Goal: Task Accomplishment & Management: Complete application form

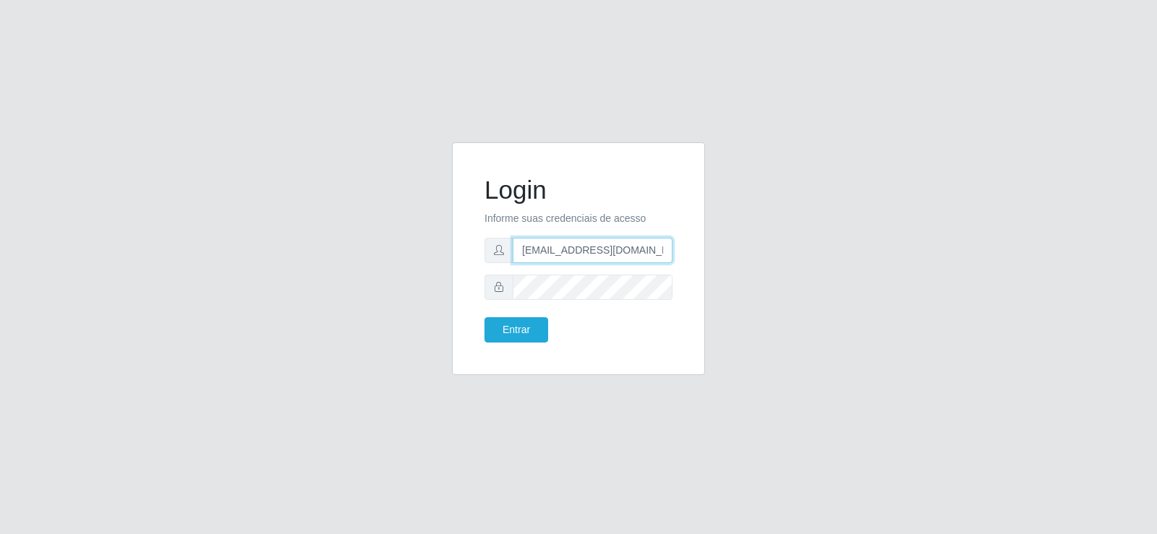
click at [573, 253] on input "[EMAIL_ADDRESS][DOMAIN_NAME]" at bounding box center [593, 250] width 160 height 25
click at [572, 252] on input "[EMAIL_ADDRESS][DOMAIN_NAME]" at bounding box center [593, 250] width 160 height 25
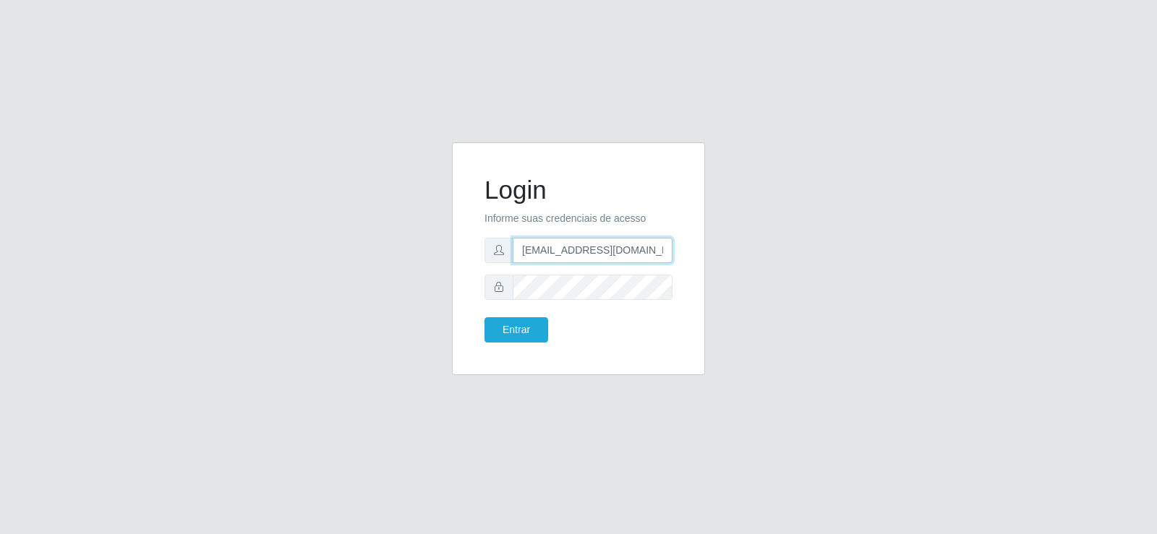
click at [572, 252] on input "[EMAIL_ADDRESS][DOMAIN_NAME]" at bounding box center [593, 250] width 160 height 25
type input "[EMAIL_ADDRESS][DOMAIN_NAME]"
click at [459, 291] on div "Login Informe suas credenciais de acesso [EMAIL_ADDRESS][DOMAIN_NAME] Entrar" at bounding box center [578, 258] width 253 height 233
click at [484, 317] on button "Entrar" at bounding box center [516, 329] width 64 height 25
click at [497, 338] on button "Entrar" at bounding box center [516, 329] width 64 height 25
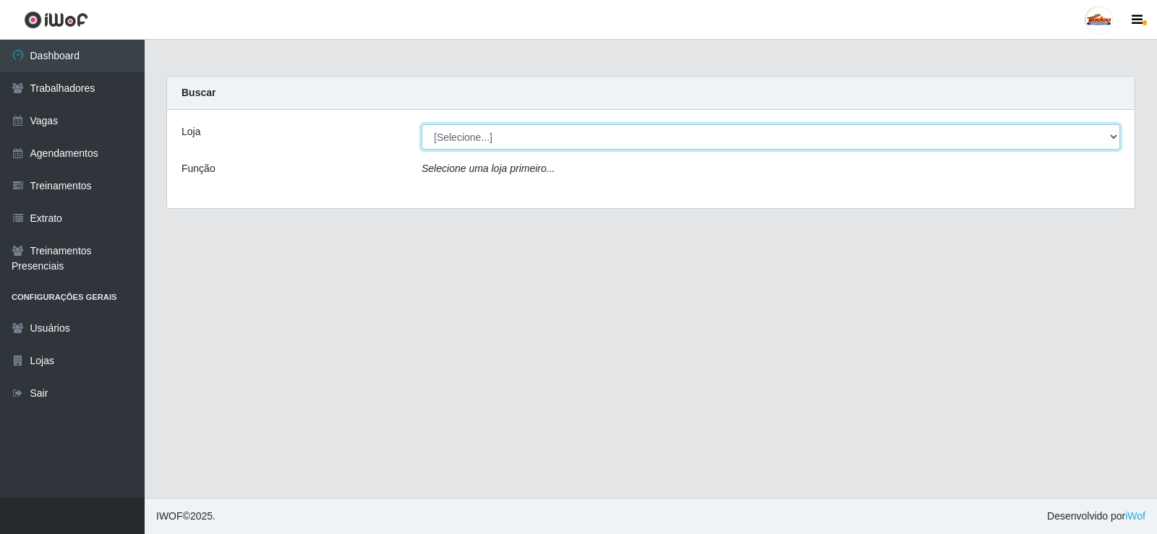
click at [489, 145] on select "[Selecione...] Supermercado Tadeu - [GEOGRAPHIC_DATA]" at bounding box center [771, 136] width 699 height 25
click at [487, 145] on select "[Selecione...] Supermercado Tadeu - [GEOGRAPHIC_DATA]" at bounding box center [771, 136] width 699 height 25
click at [457, 134] on select "[Selecione...] Supermercado Tadeu - [GEOGRAPHIC_DATA]" at bounding box center [771, 136] width 699 height 25
select select "195"
click at [422, 124] on select "[Selecione...] Supermercado Tadeu - [GEOGRAPHIC_DATA]" at bounding box center [771, 136] width 699 height 25
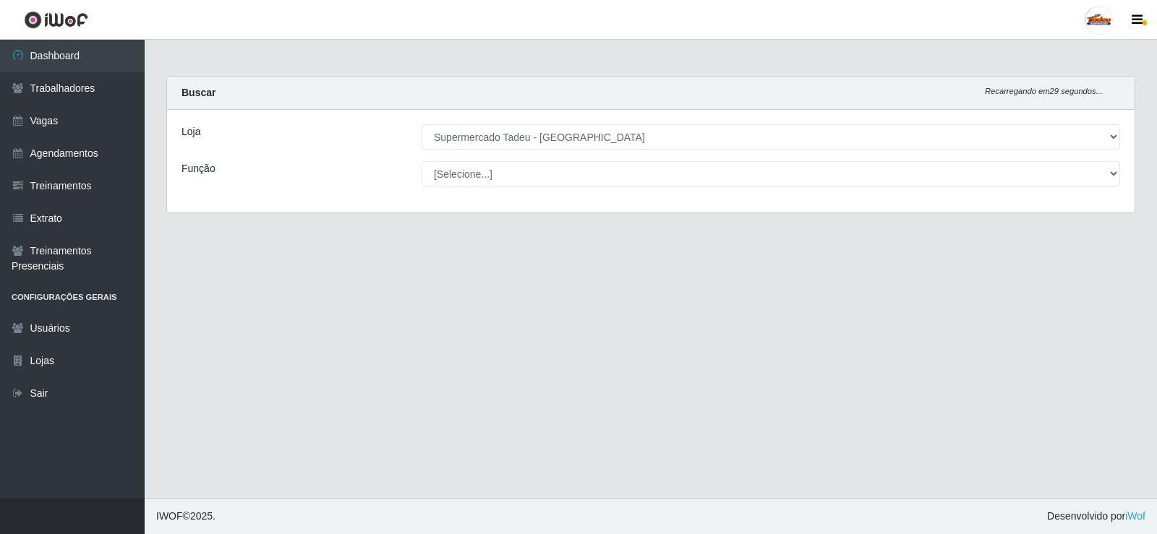
click at [463, 176] on select "[Selecione...] ASG ASG + ASG ++ Auxiliar de Estacionamento Auxiliar de Estacion…" at bounding box center [771, 173] width 699 height 25
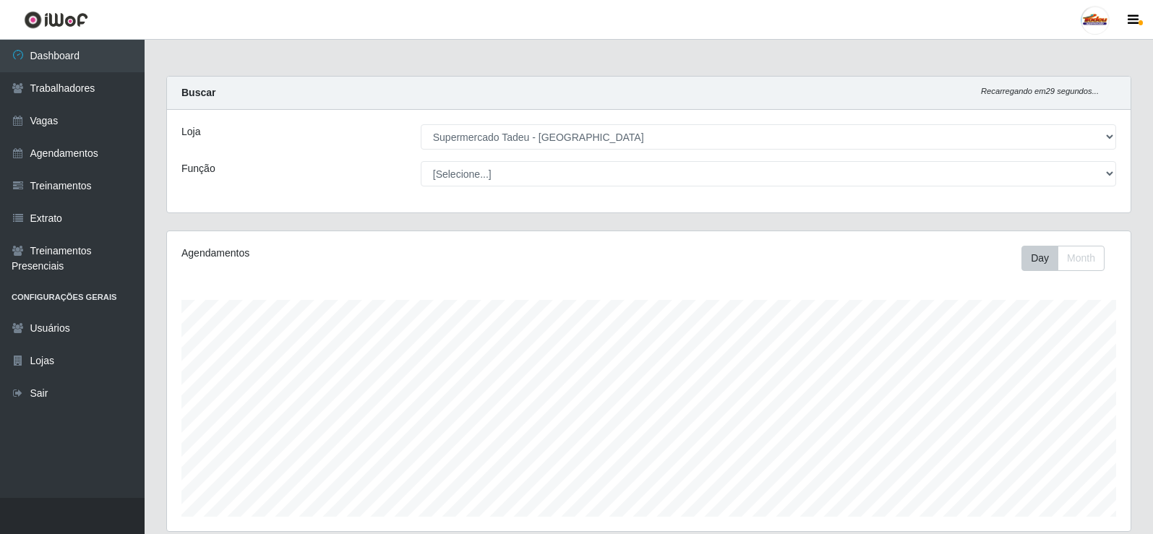
scroll to position [300, 964]
select select "78"
click at [421, 161] on select "[Selecione...] ASG ASG + ASG ++ Auxiliar de Estacionamento Auxiliar de Estacion…" at bounding box center [769, 173] width 696 height 25
click at [462, 182] on select "[Selecione...] ASG ASG + ASG ++ Auxiliar de Estacionamento Auxiliar de Estacion…" at bounding box center [769, 173] width 696 height 25
click at [462, 177] on select "[Selecione...] ASG ASG + ASG ++ Auxiliar de Estacionamento Auxiliar de Estacion…" at bounding box center [769, 173] width 696 height 25
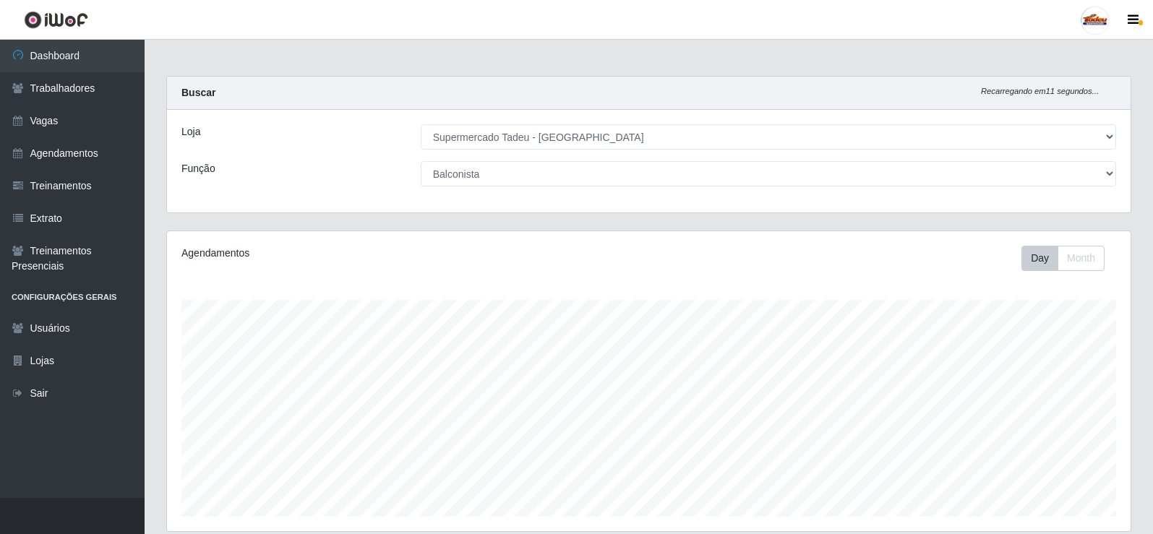
click at [462, 177] on select "[Selecione...] ASG ASG + ASG ++ Auxiliar de Estacionamento Auxiliar de Estacion…" at bounding box center [769, 173] width 696 height 25
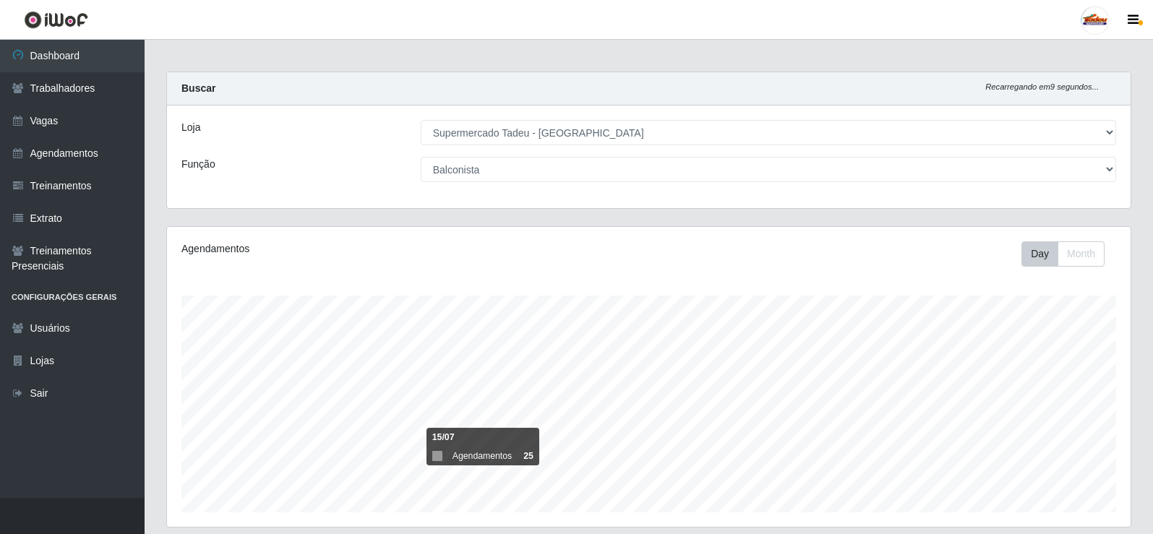
scroll to position [0, 0]
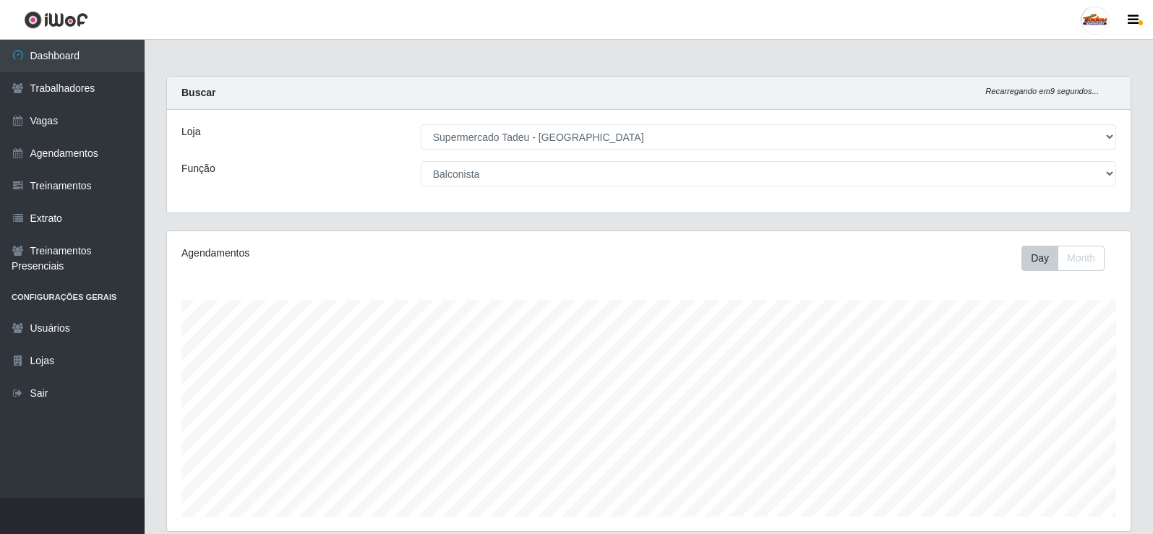
click at [471, 178] on select "[Selecione...] ASG ASG + ASG ++ Auxiliar de Estacionamento Auxiliar de Estacion…" at bounding box center [769, 173] width 696 height 25
click at [453, 177] on select "[Selecione...] ASG ASG + ASG ++ Auxiliar de Estacionamento Auxiliar de Estacion…" at bounding box center [769, 173] width 696 height 25
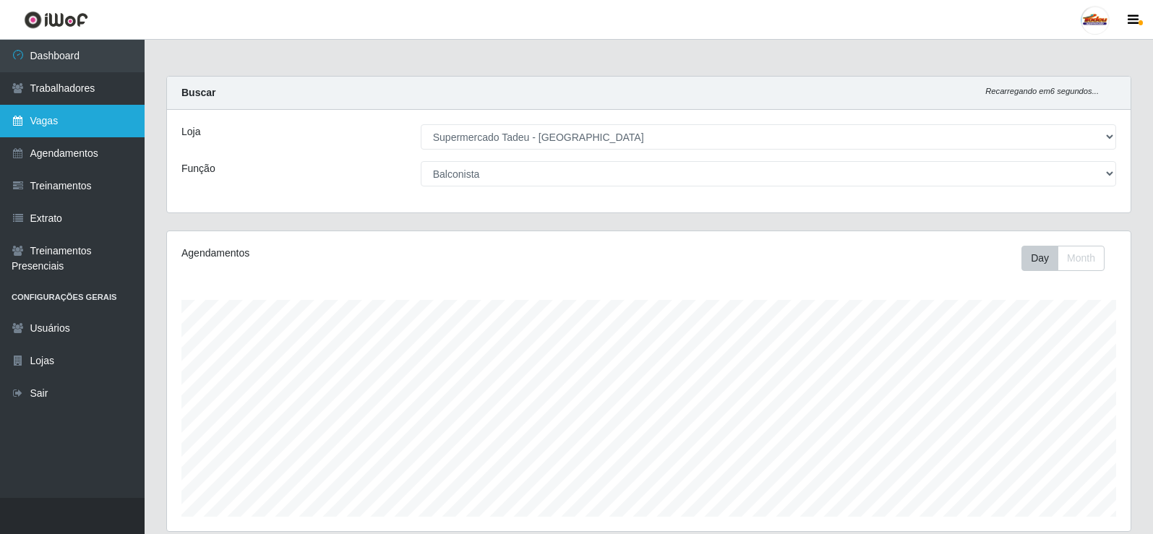
click at [59, 130] on link "Vagas" at bounding box center [72, 121] width 145 height 33
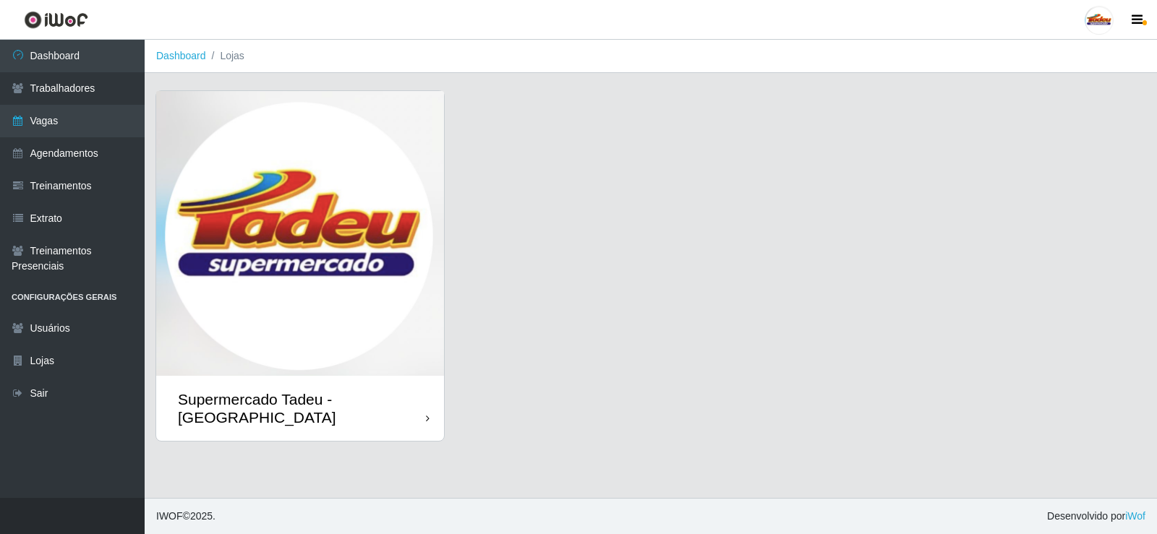
click at [308, 233] on img at bounding box center [300, 233] width 288 height 285
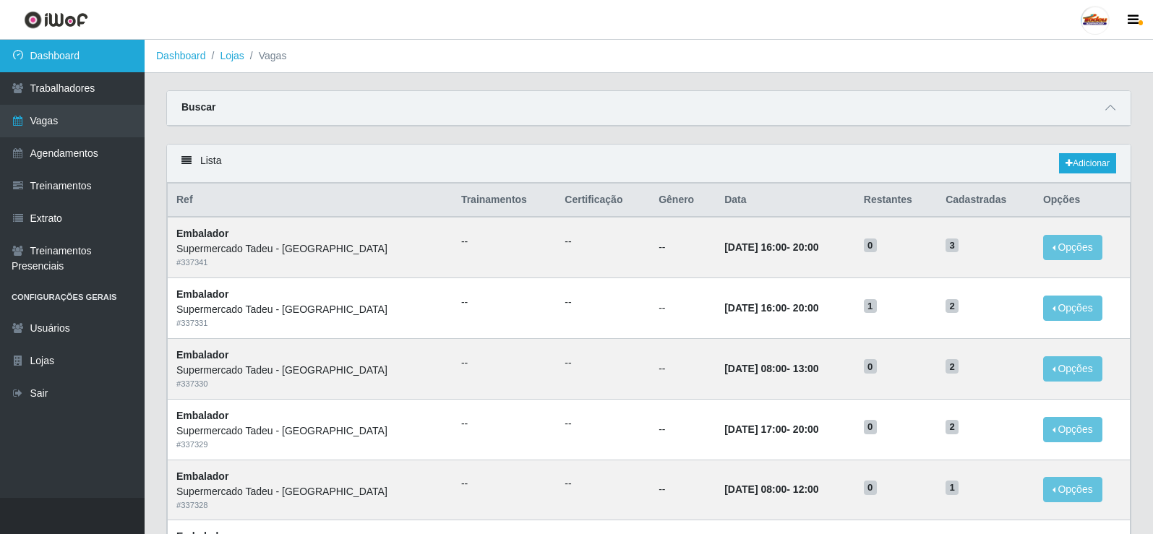
click at [66, 62] on link "Dashboard" at bounding box center [72, 56] width 145 height 33
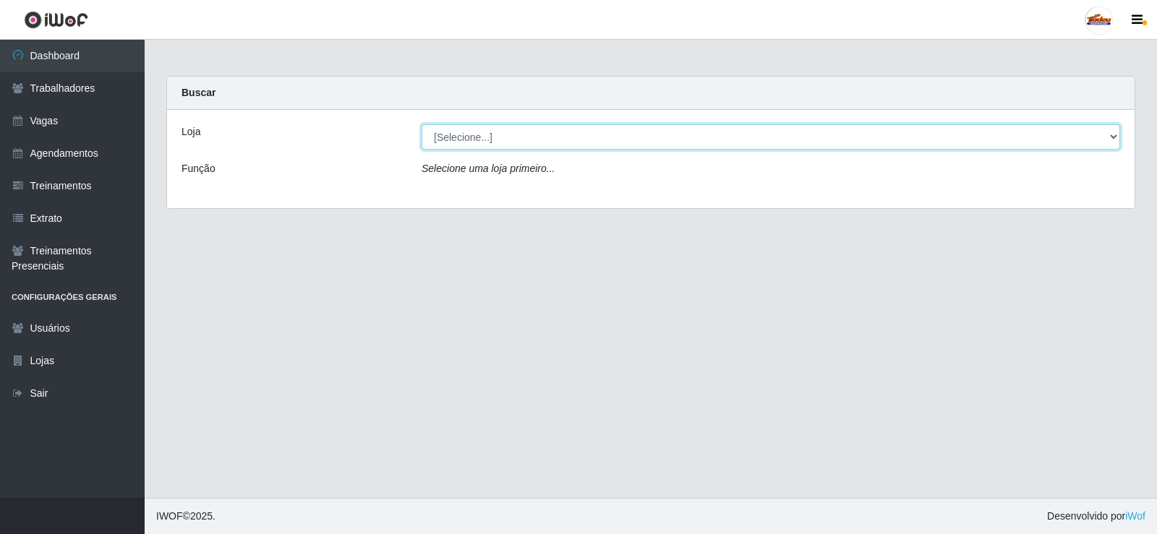
click at [462, 140] on select "[Selecione...] Supermercado Tadeu - [GEOGRAPHIC_DATA]" at bounding box center [771, 136] width 699 height 25
click at [422, 124] on select "[Selecione...] Supermercado Tadeu - [GEOGRAPHIC_DATA]" at bounding box center [771, 136] width 699 height 25
drag, startPoint x: 467, startPoint y: 139, endPoint x: 468, endPoint y: 147, distance: 8.0
click at [468, 139] on select "[Selecione...] Supermercado Tadeu - [GEOGRAPHIC_DATA]" at bounding box center [771, 136] width 699 height 25
select select "195"
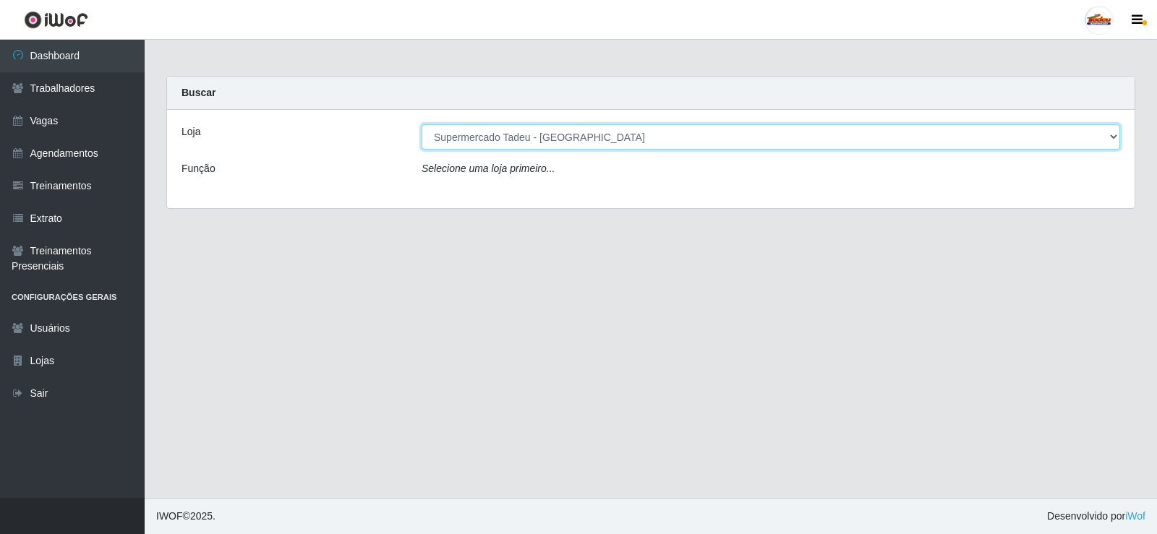
click at [422, 124] on select "[Selecione...] Supermercado Tadeu - [GEOGRAPHIC_DATA]" at bounding box center [771, 136] width 699 height 25
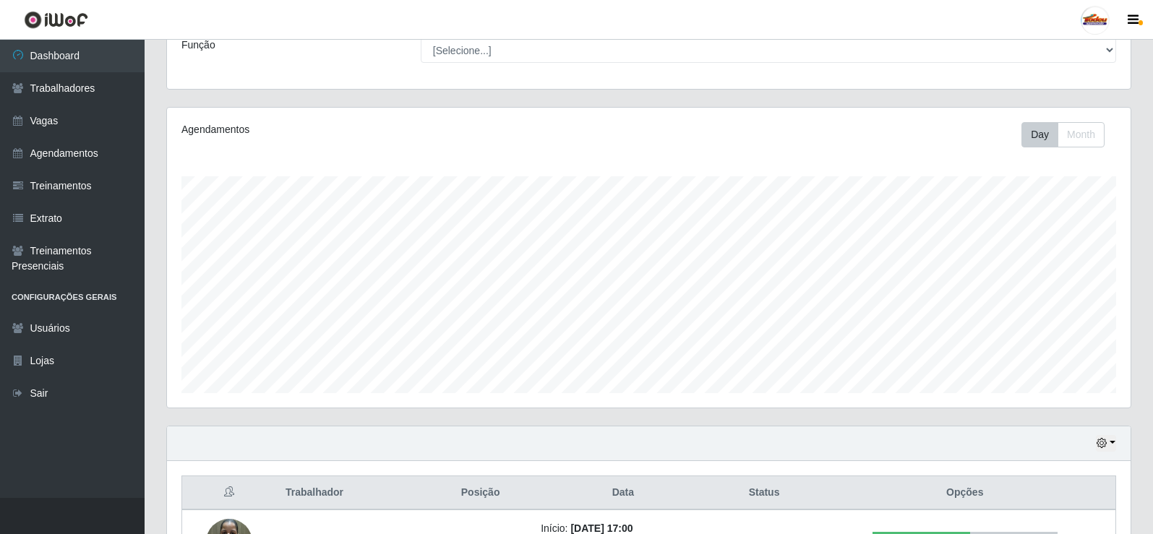
scroll to position [297, 0]
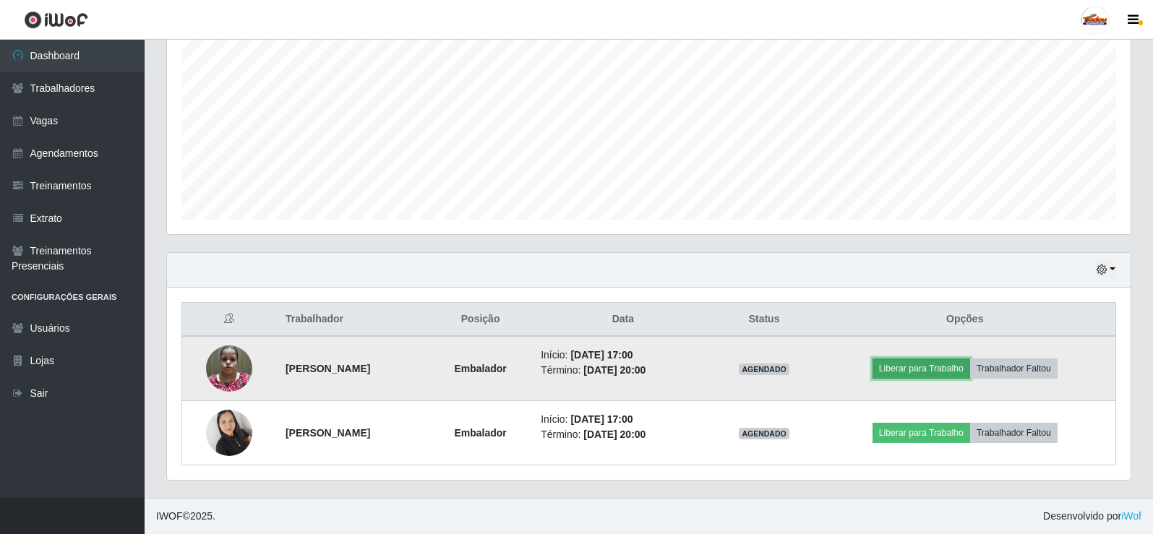
click at [907, 369] on button "Liberar para Trabalho" at bounding box center [922, 369] width 98 height 20
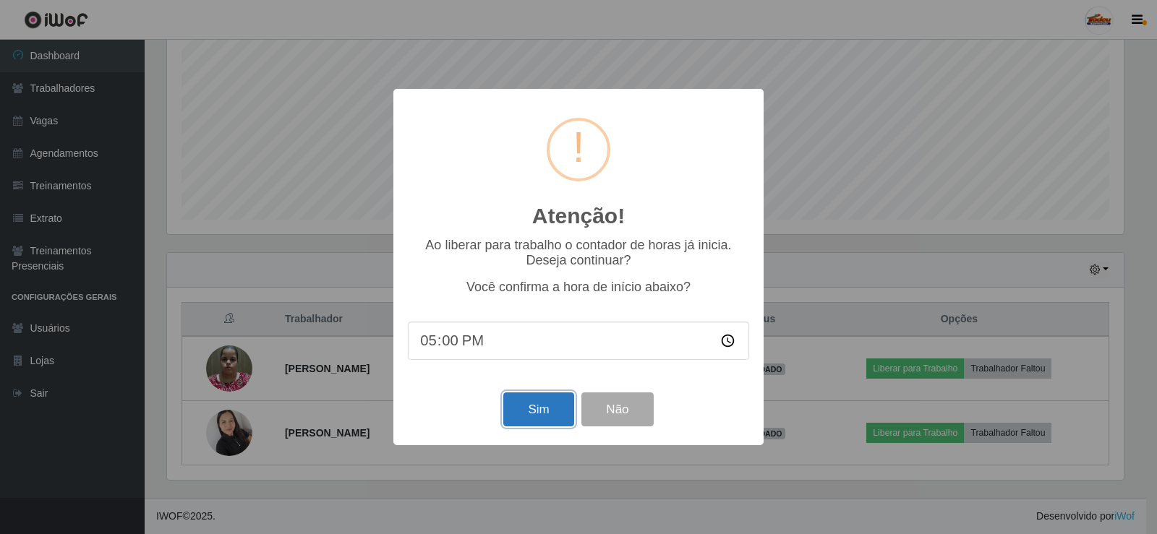
click at [534, 409] on button "Sim" at bounding box center [538, 410] width 70 height 34
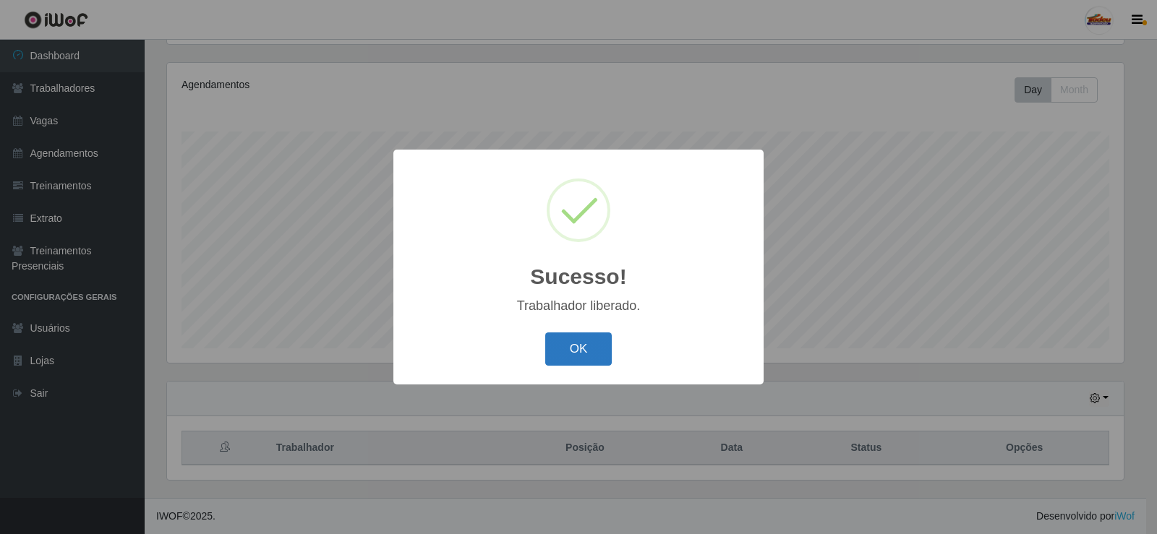
click at [549, 340] on button "OK" at bounding box center [578, 350] width 67 height 34
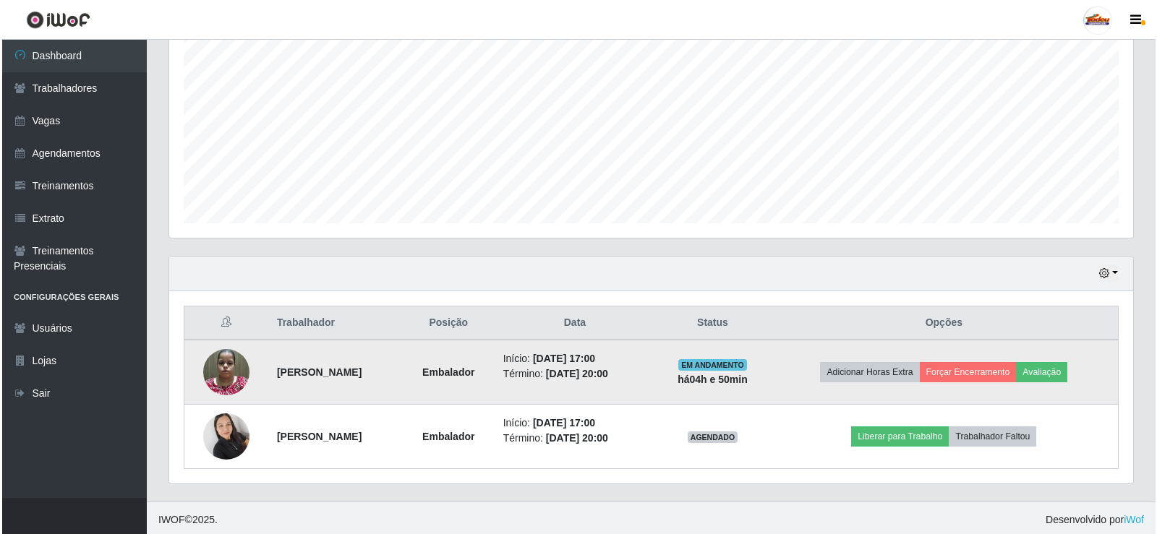
scroll to position [297, 0]
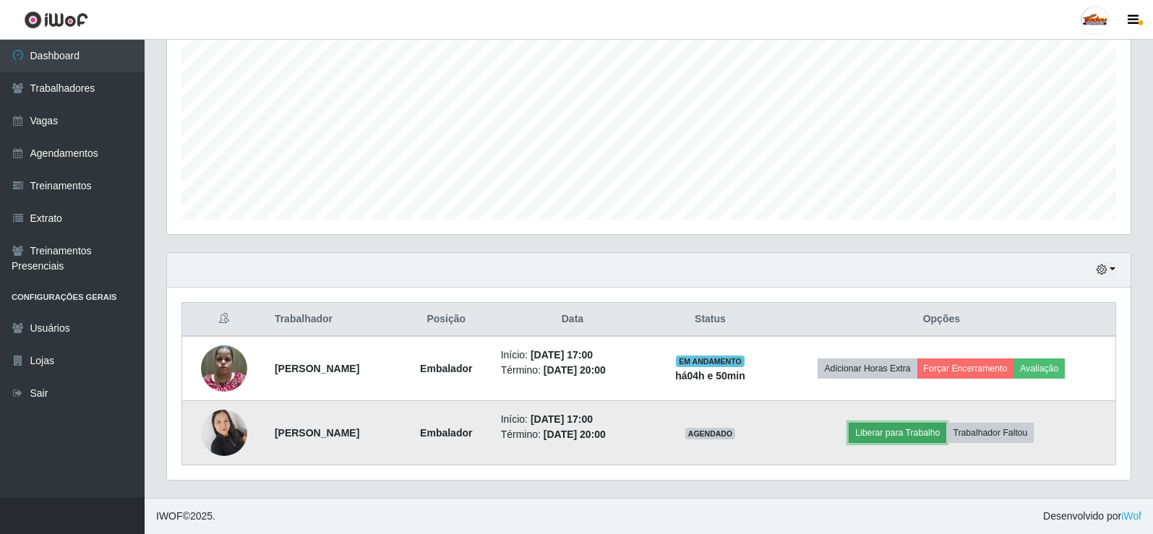
click at [909, 436] on button "Liberar para Trabalho" at bounding box center [898, 433] width 98 height 20
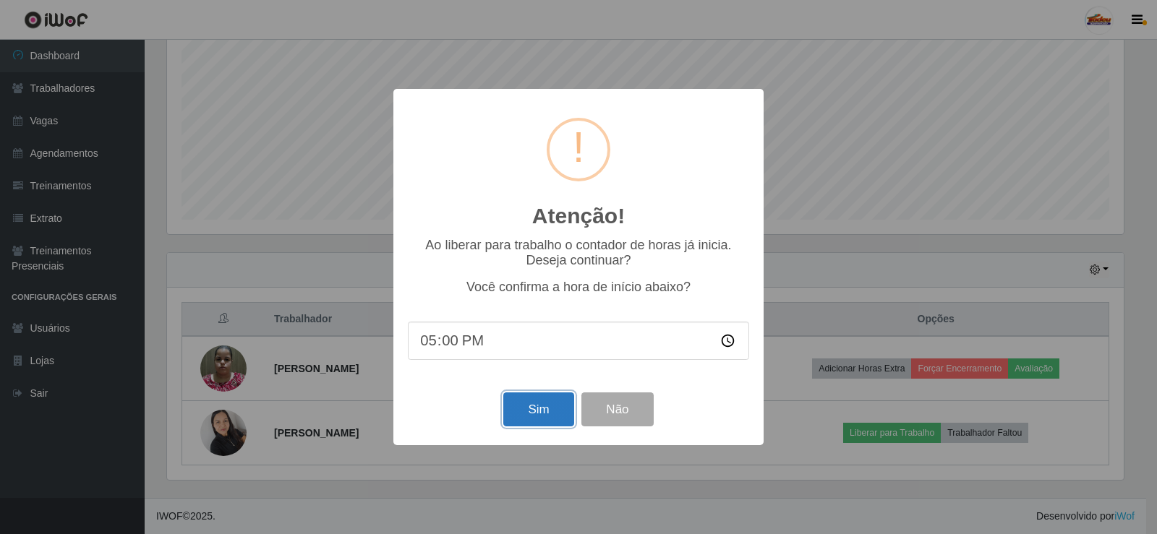
click at [529, 410] on button "Sim" at bounding box center [538, 410] width 70 height 34
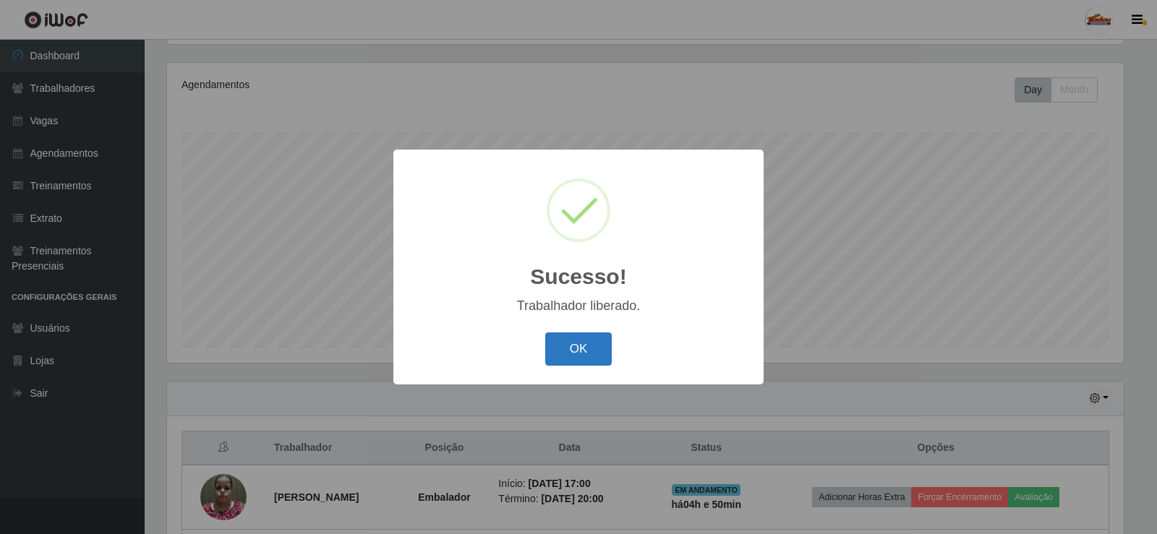
click at [595, 349] on button "OK" at bounding box center [578, 350] width 67 height 34
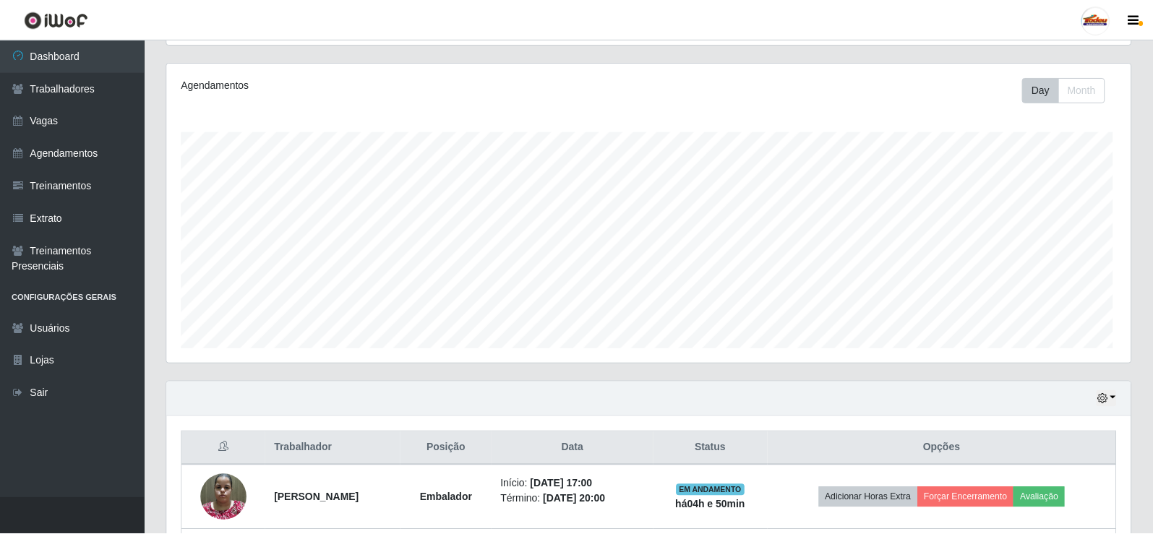
scroll to position [0, 0]
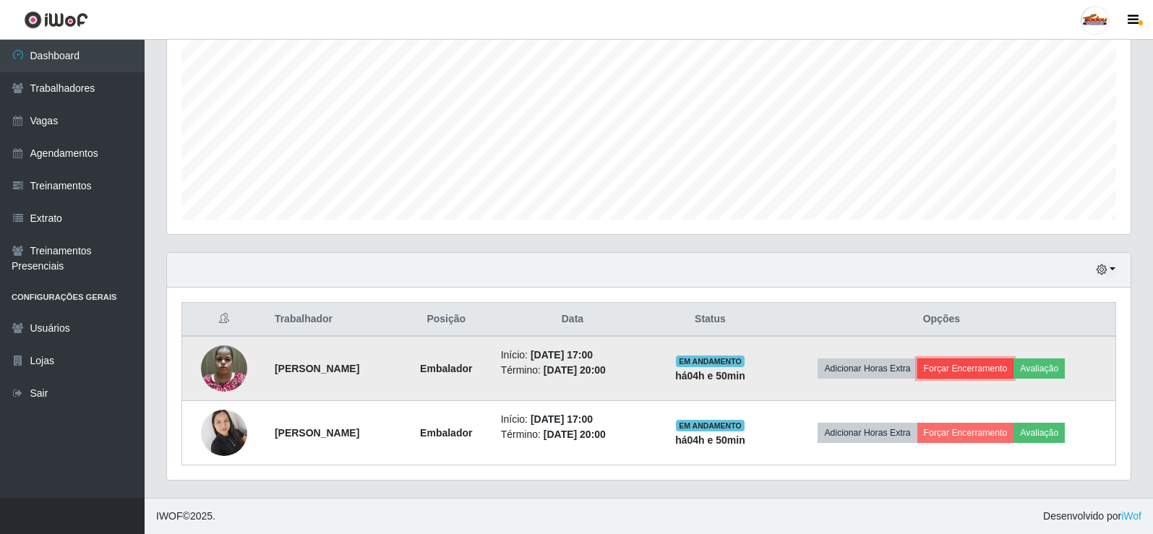
click at [965, 372] on button "Forçar Encerramento" at bounding box center [966, 369] width 97 height 20
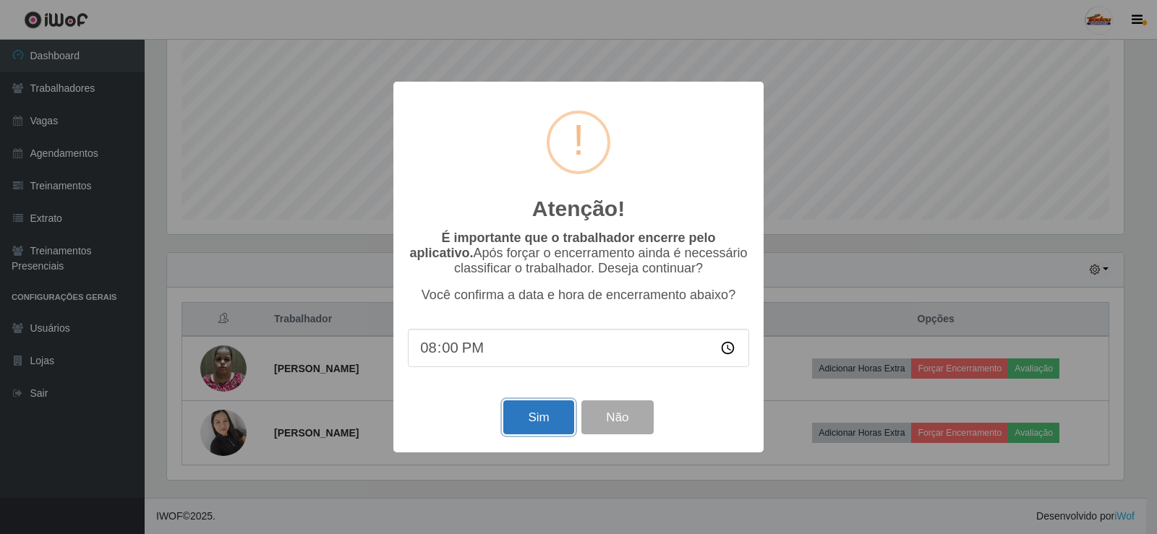
click at [534, 416] on button "Sim" at bounding box center [538, 418] width 70 height 34
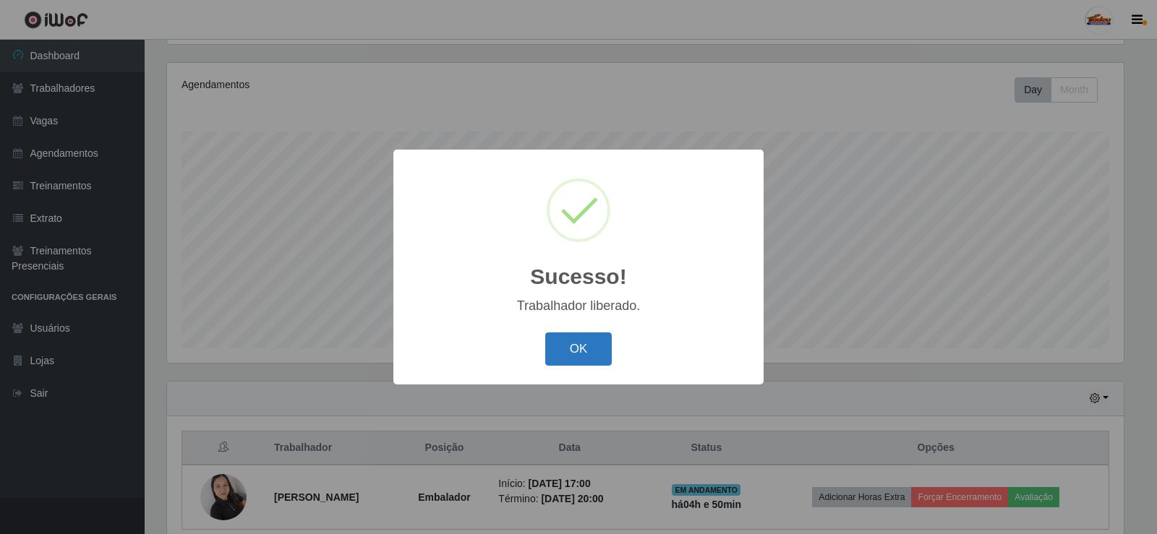
drag, startPoint x: 551, startPoint y: 333, endPoint x: 565, endPoint y: 343, distance: 17.2
click at [552, 335] on div "OK Cancel" at bounding box center [578, 348] width 341 height 41
click at [570, 346] on button "OK" at bounding box center [578, 350] width 67 height 34
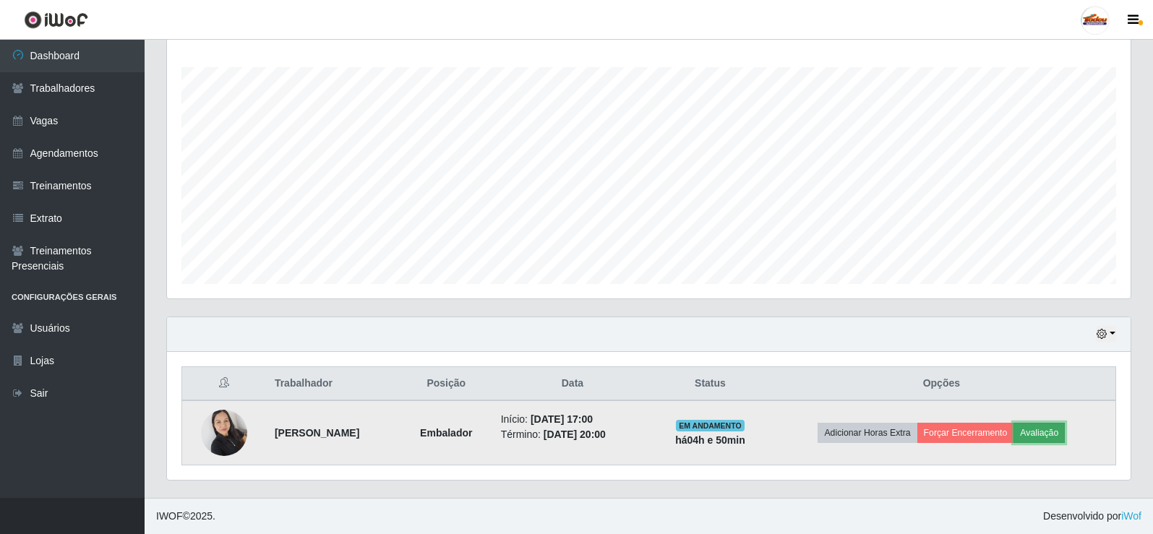
click at [1065, 432] on button "Avaliação" at bounding box center [1039, 433] width 51 height 20
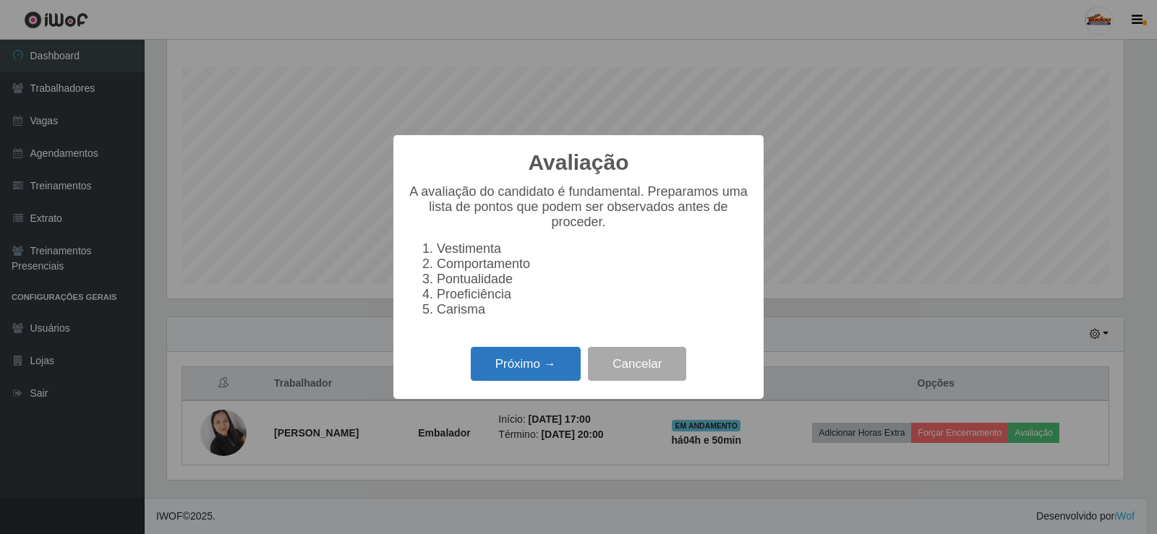
click at [508, 356] on div "Próximo → Cancelar" at bounding box center [578, 363] width 341 height 41
click at [509, 362] on button "Próximo →" at bounding box center [526, 364] width 110 height 34
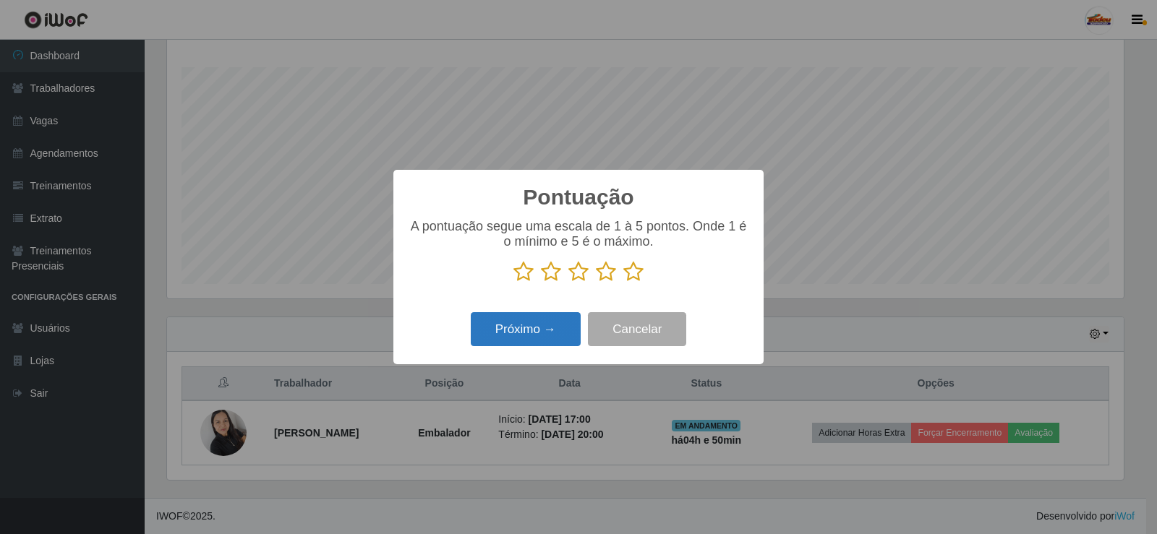
drag, startPoint x: 634, startPoint y: 278, endPoint x: 488, endPoint y: 337, distance: 157.4
click at [633, 278] on icon at bounding box center [633, 272] width 20 height 22
click at [623, 283] on input "radio" at bounding box center [623, 283] width 0 height 0
click at [484, 338] on button "Próximo →" at bounding box center [526, 329] width 110 height 34
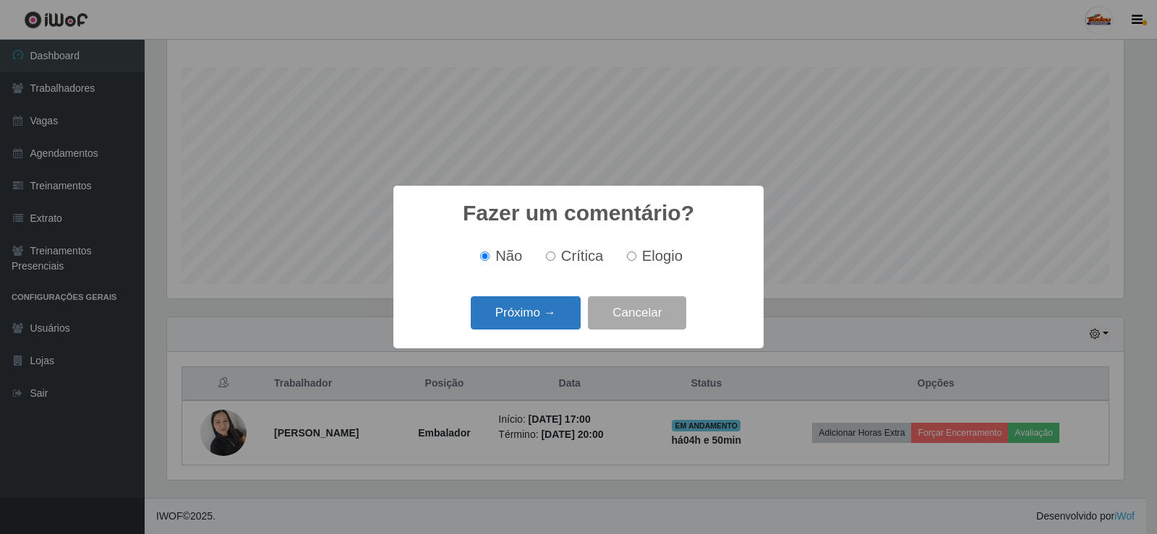
click at [512, 325] on button "Próximo →" at bounding box center [526, 313] width 110 height 34
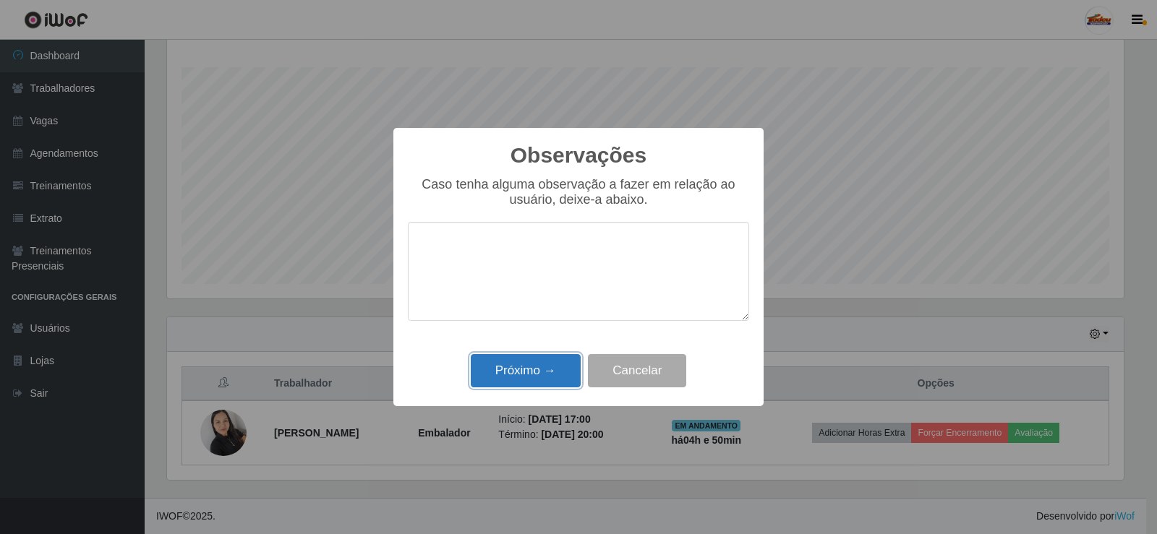
click at [521, 367] on button "Próximo →" at bounding box center [526, 371] width 110 height 34
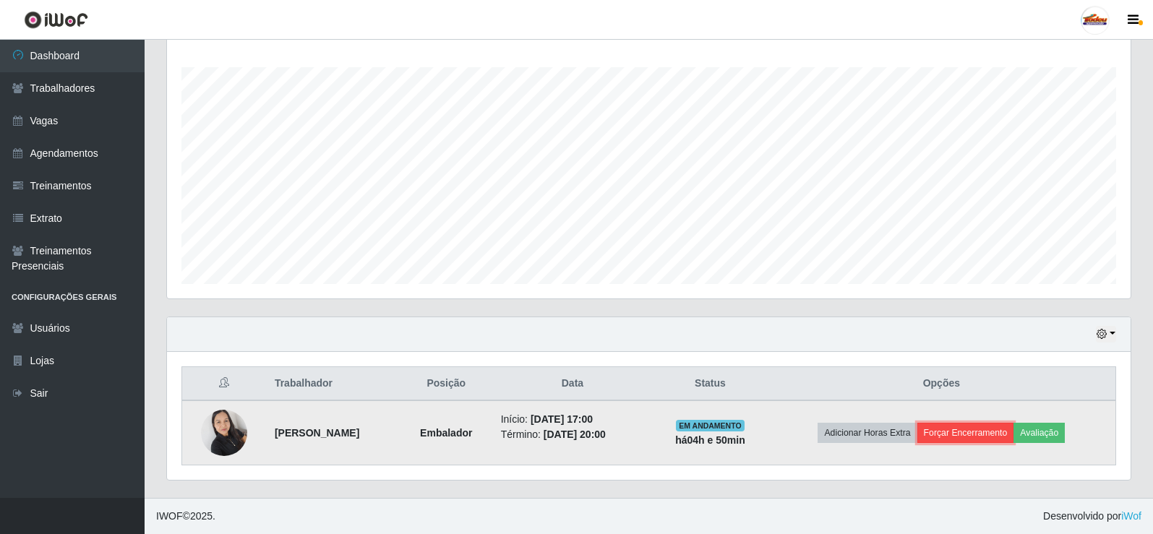
click at [984, 432] on button "Forçar Encerramento" at bounding box center [966, 433] width 97 height 20
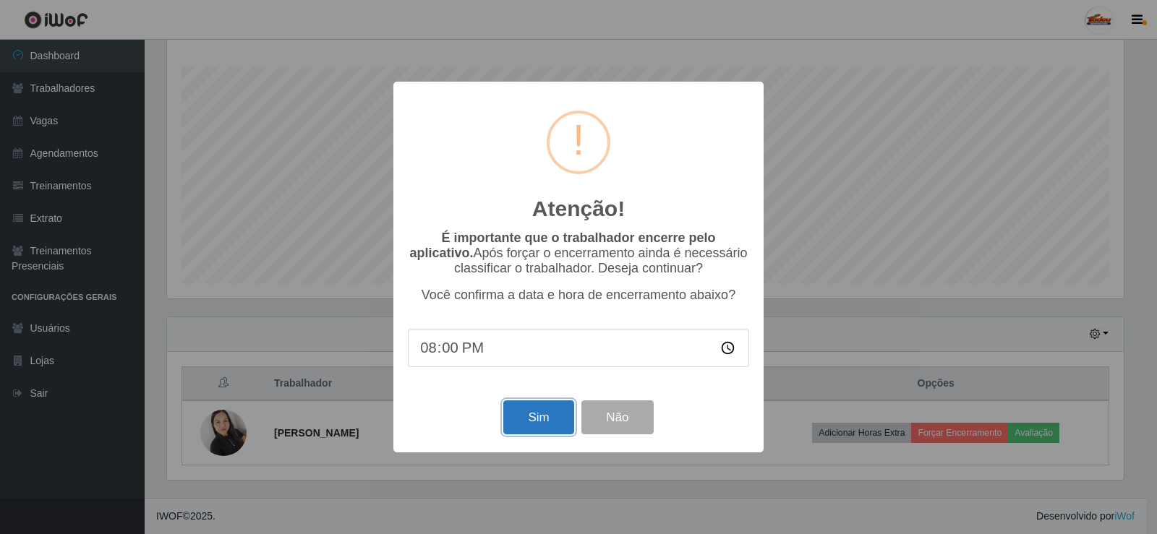
click at [553, 424] on button "Sim" at bounding box center [538, 418] width 70 height 34
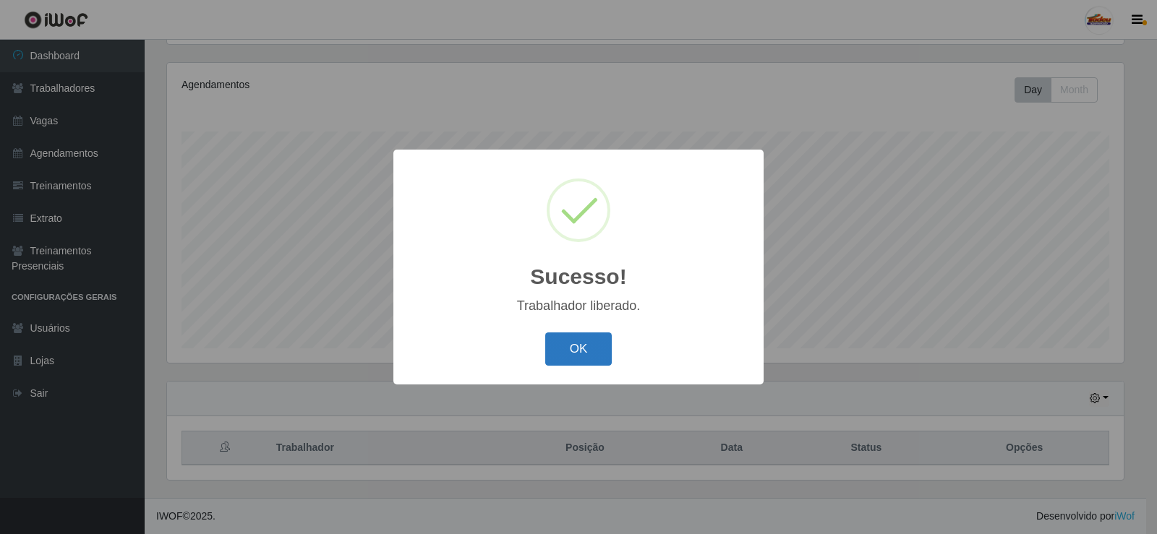
click at [571, 338] on button "OK" at bounding box center [578, 350] width 67 height 34
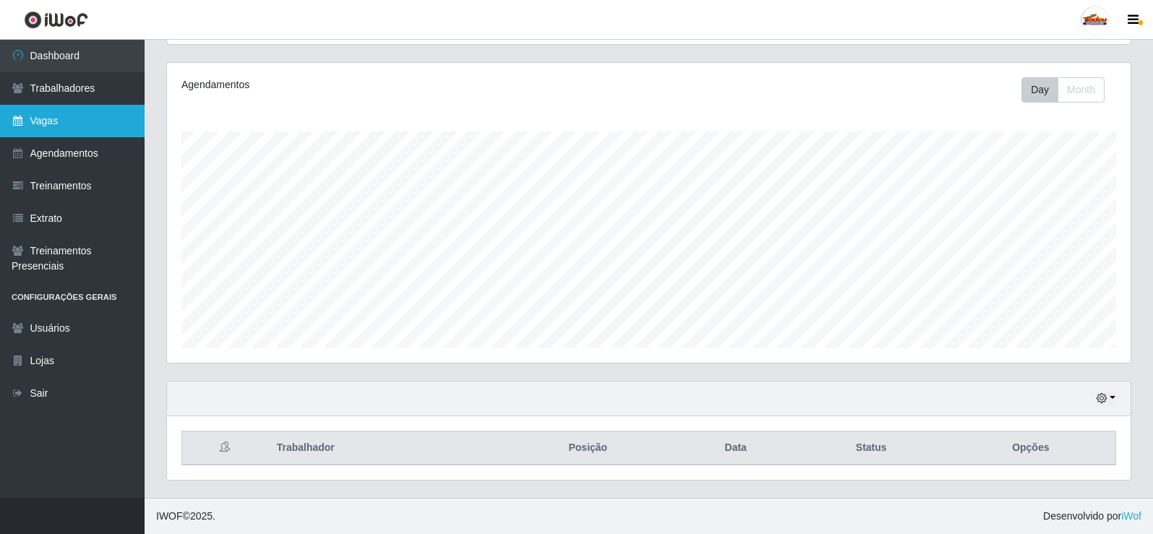
click at [78, 132] on link "Vagas" at bounding box center [72, 121] width 145 height 33
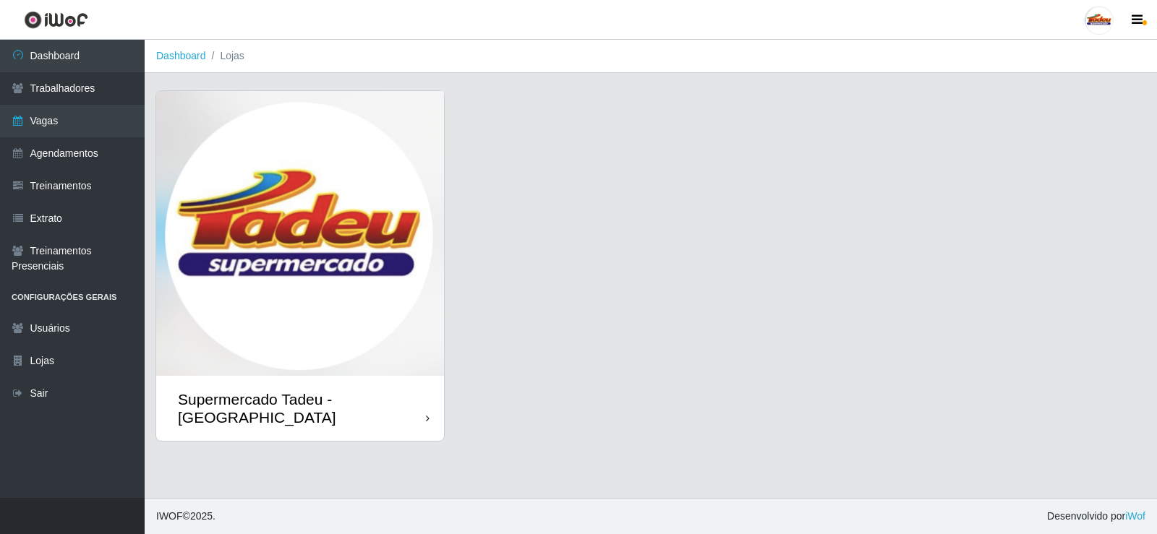
click at [282, 234] on img at bounding box center [300, 233] width 288 height 285
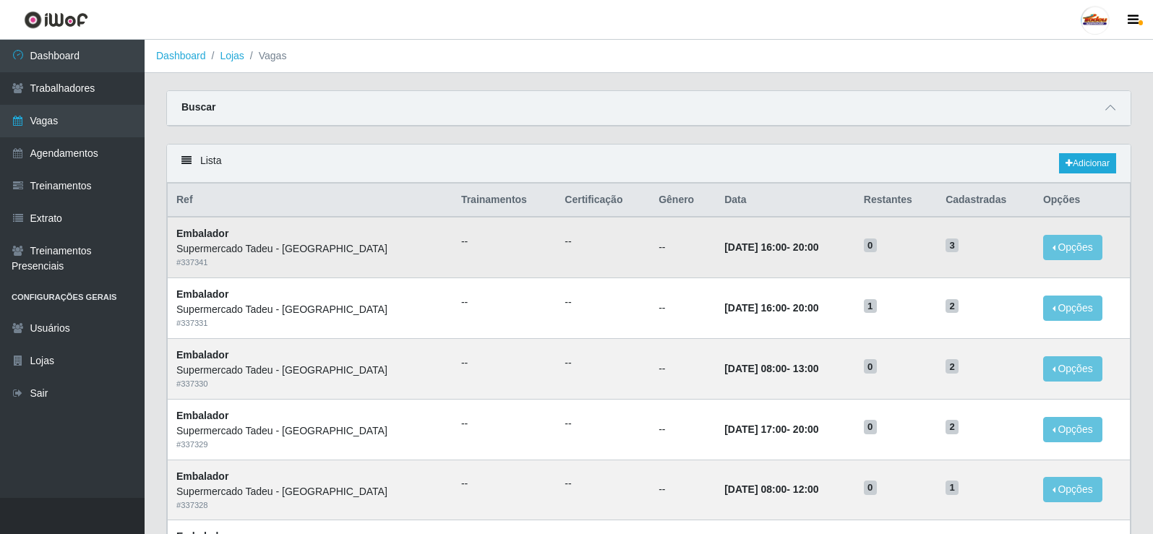
click at [725, 253] on time "[DATE] 16:00" at bounding box center [756, 248] width 62 height 12
drag, startPoint x: 747, startPoint y: 247, endPoint x: 771, endPoint y: 248, distance: 23.9
click at [771, 248] on strong "[DATE] 16:00 - 20:00" at bounding box center [772, 248] width 94 height 12
click at [650, 248] on td "--" at bounding box center [683, 247] width 66 height 61
drag, startPoint x: 1118, startPoint y: 158, endPoint x: 1090, endPoint y: 164, distance: 28.2
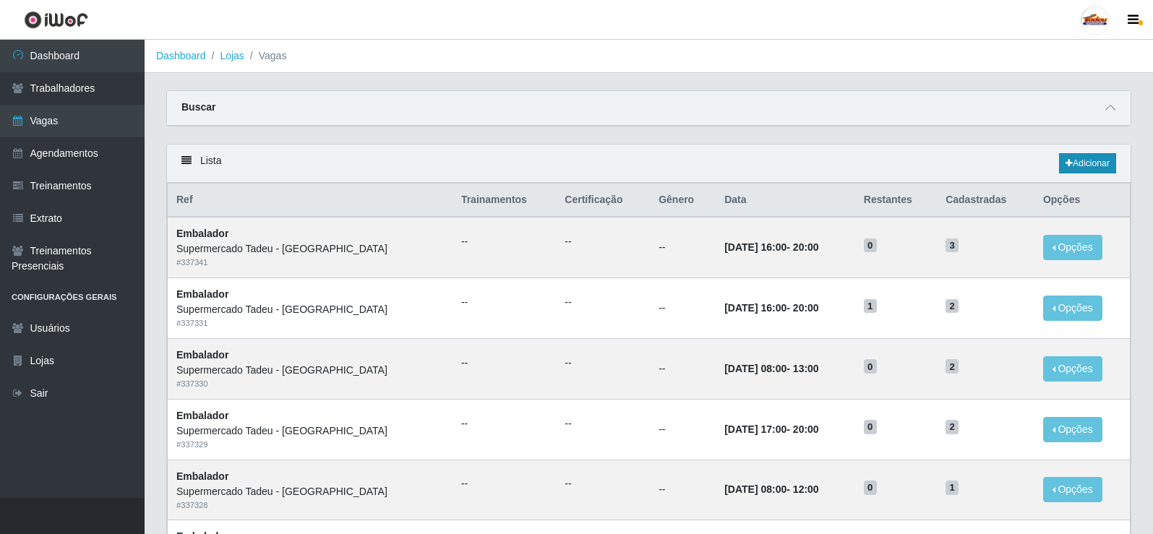
click at [1116, 159] on div "Lista Adicionar" at bounding box center [649, 164] width 964 height 38
click at [1090, 164] on link "Adicionar" at bounding box center [1087, 163] width 57 height 20
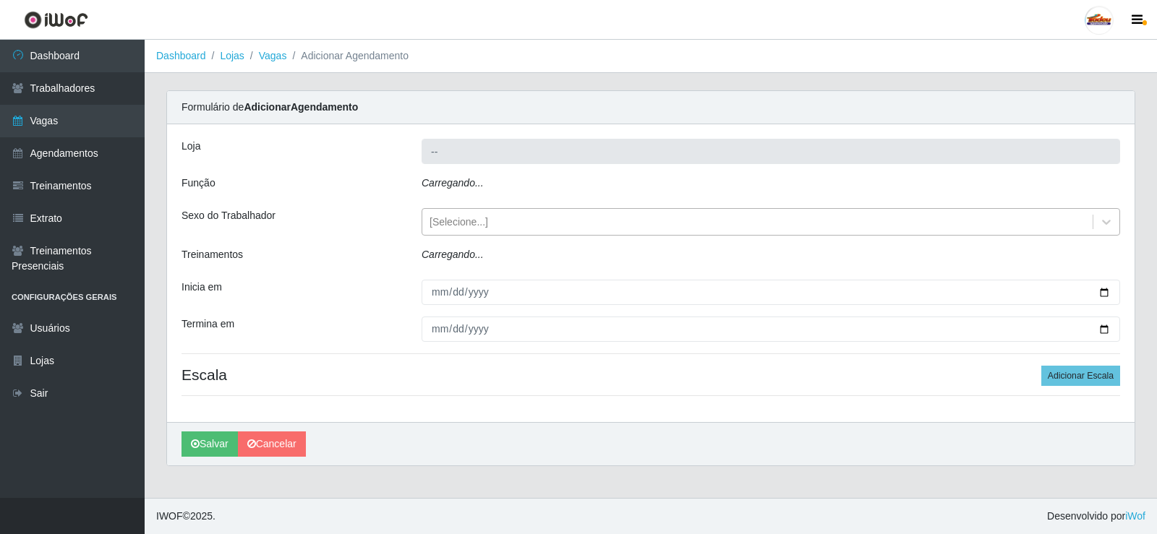
type input "Supermercado Tadeu - [GEOGRAPHIC_DATA]"
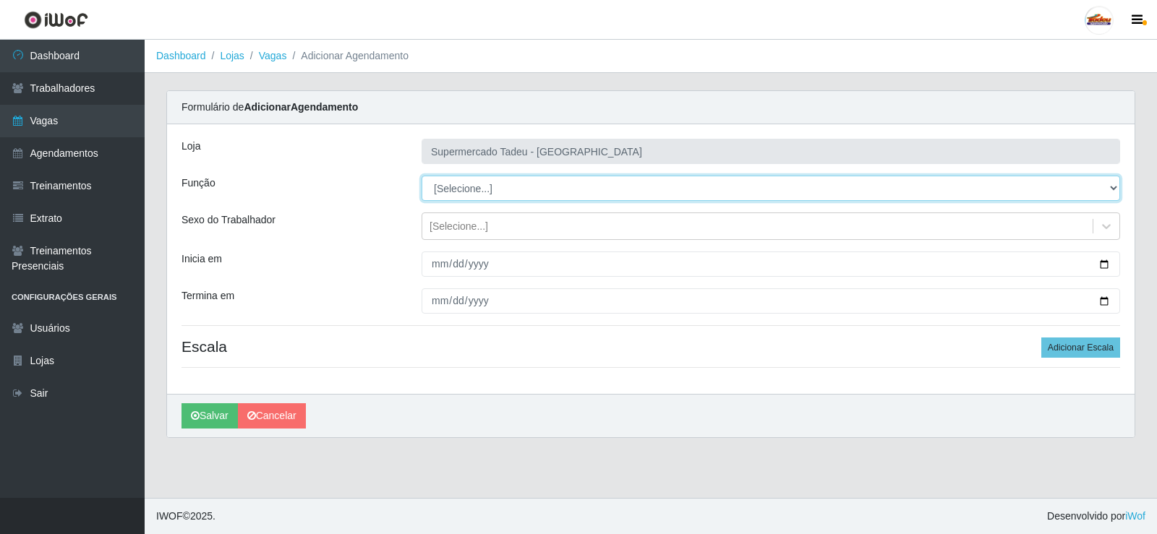
click at [456, 188] on select "[Selecione...] ASG ASG + ASG ++ Auxiliar de Estacionamento Auxiliar de Estacion…" at bounding box center [771, 188] width 699 height 25
click at [458, 191] on select "[Selecione...] ASG ASG + ASG ++ Auxiliar de Estacionamento Auxiliar de Estacion…" at bounding box center [771, 188] width 699 height 25
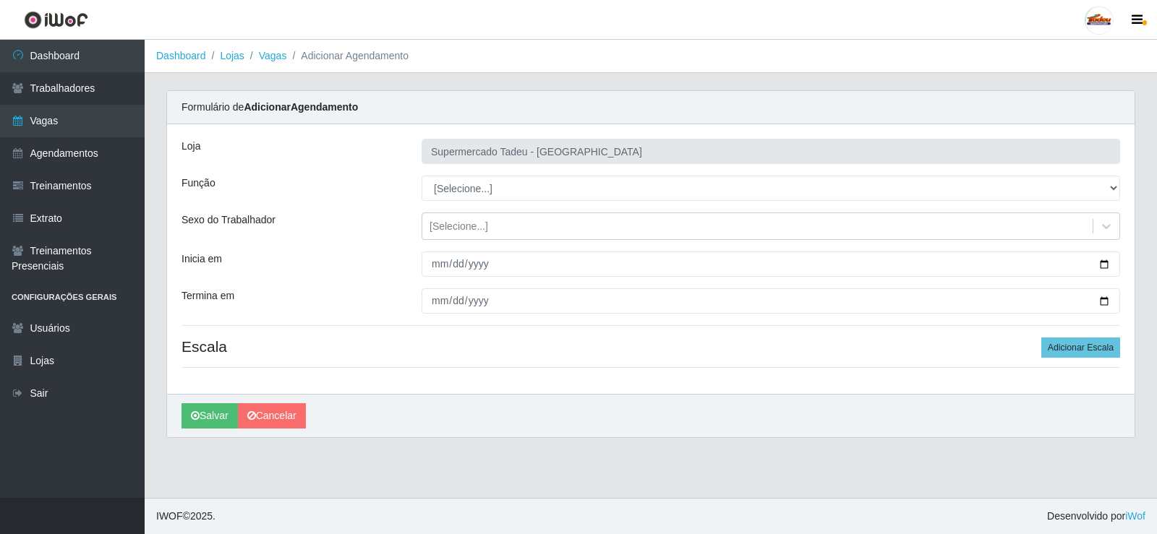
drag, startPoint x: 448, startPoint y: 172, endPoint x: 448, endPoint y: 187, distance: 14.5
click at [448, 177] on div "Loja Supermercado Tadeu - [GEOGRAPHIC_DATA] Função [Selecione...] ASG ASG + ASG…" at bounding box center [650, 259] width 967 height 270
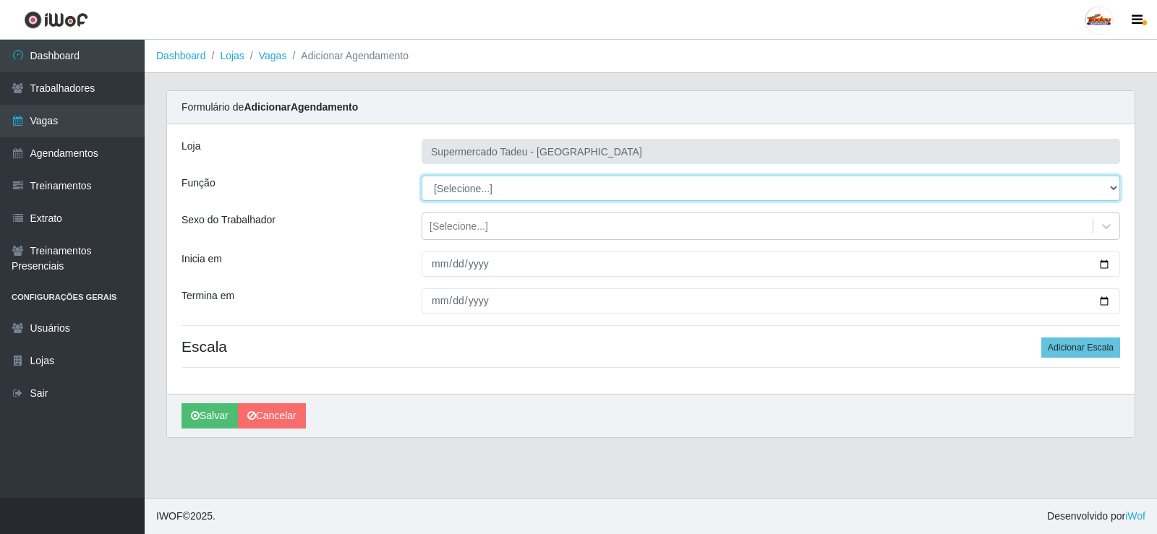
click at [448, 187] on select "[Selecione...] ASG ASG + ASG ++ Auxiliar de Estacionamento Auxiliar de Estacion…" at bounding box center [771, 188] width 699 height 25
select select "1"
click at [422, 176] on select "[Selecione...] ASG ASG + ASG ++ Auxiliar de Estacionamento Auxiliar de Estacion…" at bounding box center [771, 188] width 699 height 25
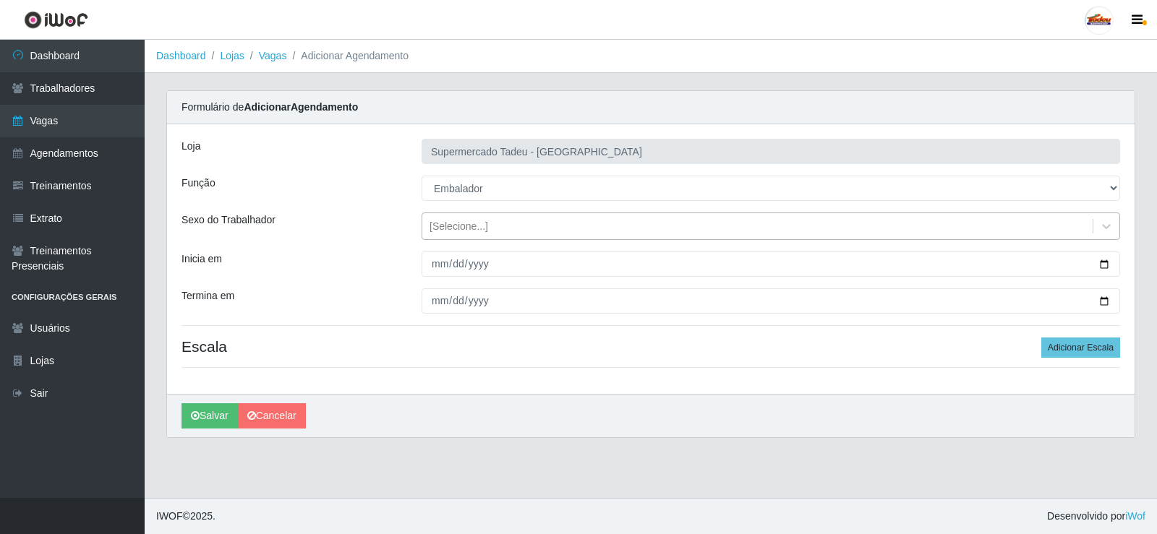
click at [448, 228] on div "[Selecione...]" at bounding box center [459, 226] width 59 height 15
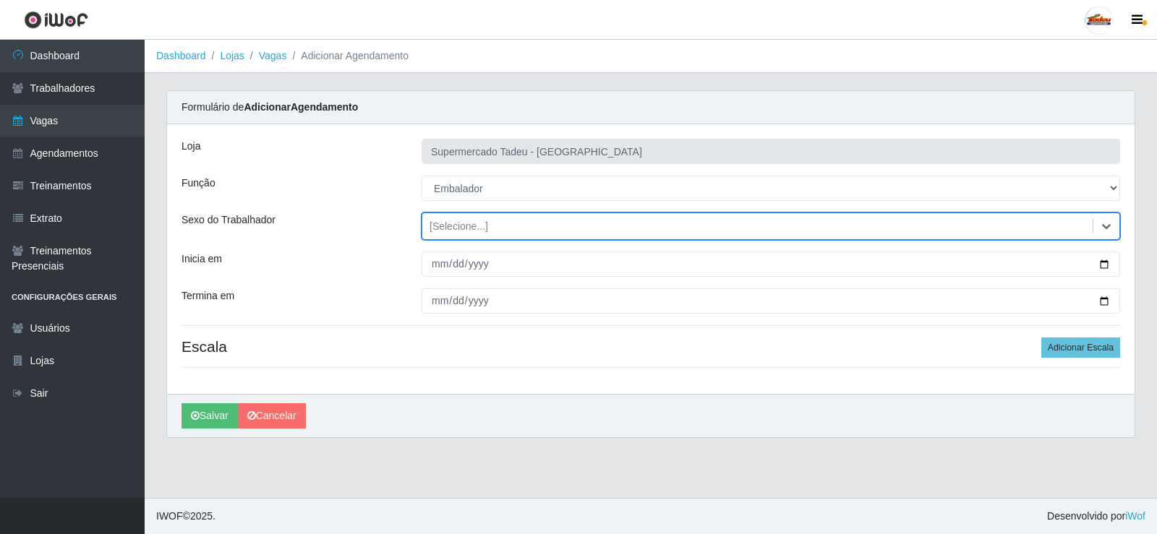
click at [450, 226] on div "[Selecione...]" at bounding box center [459, 226] width 59 height 15
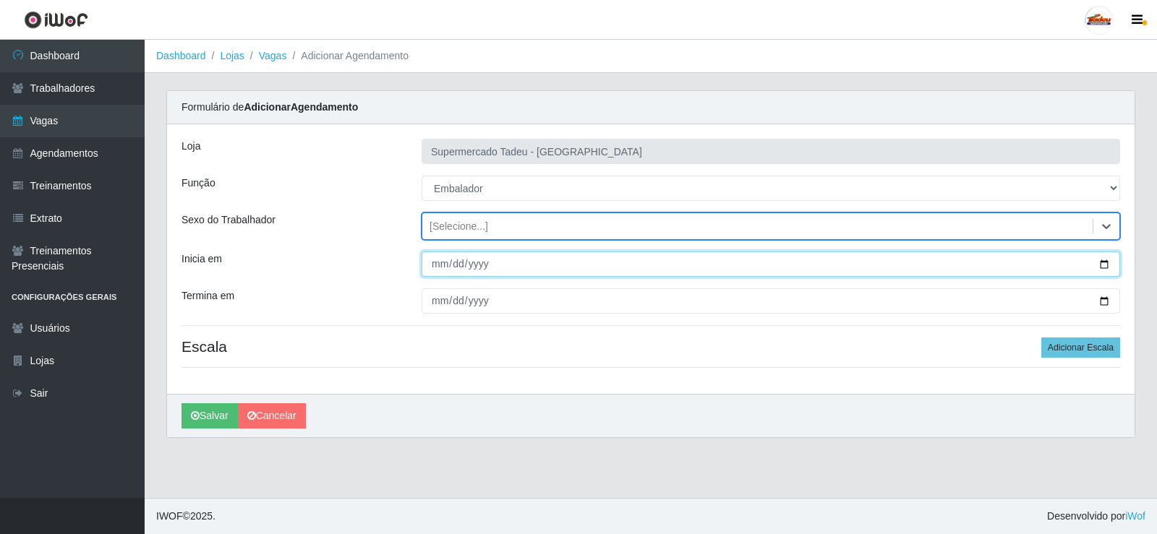
click at [445, 272] on input "Inicia em" at bounding box center [771, 264] width 699 height 25
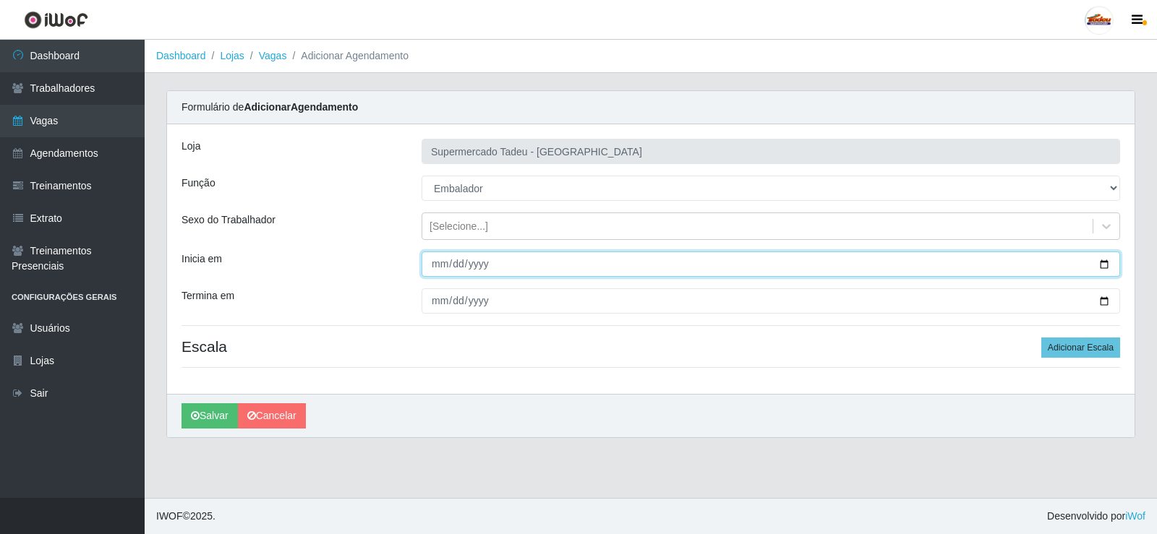
type input "252025-08-30"
type input "[DATE]"
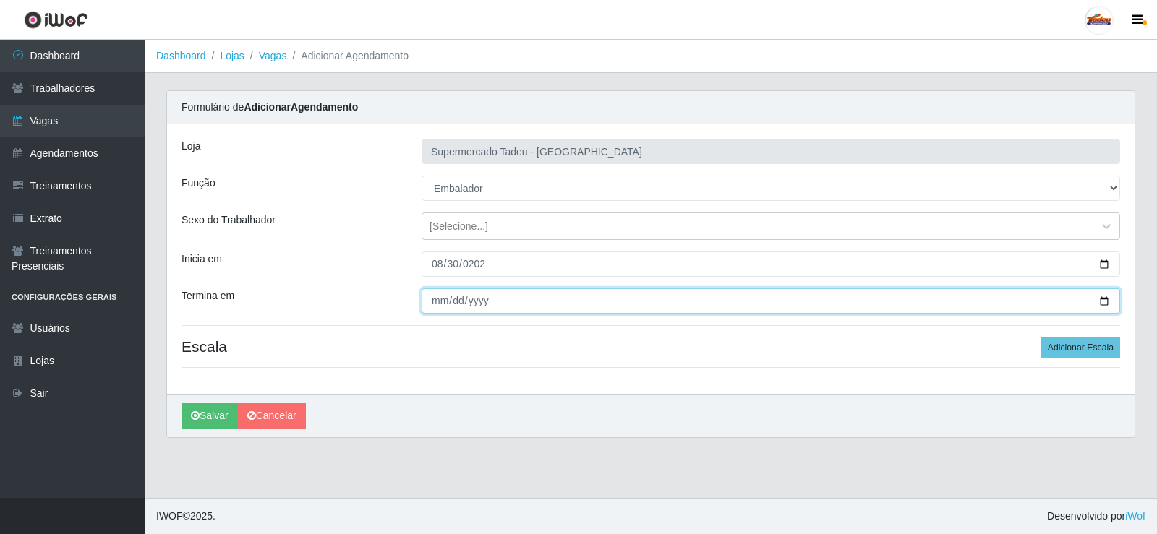
drag, startPoint x: 430, startPoint y: 296, endPoint x: 441, endPoint y: 298, distance: 11.7
click at [430, 296] on input "Termina em" at bounding box center [771, 301] width 699 height 25
type input "[DATE]"
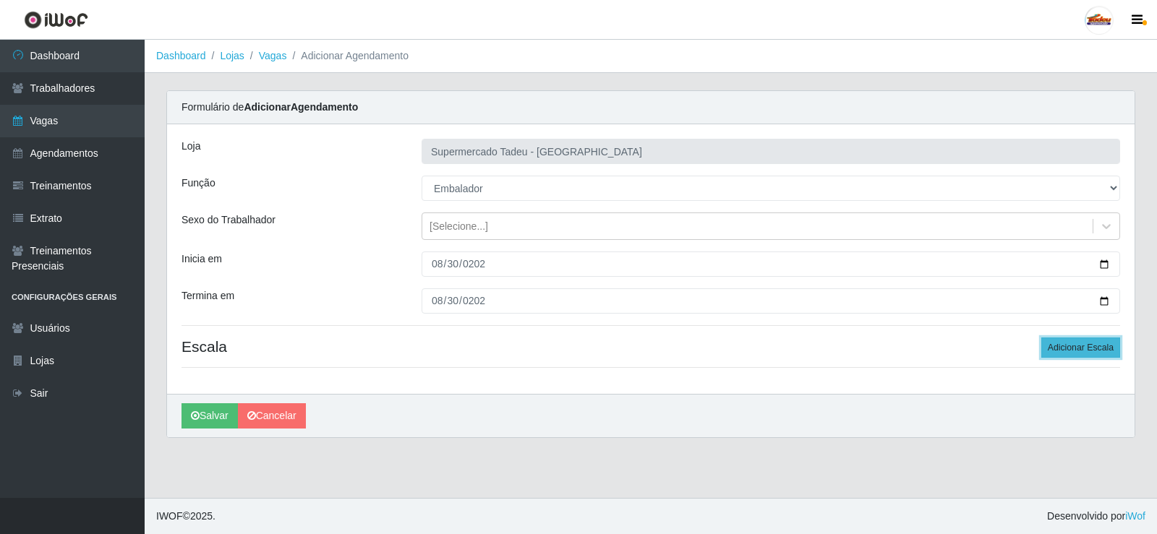
click at [1056, 351] on button "Adicionar Escala" at bounding box center [1080, 348] width 79 height 20
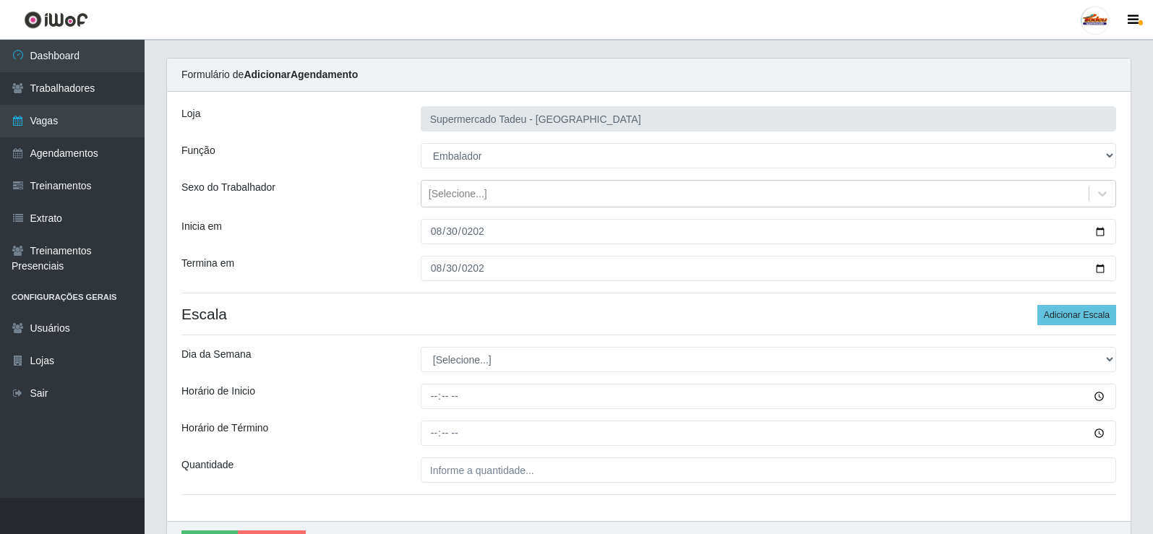
scroll to position [72, 0]
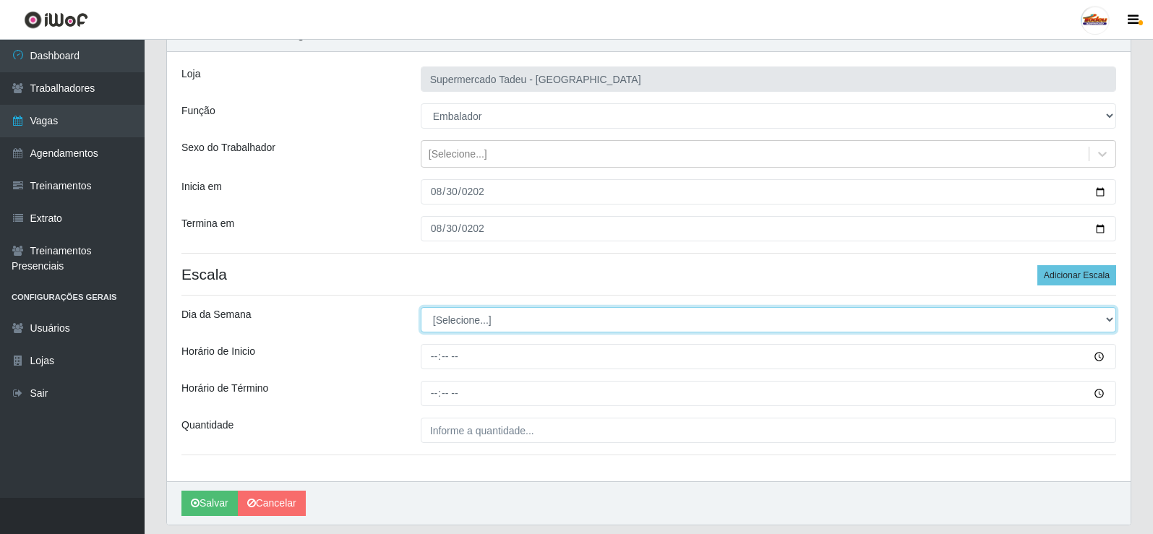
click at [441, 318] on select "[Selecione...] Segunda Terça Quarta Quinta Sexta Sábado Domingo" at bounding box center [769, 319] width 696 height 25
select select "6"
click at [421, 307] on select "[Selecione...] Segunda Terça Quarta Quinta Sexta Sábado Domingo" at bounding box center [769, 319] width 696 height 25
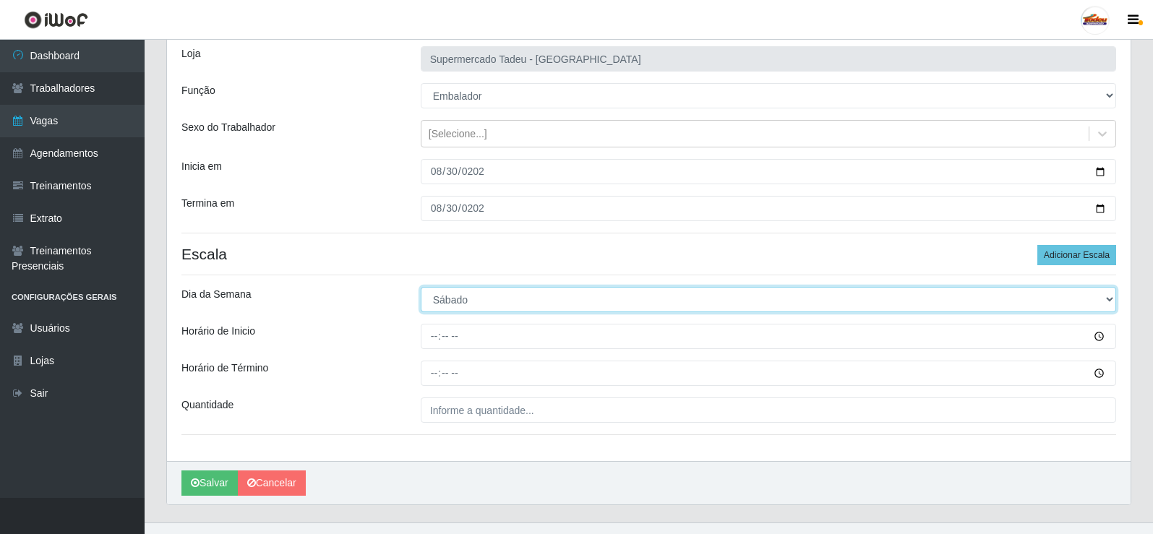
scroll to position [117, 0]
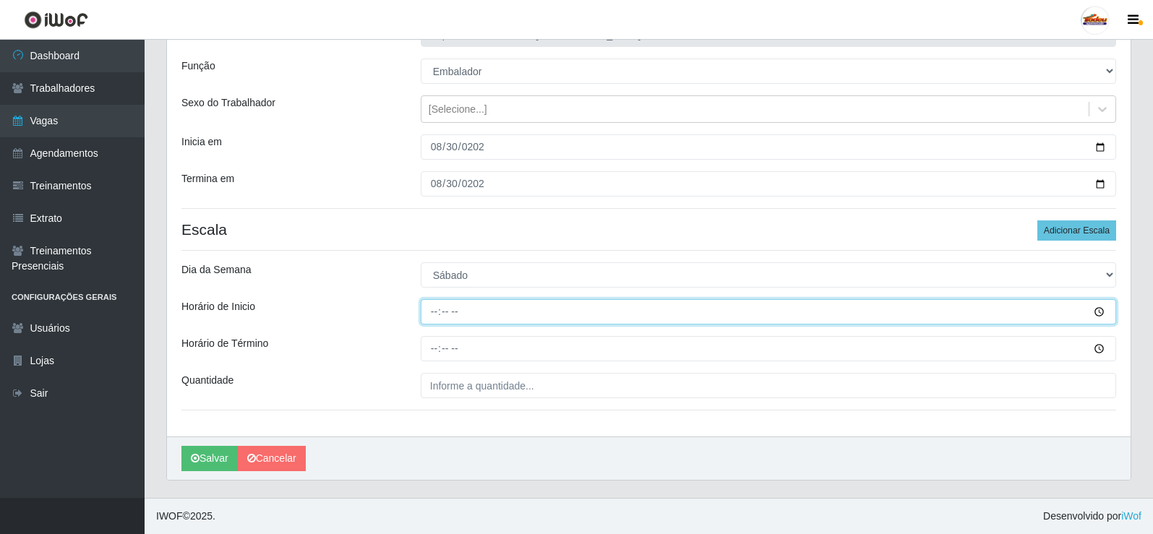
click at [441, 316] on input "Horário de Inicio" at bounding box center [769, 311] width 696 height 25
type input "08:00"
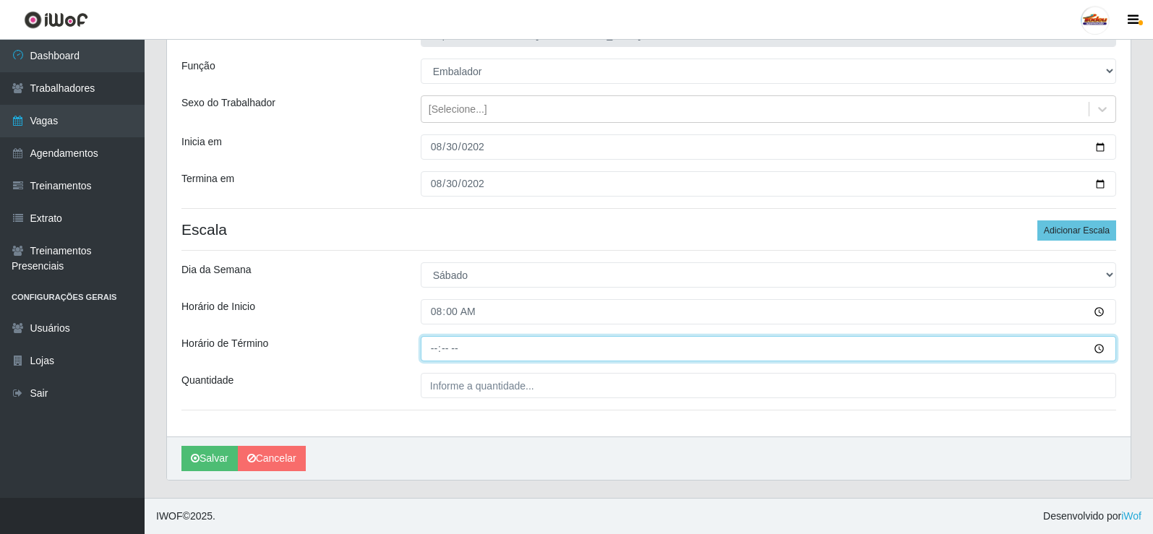
click at [427, 353] on input "Horário de Término" at bounding box center [769, 348] width 696 height 25
type input "13:00"
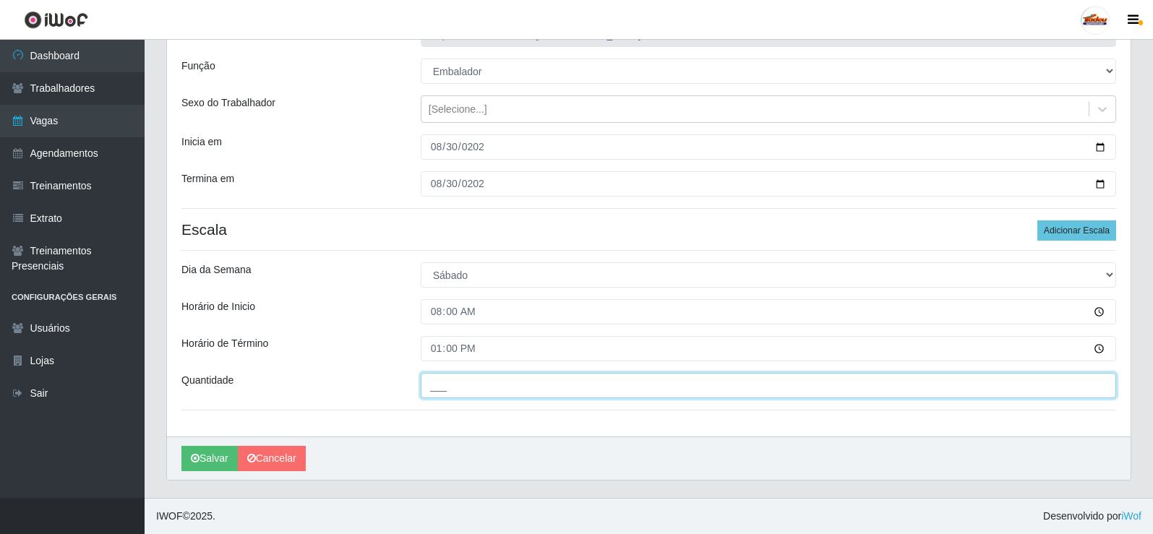
click at [441, 383] on input "___" at bounding box center [769, 385] width 696 height 25
type input "2__"
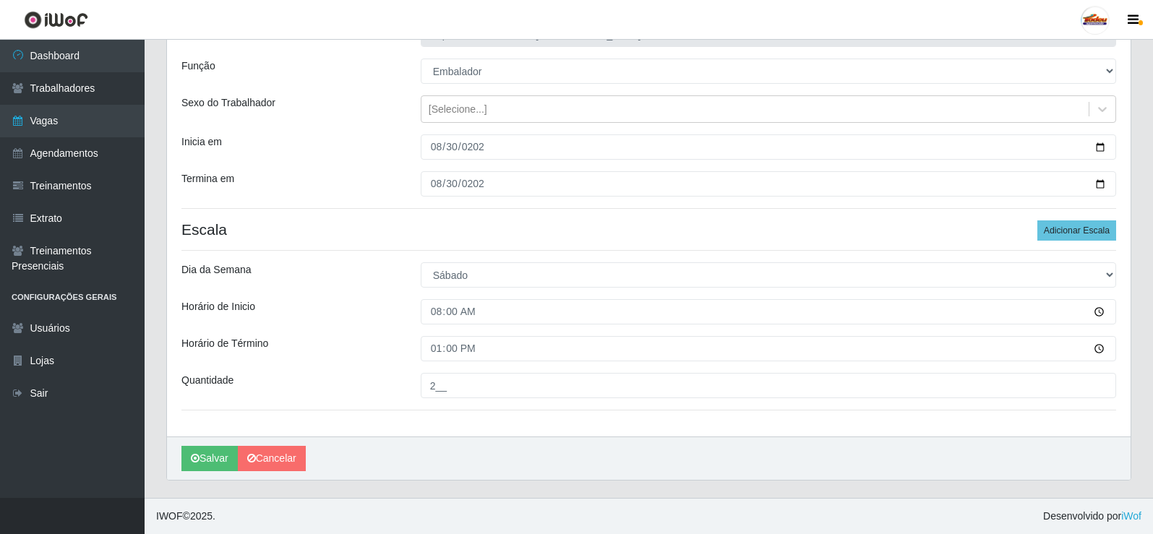
click at [350, 335] on div "Loja Supermercado Tadeu - [GEOGRAPHIC_DATA] Função [Selecione...] ASG ASG + ASG…" at bounding box center [649, 222] width 964 height 430
drag, startPoint x: 482, startPoint y: 409, endPoint x: 487, endPoint y: 378, distance: 31.4
click at [482, 409] on div "Loja Supermercado Tadeu - [GEOGRAPHIC_DATA] Função [Selecione...] ASG ASG + ASG…" at bounding box center [649, 222] width 964 height 430
click at [203, 461] on button "Salvar" at bounding box center [209, 458] width 56 height 25
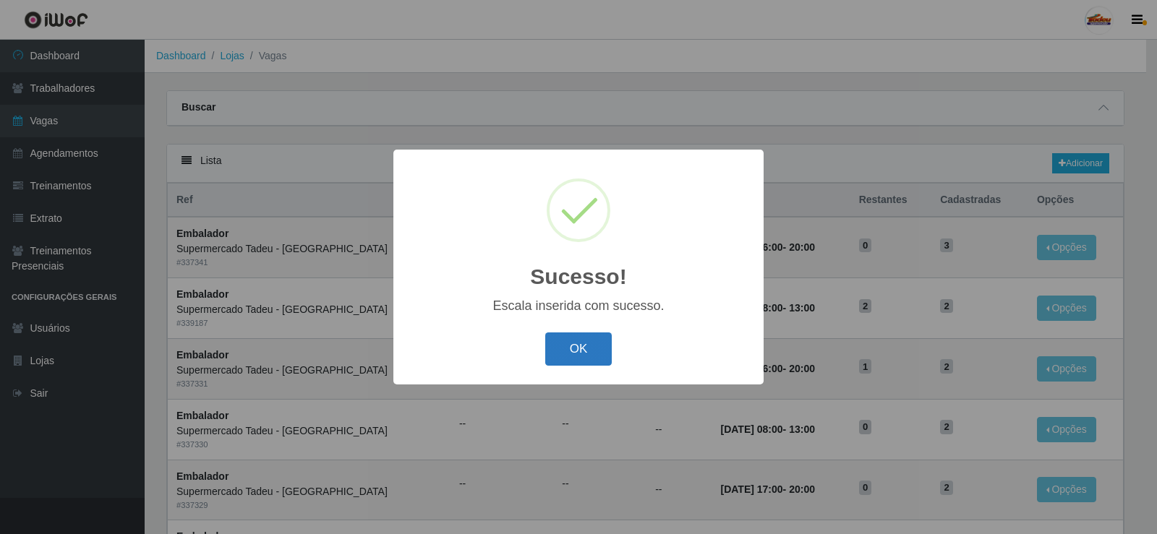
click at [568, 345] on button "OK" at bounding box center [578, 350] width 67 height 34
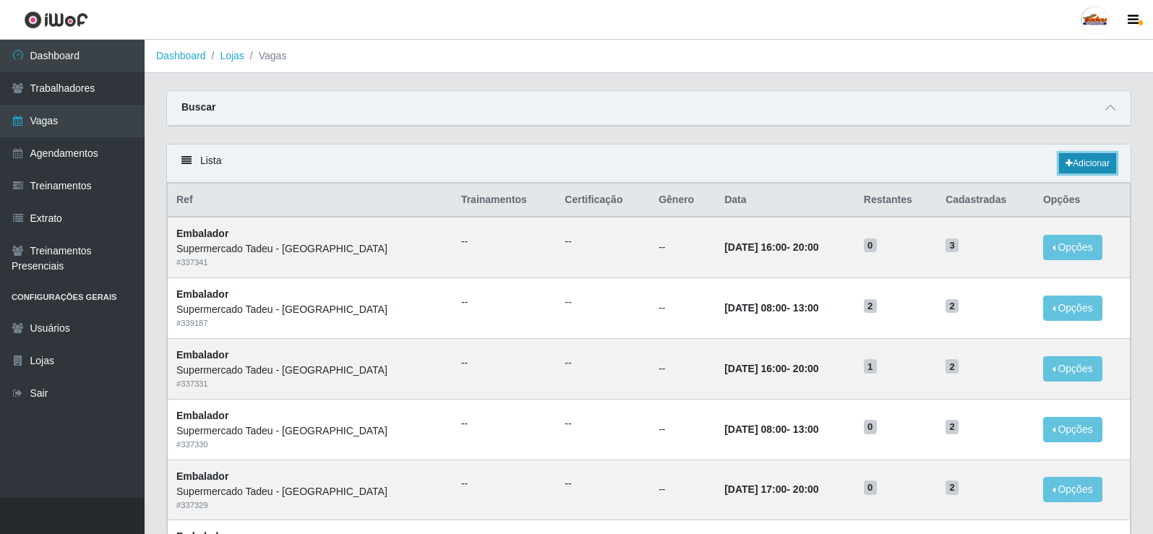
click at [1072, 163] on link "Adicionar" at bounding box center [1087, 163] width 57 height 20
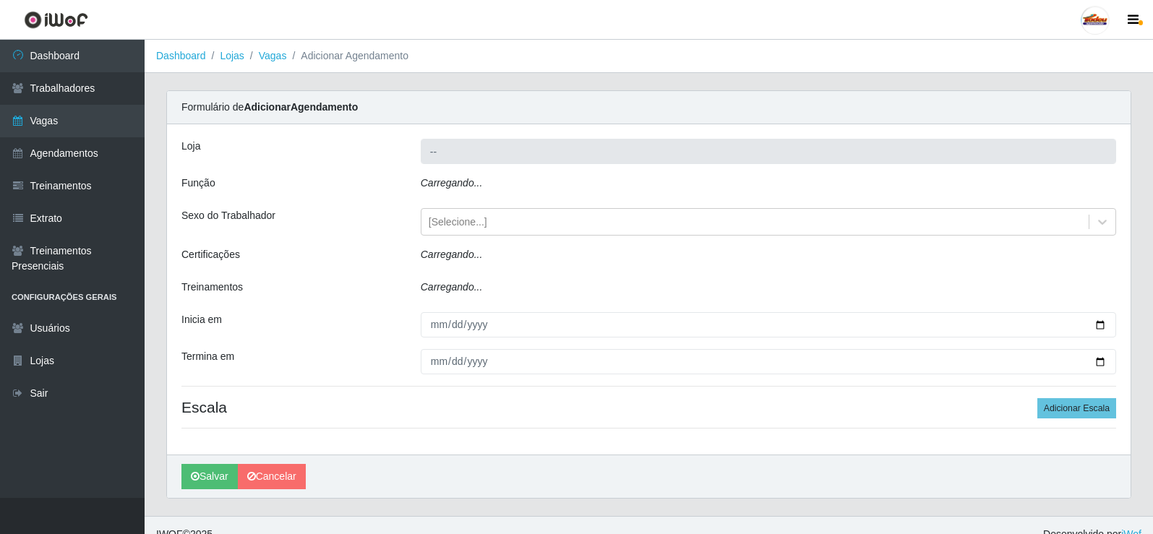
type input "Supermercado Tadeu - [GEOGRAPHIC_DATA]"
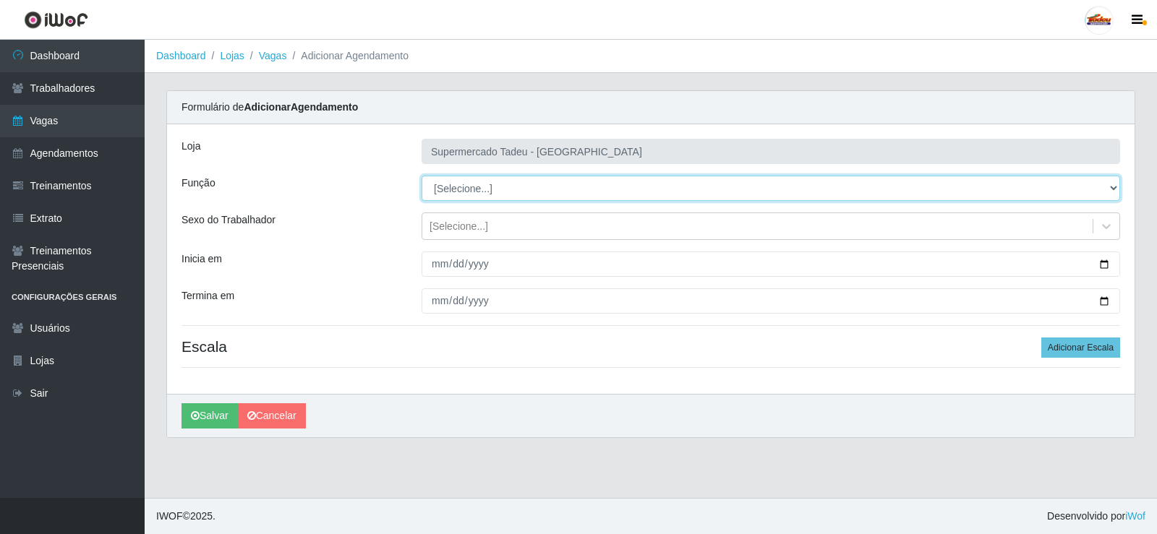
click at [484, 195] on select "[Selecione...] ASG ASG + ASG ++ Auxiliar de Estacionamento Auxiliar de Estacion…" at bounding box center [771, 188] width 699 height 25
select select "1"
click at [422, 176] on select "[Selecione...] ASG ASG + ASG ++ Auxiliar de Estacionamento Auxiliar de Estacion…" at bounding box center [771, 188] width 699 height 25
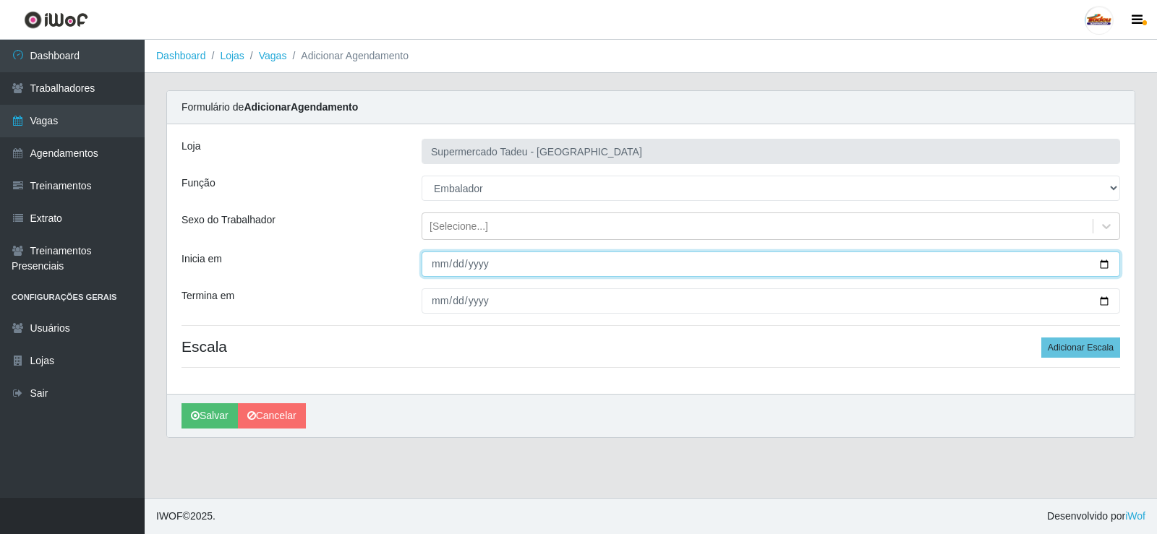
click at [450, 258] on input "Inicia em" at bounding box center [771, 264] width 699 height 25
click at [441, 264] on input "Inicia em" at bounding box center [771, 264] width 699 height 25
drag, startPoint x: 434, startPoint y: 252, endPoint x: 437, endPoint y: 261, distance: 9.1
click at [435, 255] on input "Inicia em" at bounding box center [771, 264] width 699 height 25
type input "0205-08-31"
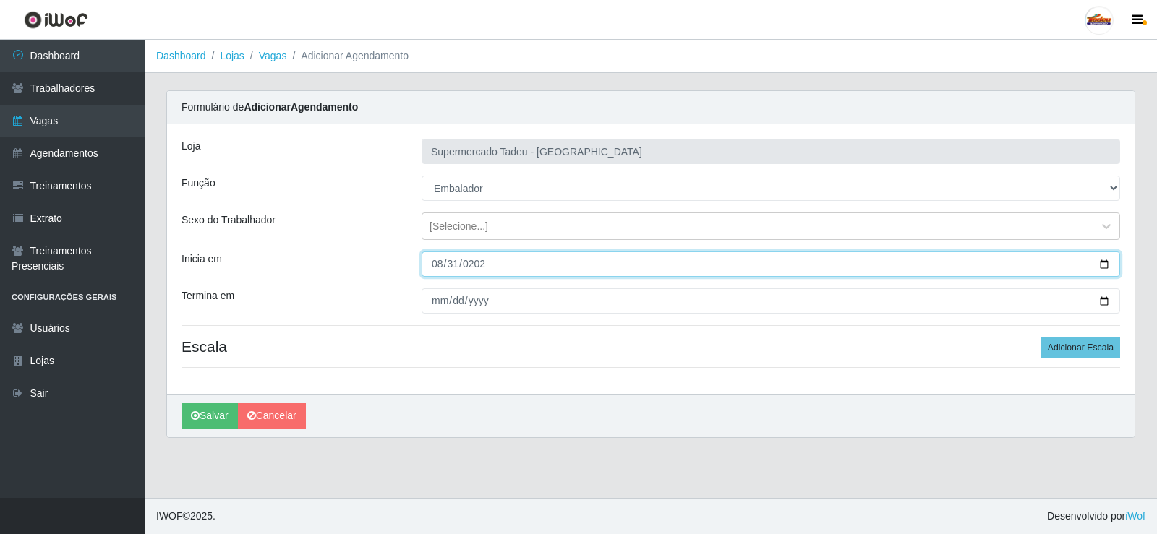
type input "[DATE]"
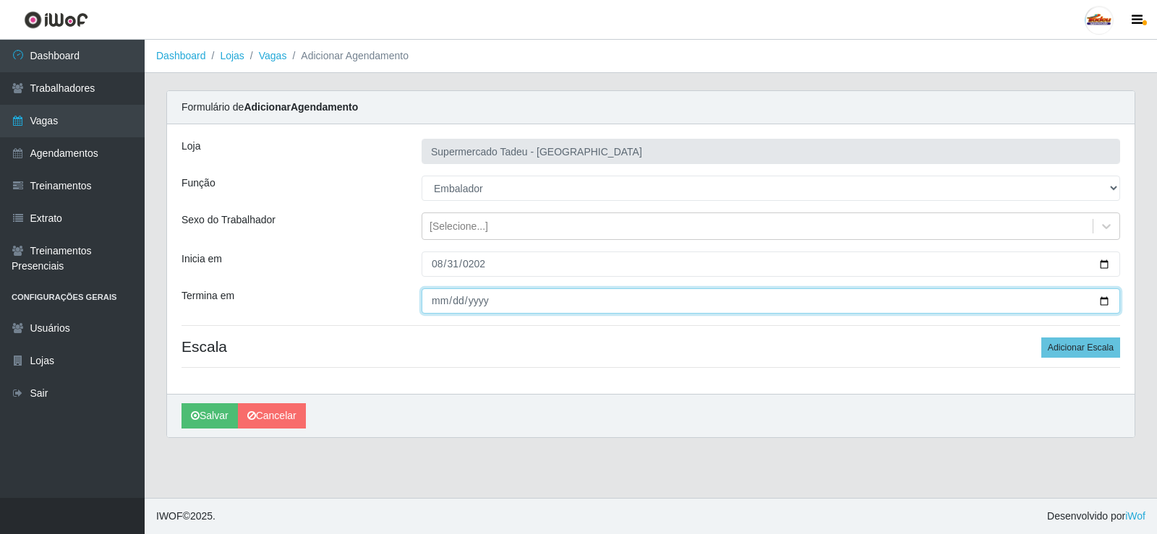
click at [437, 304] on input "Termina em" at bounding box center [771, 301] width 699 height 25
type input "[DATE]"
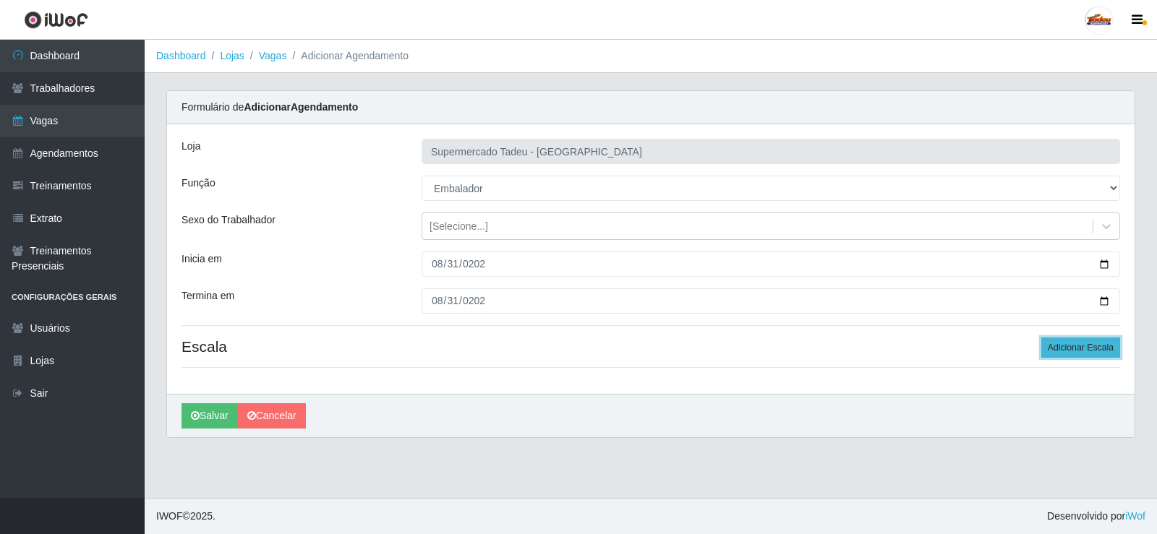
click at [1106, 350] on button "Adicionar Escala" at bounding box center [1080, 348] width 79 height 20
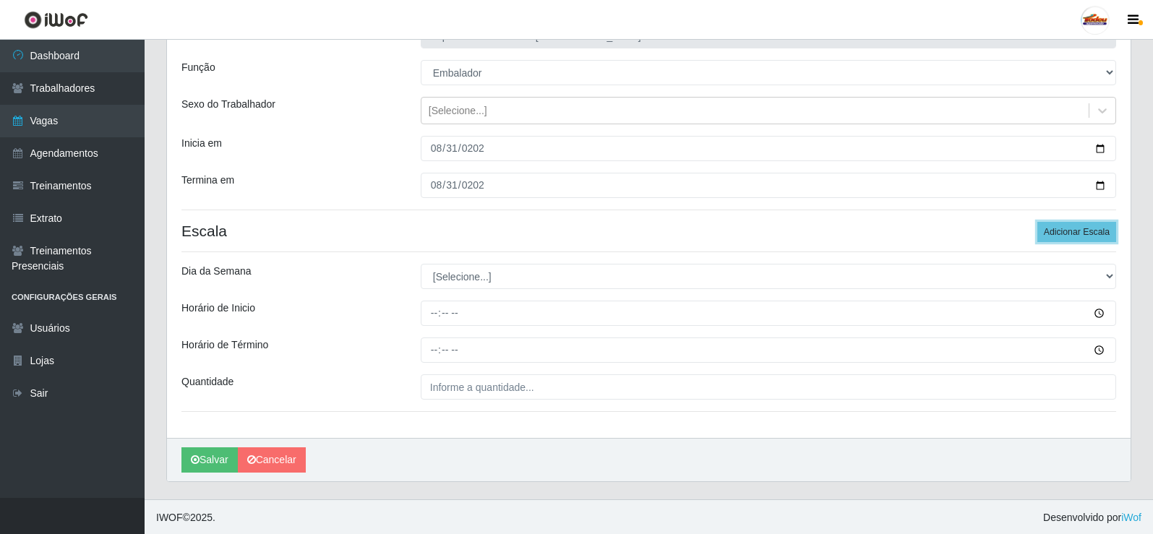
scroll to position [117, 0]
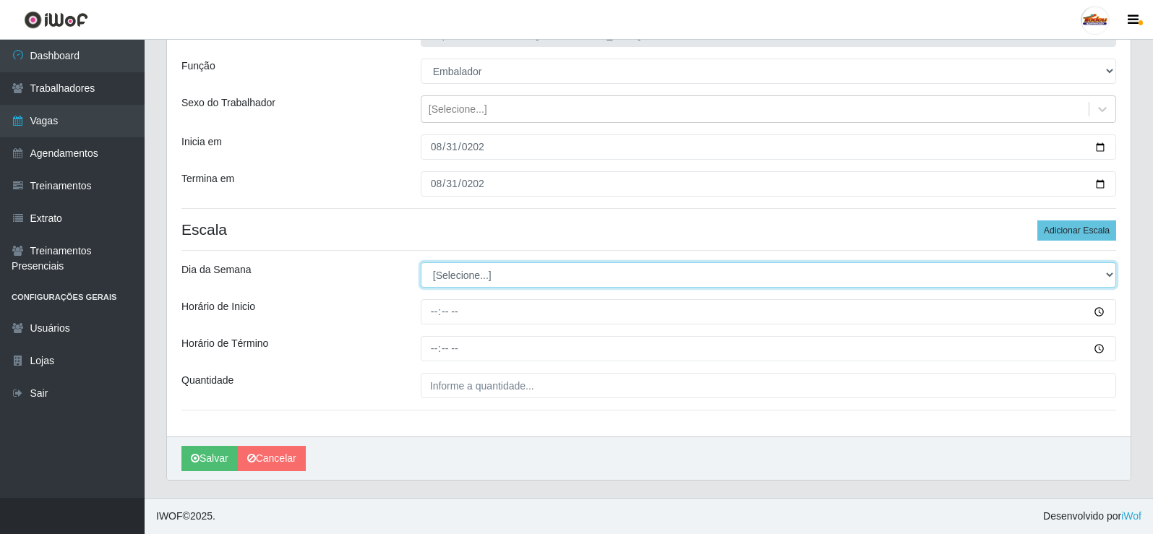
drag, startPoint x: 482, startPoint y: 271, endPoint x: 477, endPoint y: 278, distance: 7.8
click at [481, 271] on select "[Selecione...] Segunda Terça Quarta Quinta Sexta Sábado Domingo" at bounding box center [769, 274] width 696 height 25
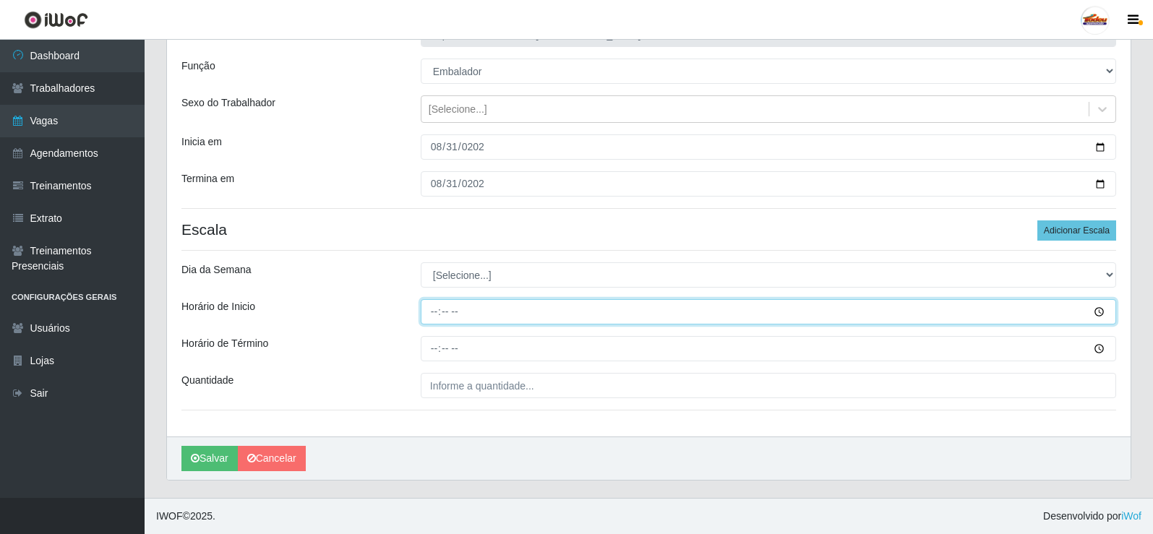
click at [456, 304] on input "Horário de Inicio" at bounding box center [769, 311] width 696 height 25
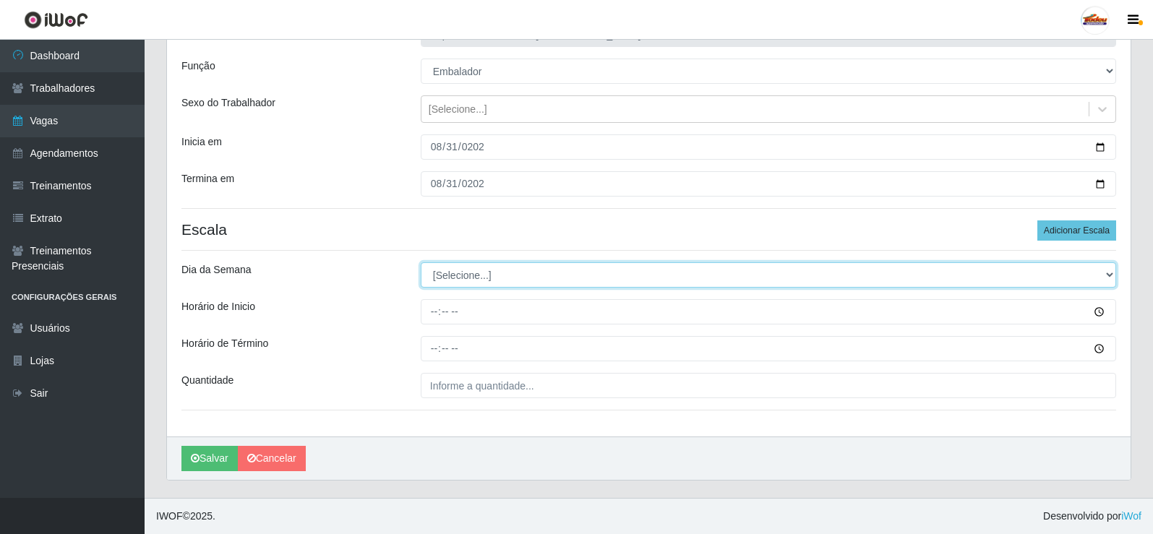
click at [458, 277] on select "[Selecione...] Segunda Terça Quarta Quinta Sexta Sábado Domingo" at bounding box center [769, 274] width 696 height 25
select select "0"
click at [421, 262] on select "[Selecione...] Segunda Terça Quarta Quinta Sexta Sábado Domingo" at bounding box center [769, 274] width 696 height 25
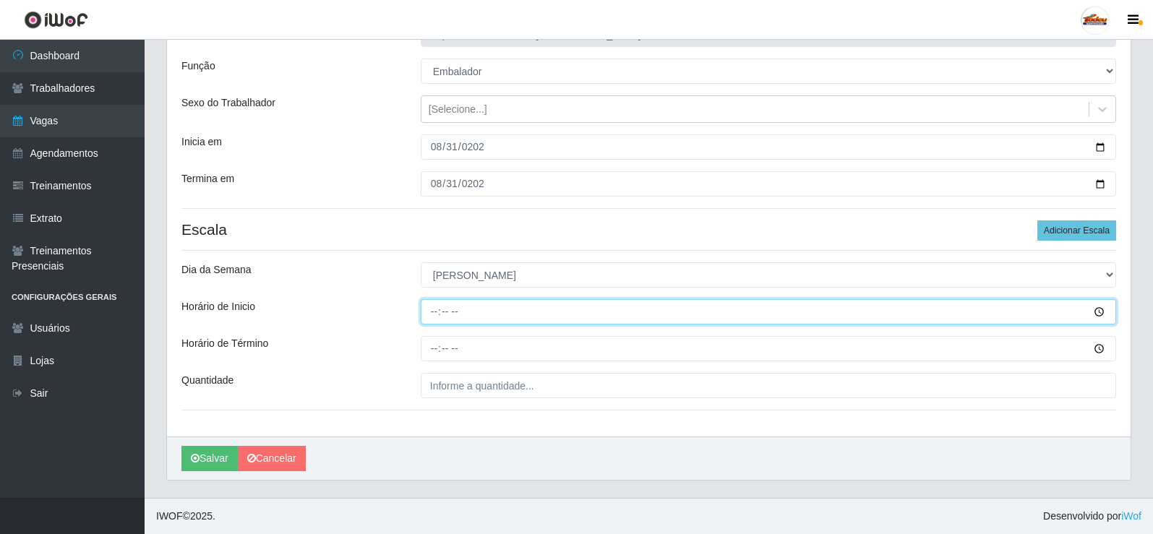
click at [455, 310] on input "Horário de Inicio" at bounding box center [769, 311] width 696 height 25
type input "08:00"
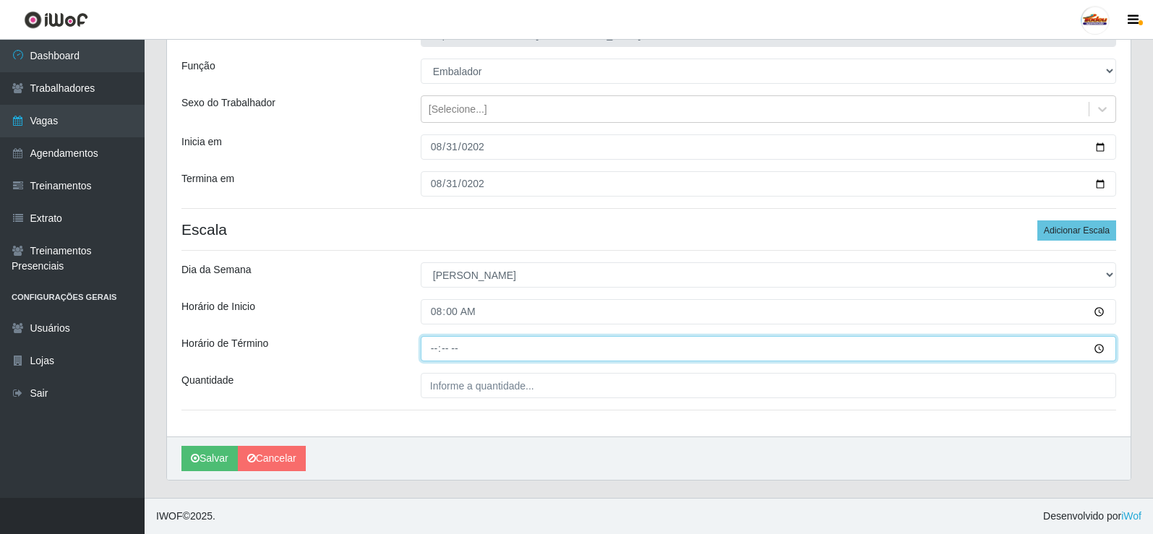
click at [440, 357] on input "Horário de Término" at bounding box center [769, 348] width 696 height 25
type input "12:00"
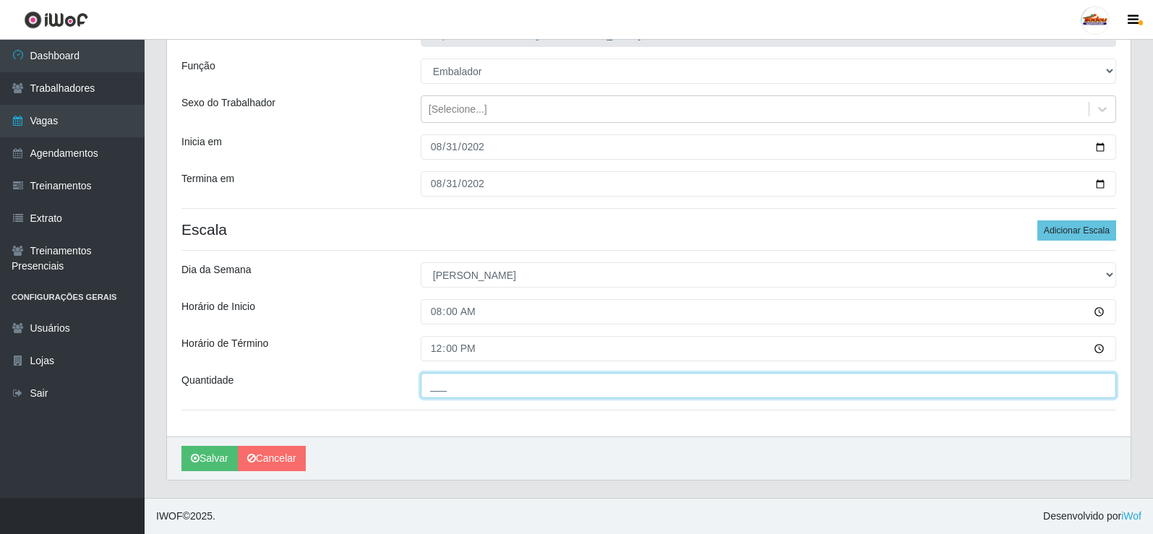
click at [450, 386] on input "___" at bounding box center [769, 385] width 696 height 25
type input "3__"
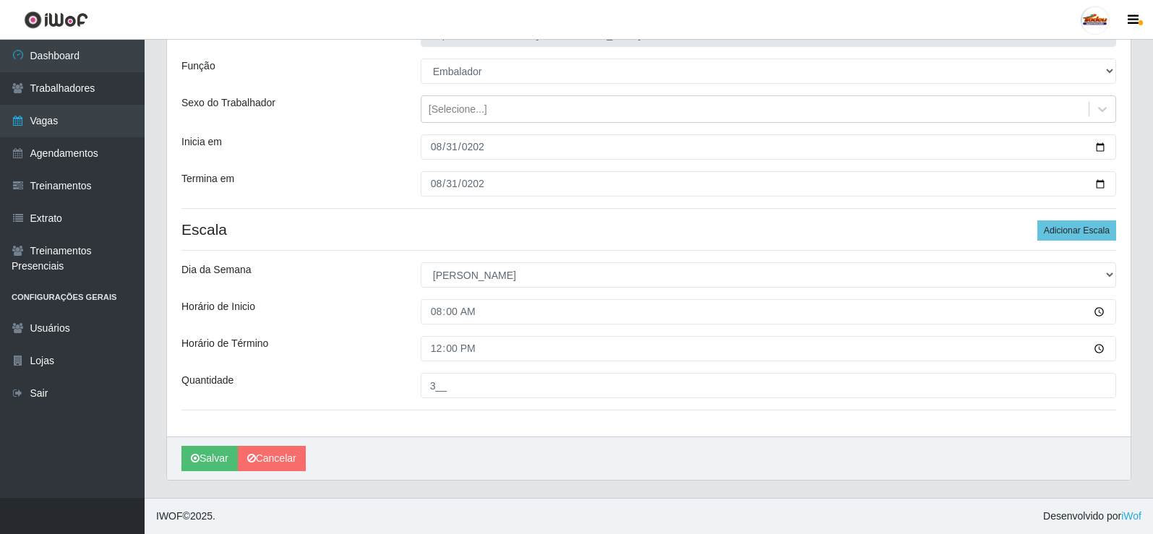
click at [371, 362] on div "Horário de Término" at bounding box center [290, 348] width 239 height 25
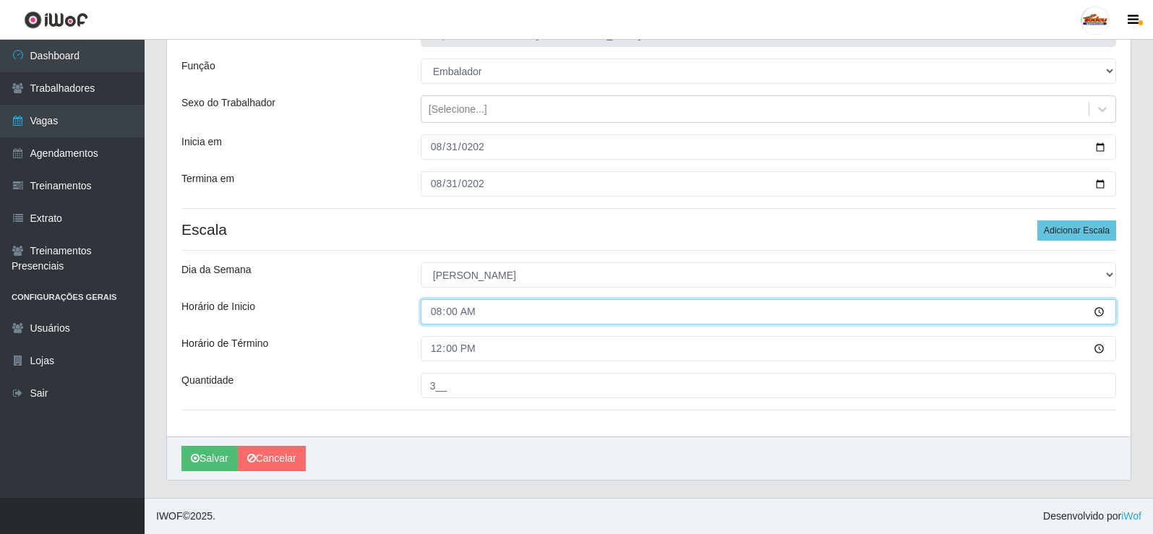
drag, startPoint x: 467, startPoint y: 309, endPoint x: 401, endPoint y: 310, distance: 66.5
click at [401, 310] on div "Horário de Inicio 08:00" at bounding box center [649, 311] width 957 height 25
type input "07:30"
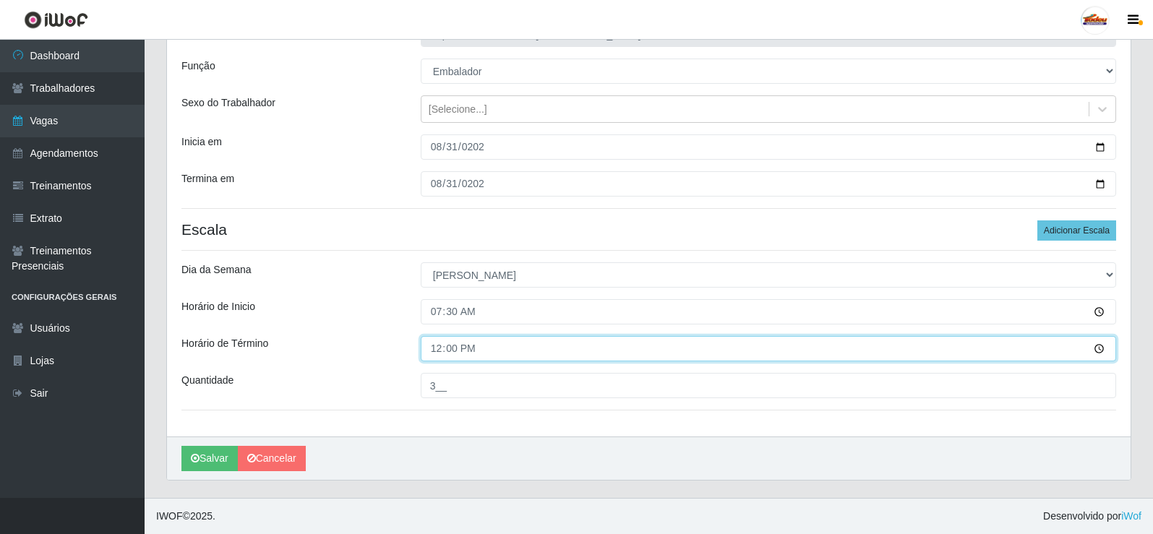
click at [544, 351] on input "12:00" at bounding box center [769, 348] width 696 height 25
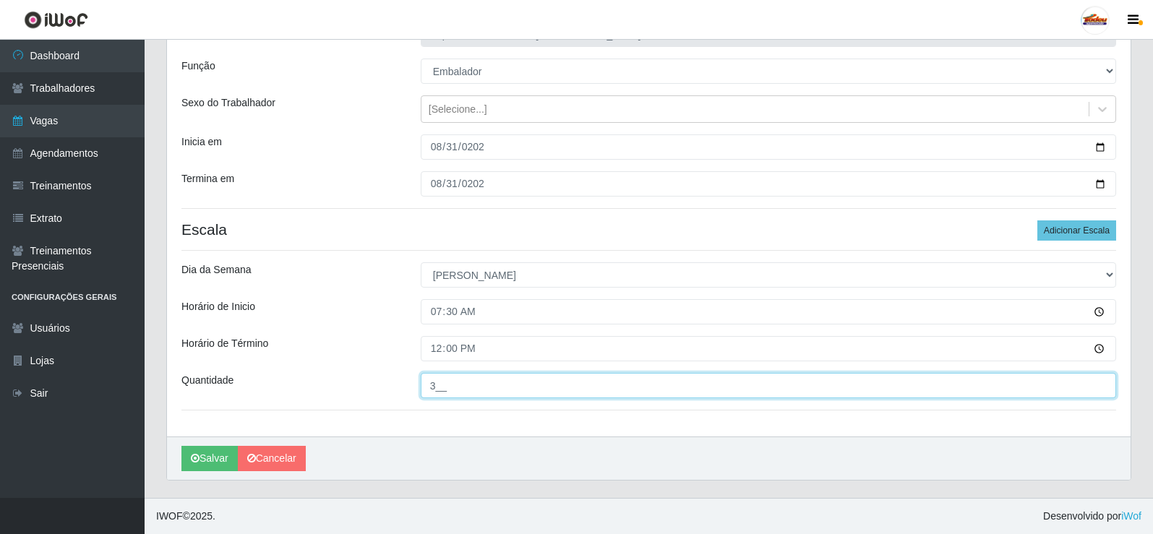
click at [454, 383] on input "3__" at bounding box center [769, 385] width 696 height 25
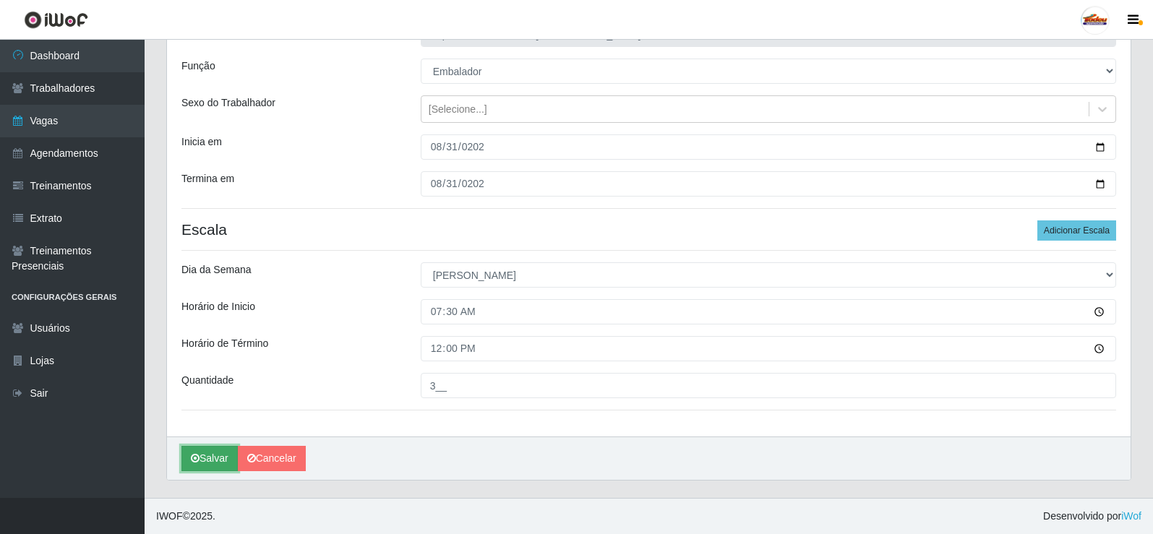
click at [205, 461] on button "Salvar" at bounding box center [209, 458] width 56 height 25
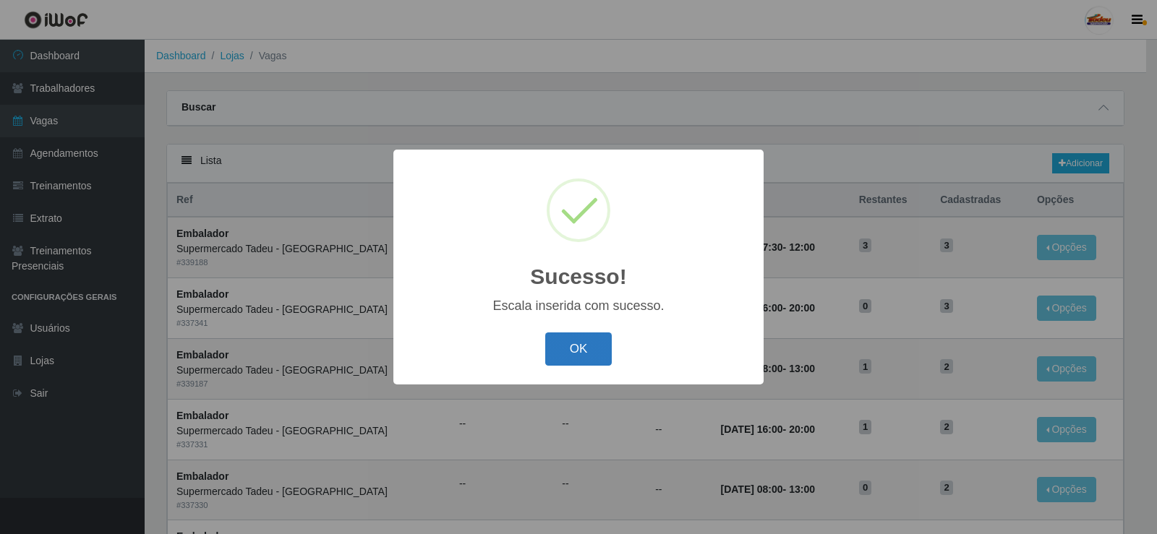
click at [568, 351] on button "OK" at bounding box center [578, 350] width 67 height 34
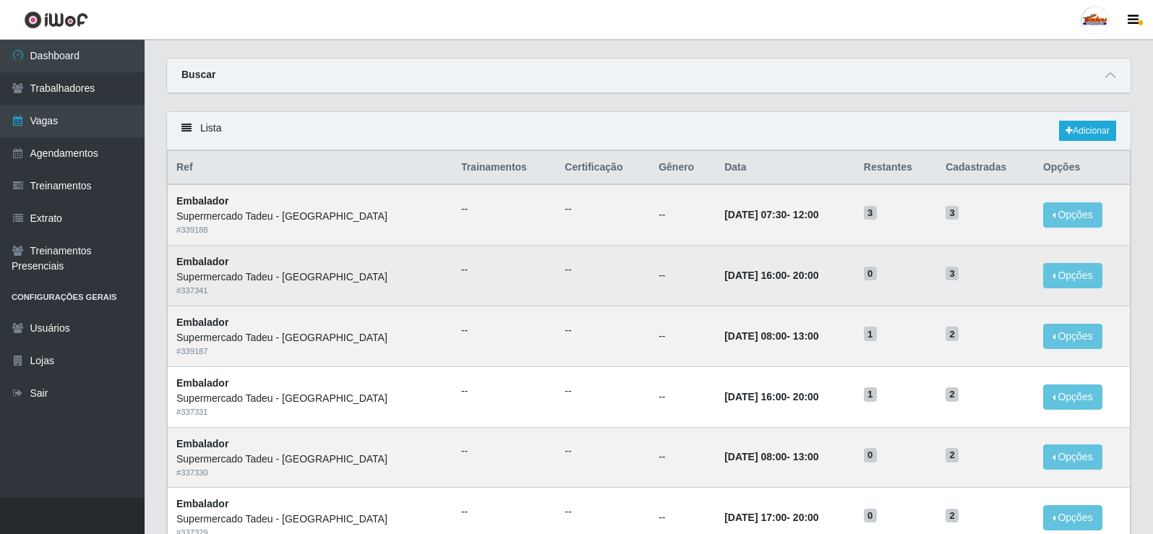
scroll to position [72, 0]
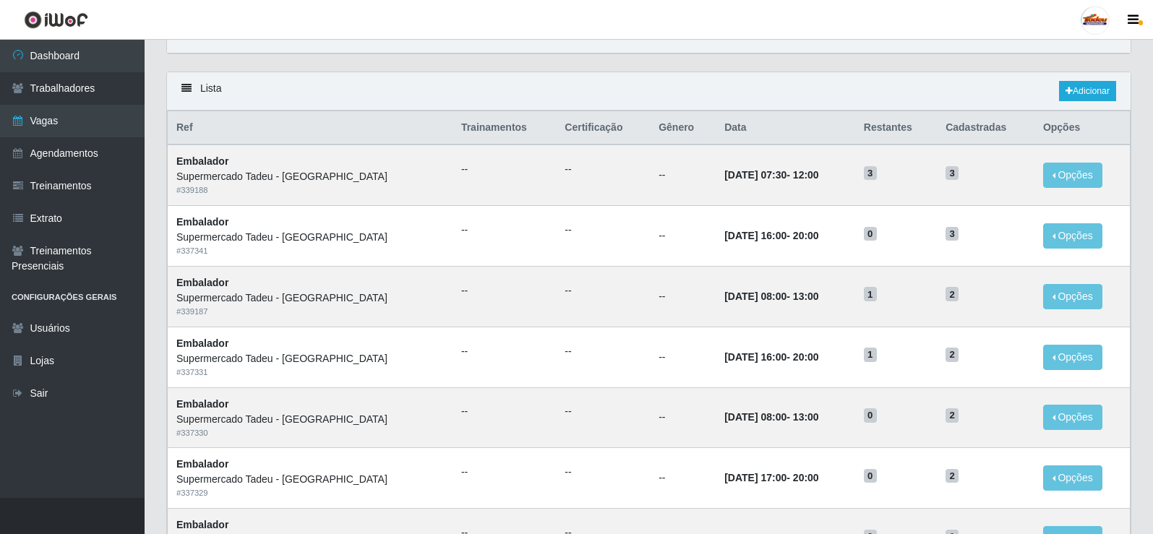
click at [599, 85] on div "Lista Adicionar" at bounding box center [649, 91] width 964 height 38
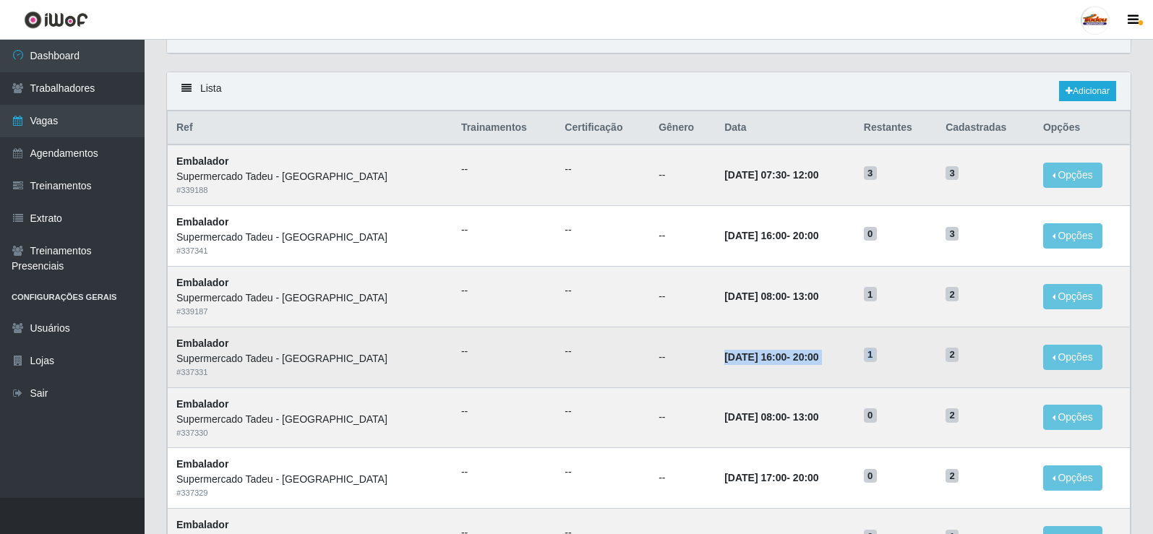
drag, startPoint x: 649, startPoint y: 360, endPoint x: 878, endPoint y: 354, distance: 229.3
click at [878, 354] on tr "Embalador Supermercado Tadeu - [GEOGRAPHIC_DATA] # 337331 -- -- -- [DATE] 16:00…" at bounding box center [649, 357] width 963 height 61
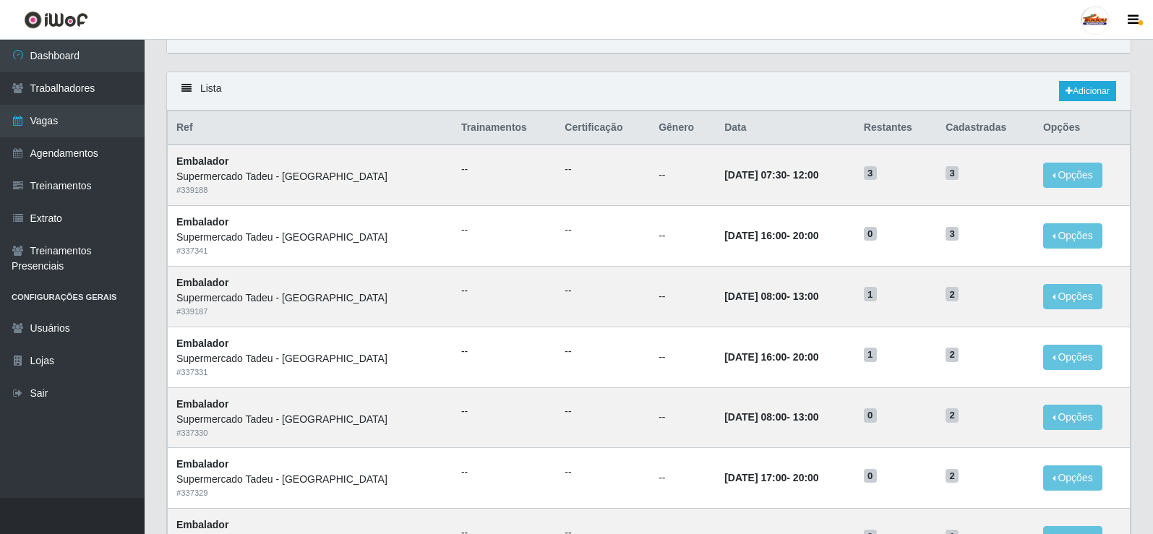
click at [1067, 106] on div "Lista Adicionar" at bounding box center [649, 91] width 964 height 38
click at [1070, 98] on link "Adicionar" at bounding box center [1087, 91] width 57 height 20
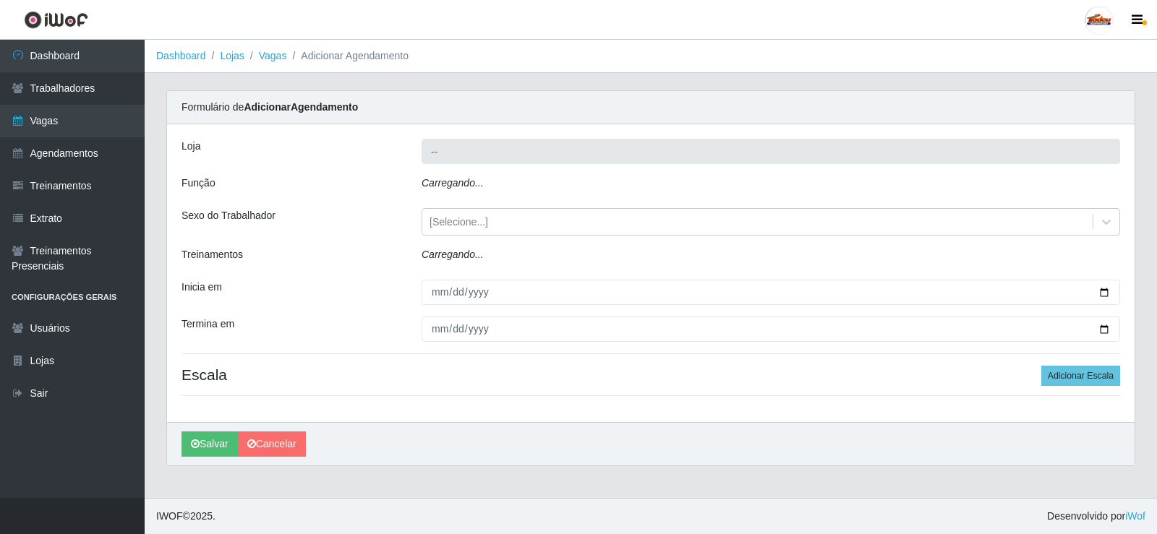
type input "Supermercado Tadeu - [GEOGRAPHIC_DATA]"
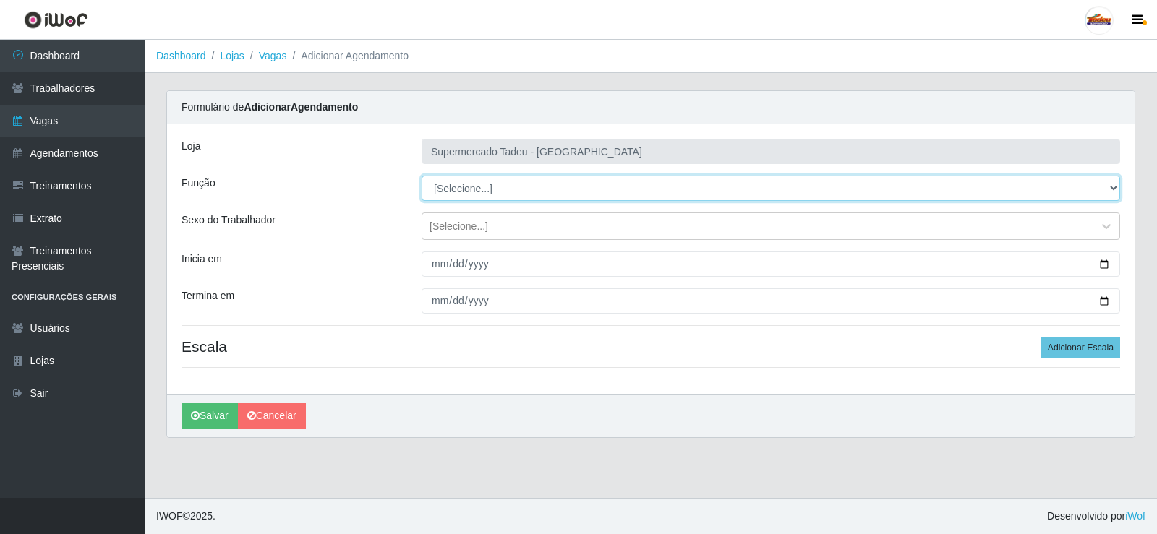
click at [471, 192] on select "[Selecione...] ASG ASG + ASG ++ Auxiliar de Estacionamento Auxiliar de Estacion…" at bounding box center [771, 188] width 699 height 25
select select "1"
click at [422, 176] on select "[Selecione...] ASG ASG + ASG ++ Auxiliar de Estacionamento Auxiliar de Estacion…" at bounding box center [771, 188] width 699 height 25
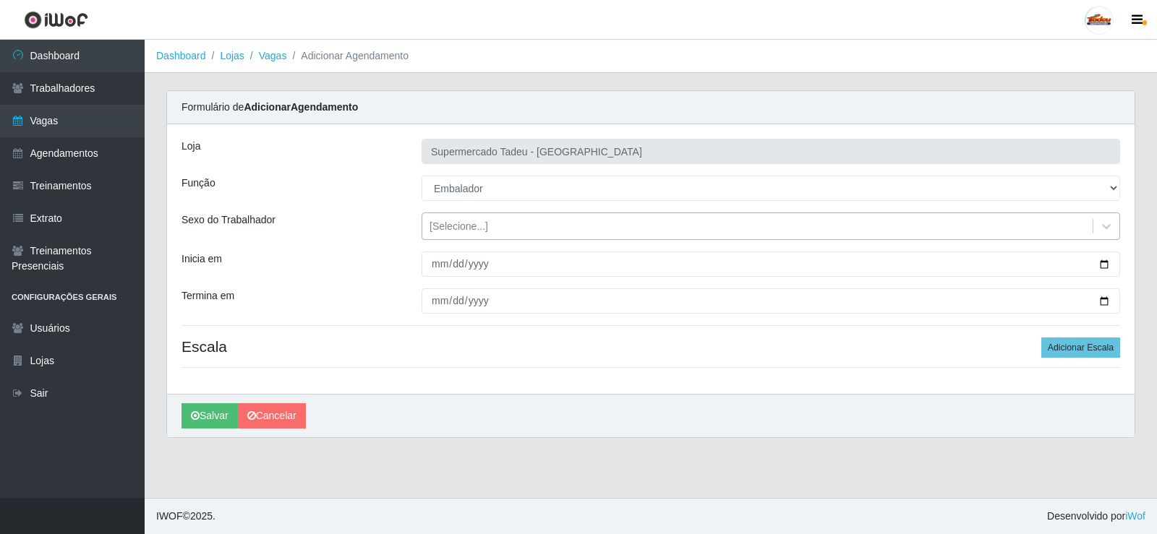
click at [468, 231] on div "[Selecione...]" at bounding box center [459, 226] width 59 height 15
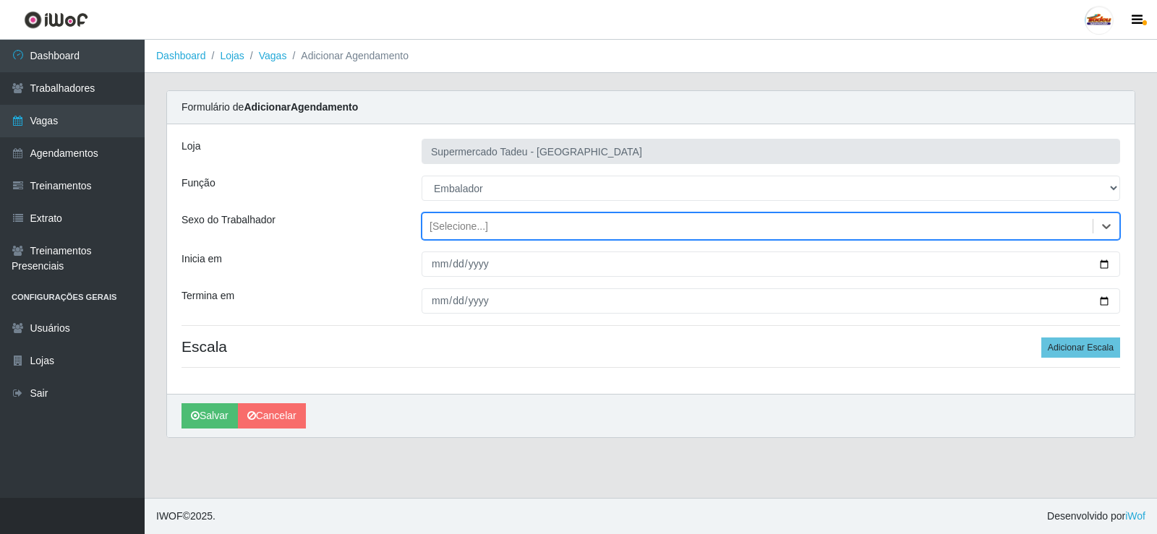
drag, startPoint x: 466, startPoint y: 224, endPoint x: 460, endPoint y: 260, distance: 36.7
click at [466, 225] on div "[Selecione...]" at bounding box center [459, 226] width 59 height 15
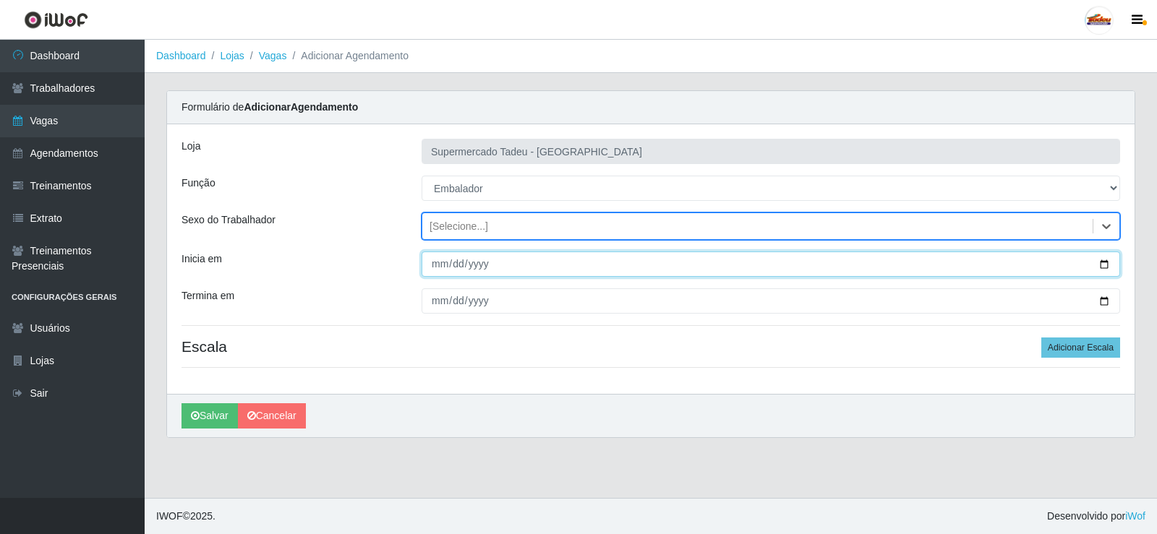
click at [459, 261] on input "Inicia em" at bounding box center [771, 264] width 699 height 25
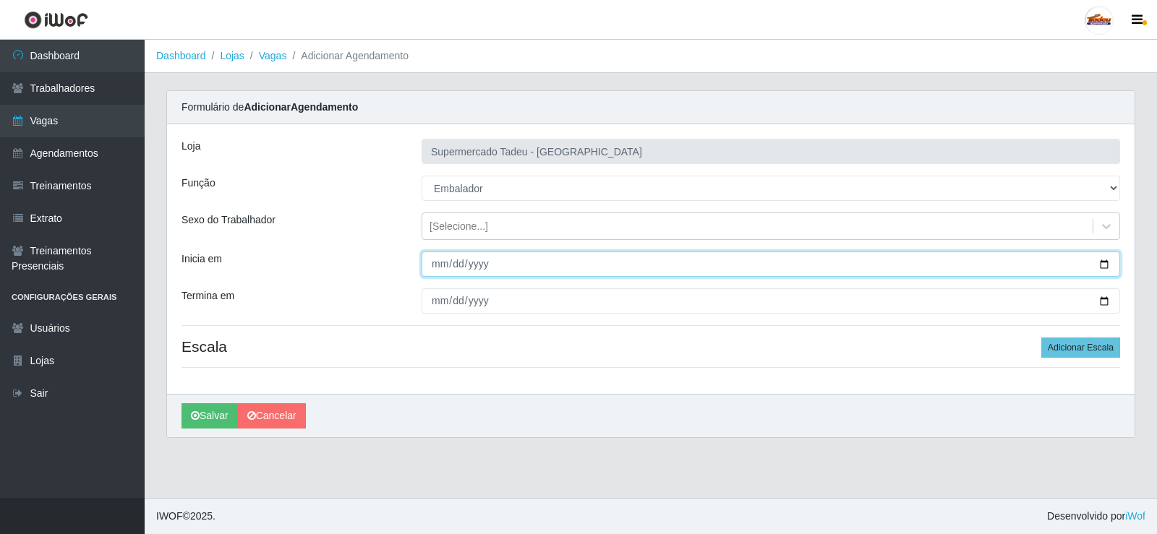
click at [448, 262] on input "Inicia em" at bounding box center [771, 264] width 699 height 25
click at [442, 263] on input "Inicia em" at bounding box center [771, 264] width 699 height 25
type input "[DATE]"
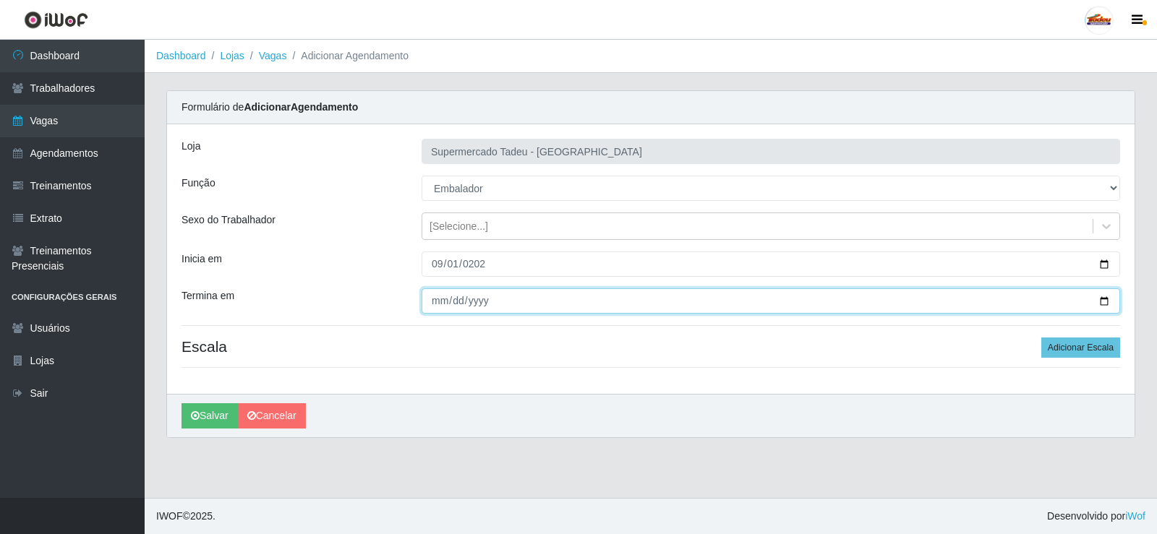
click at [437, 299] on input "Termina em" at bounding box center [771, 301] width 699 height 25
type input "[DATE]"
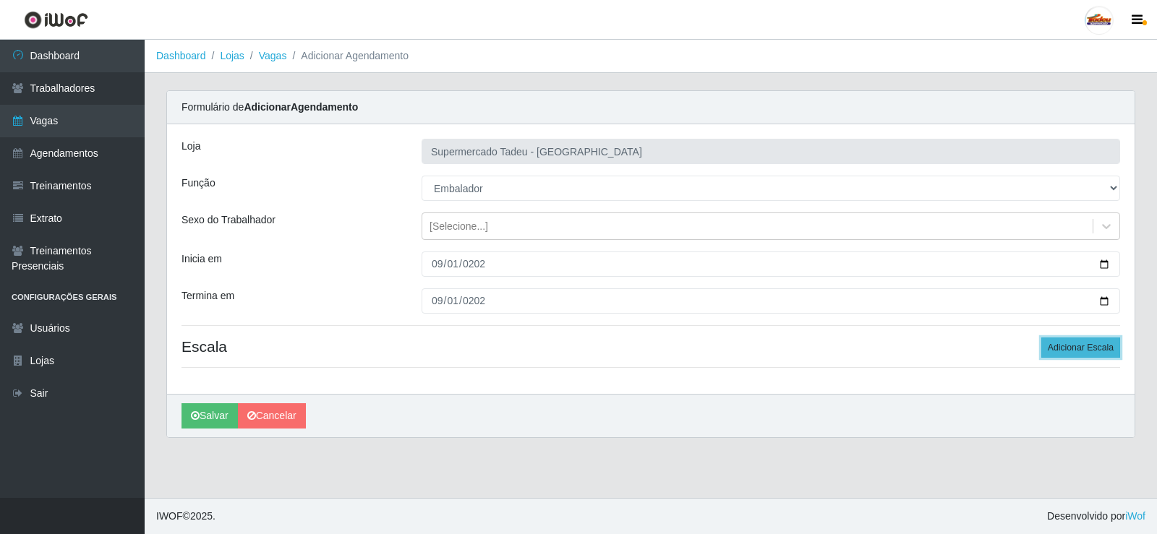
click at [1079, 349] on button "Adicionar Escala" at bounding box center [1080, 348] width 79 height 20
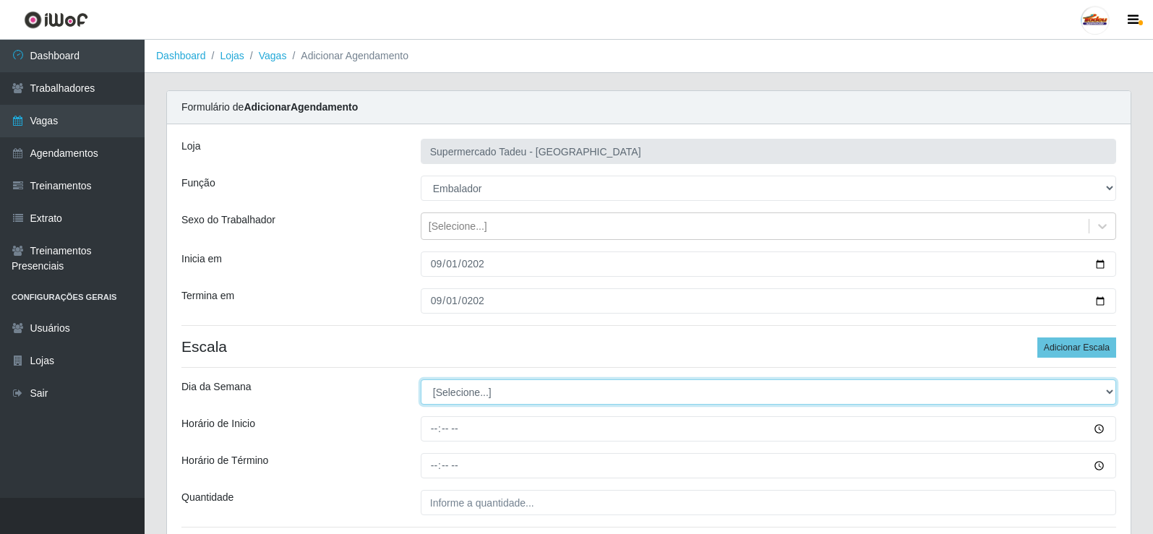
click at [461, 394] on select "[Selecione...] Segunda Terça Quarta Quinta Sexta Sábado Domingo" at bounding box center [769, 392] width 696 height 25
select select "1"
click at [421, 380] on select "[Selecione...] Segunda Terça Quarta Quinta Sexta Sábado Domingo" at bounding box center [769, 392] width 696 height 25
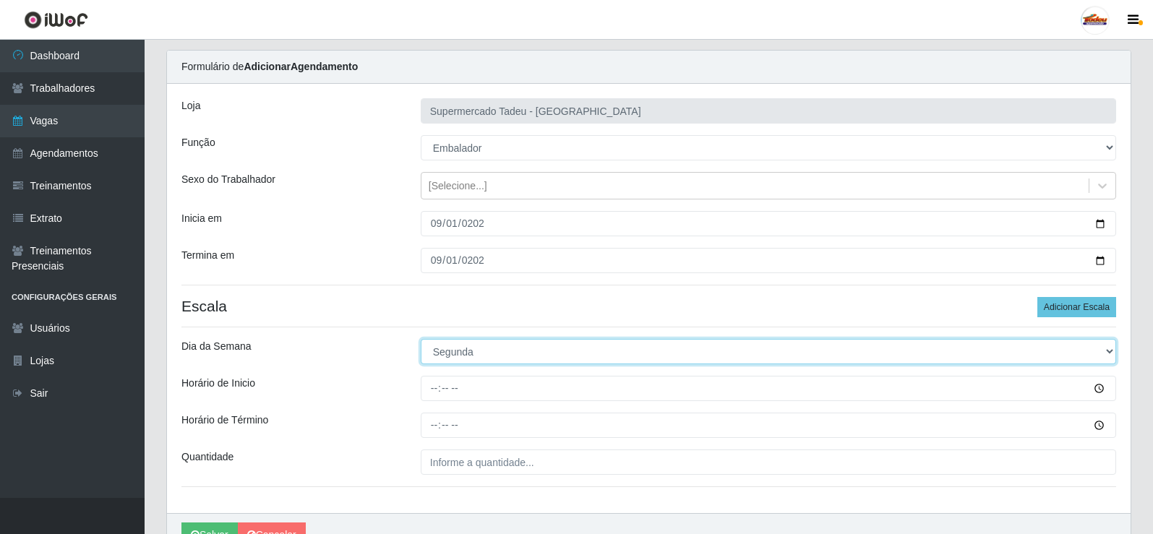
scroll to position [117, 0]
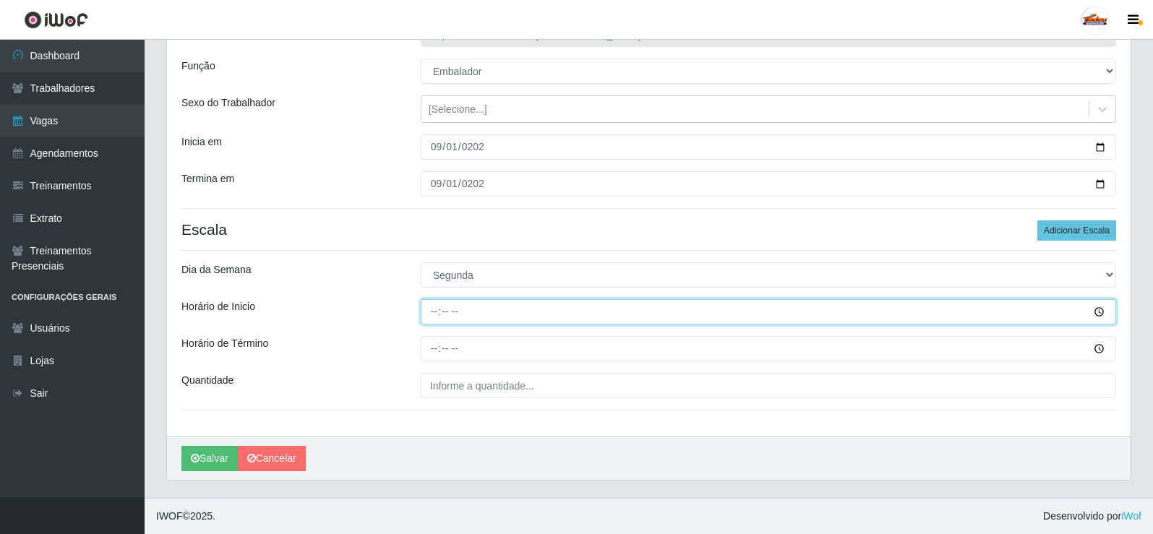
click at [435, 320] on input "Horário de Inicio" at bounding box center [769, 311] width 696 height 25
type input "16:00"
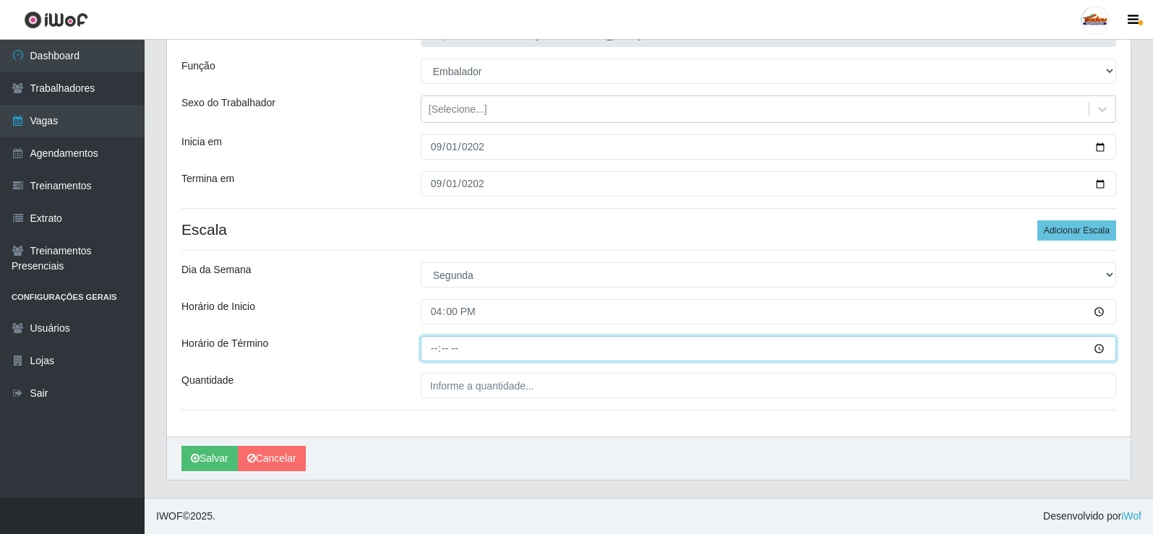
click at [428, 362] on input "Horário de Término" at bounding box center [769, 348] width 696 height 25
type input "20:00"
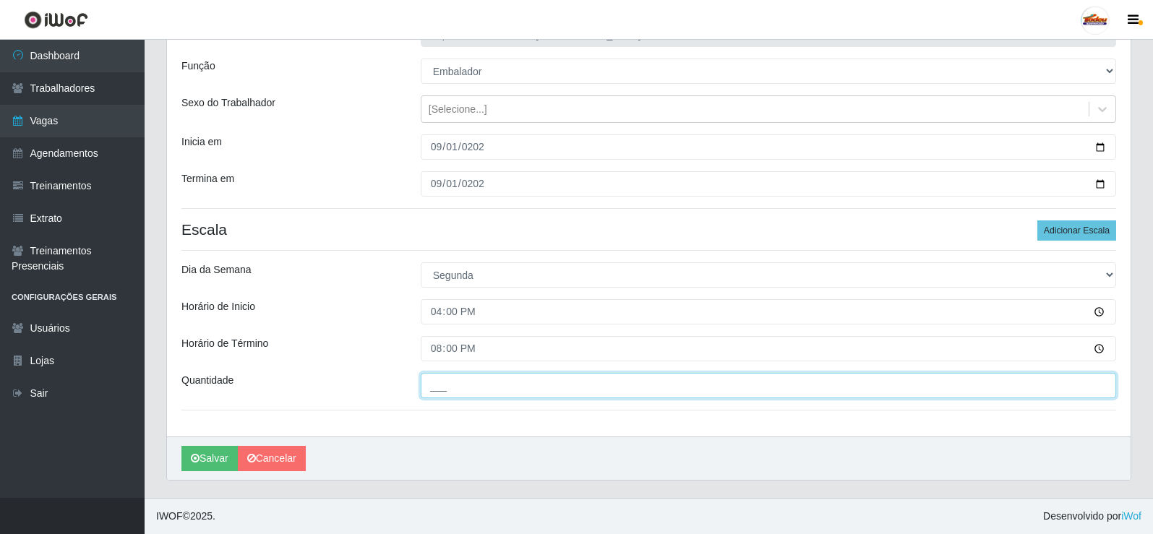
click at [467, 384] on input "___" at bounding box center [769, 385] width 696 height 25
type input "2__"
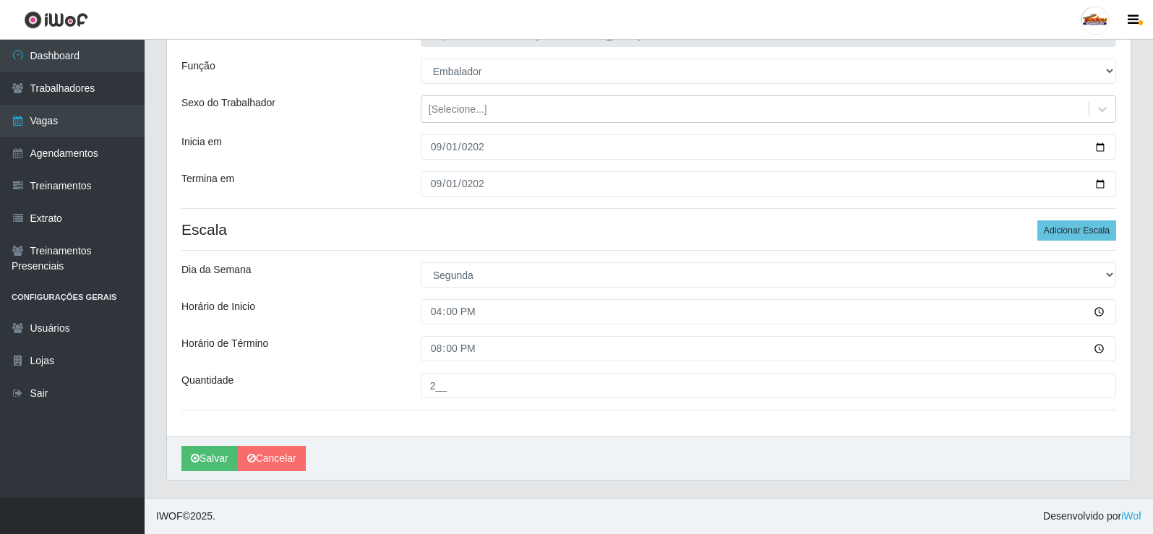
click at [353, 357] on div "Horário de Término" at bounding box center [290, 348] width 239 height 25
click at [210, 457] on button "Salvar" at bounding box center [209, 458] width 56 height 25
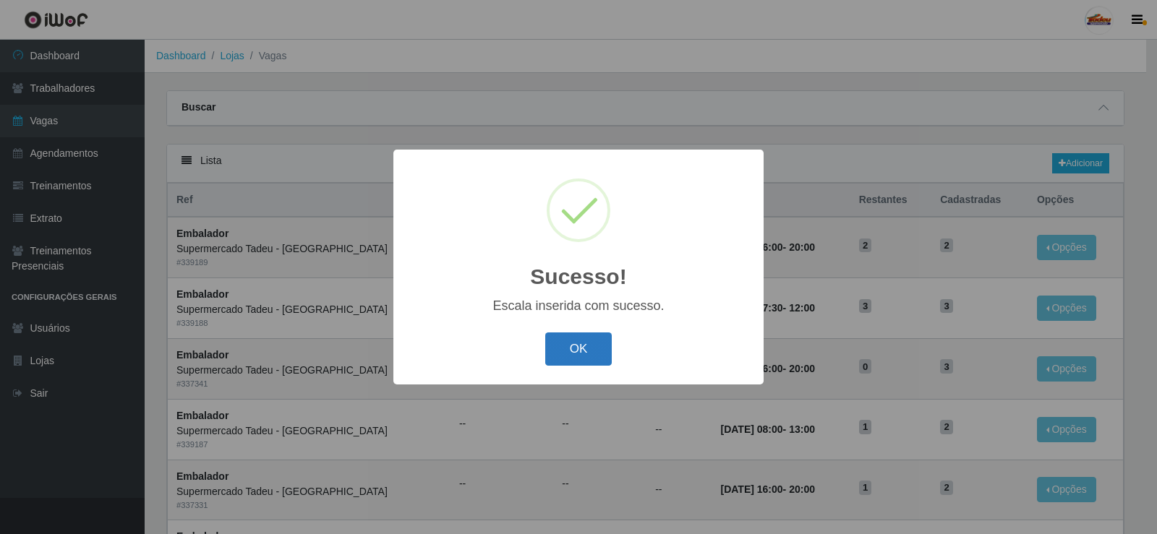
click at [584, 335] on button "OK" at bounding box center [578, 350] width 67 height 34
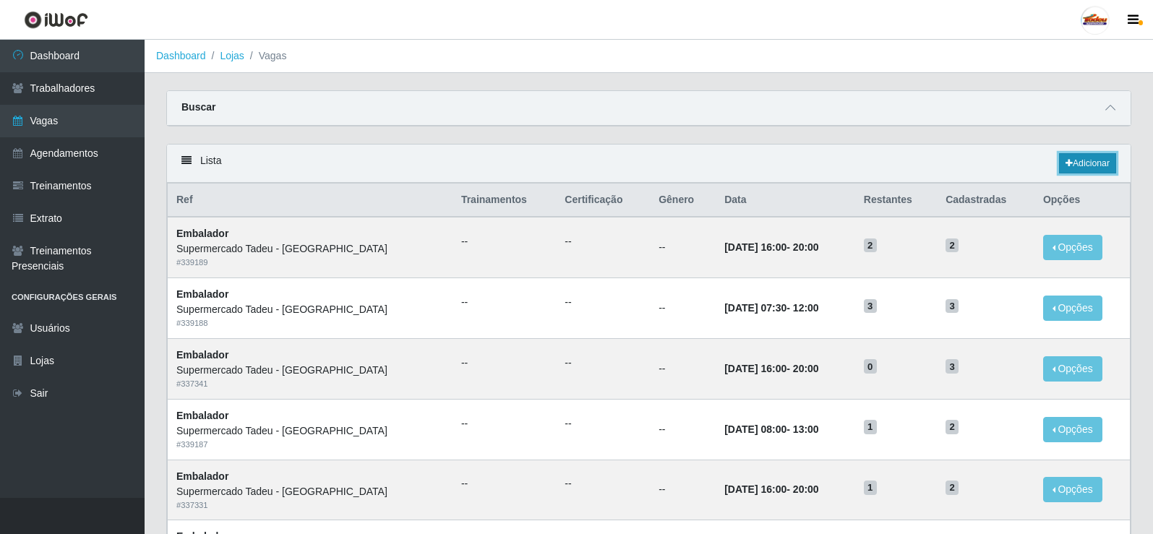
click at [1066, 164] on icon at bounding box center [1069, 163] width 7 height 9
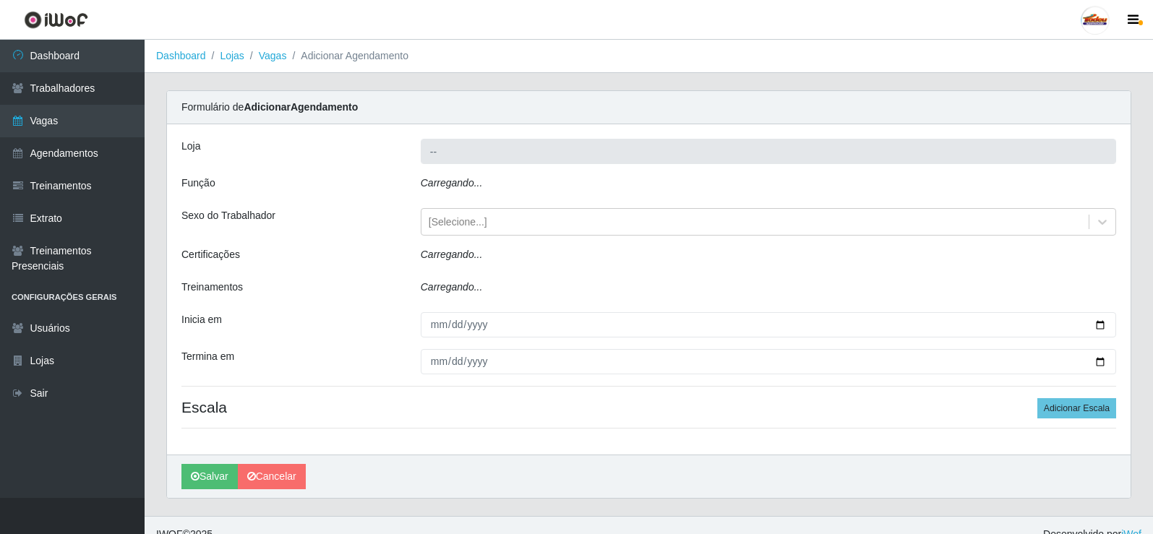
type input "Supermercado Tadeu - [GEOGRAPHIC_DATA]"
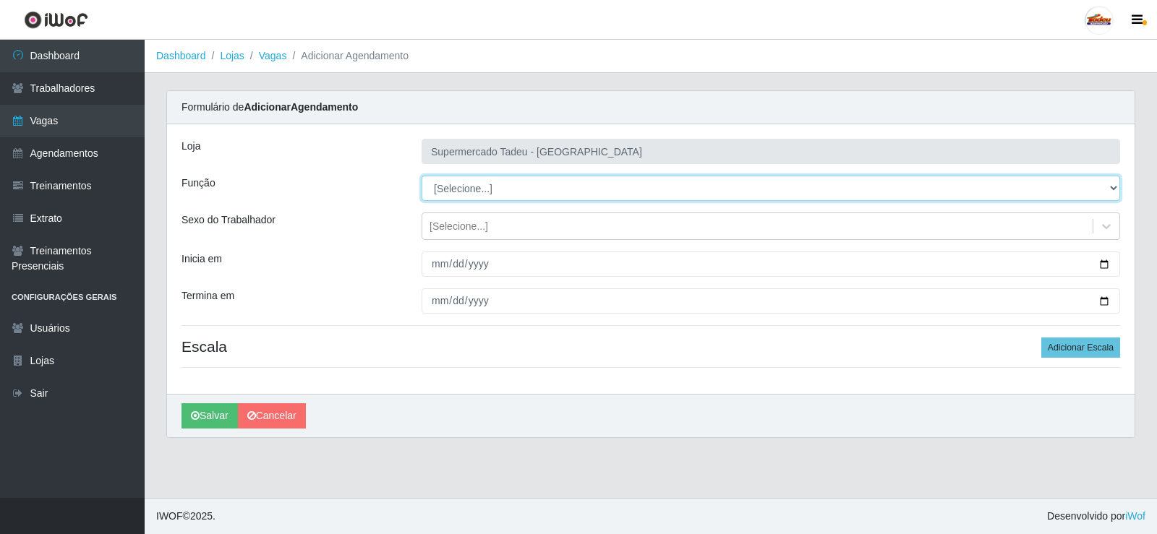
click at [477, 182] on select "[Selecione...] ASG ASG + ASG ++ Auxiliar de Estacionamento Auxiliar de Estacion…" at bounding box center [771, 188] width 699 height 25
select select "1"
click at [422, 176] on select "[Selecione...] ASG ASG + ASG ++ Auxiliar de Estacionamento Auxiliar de Estacion…" at bounding box center [771, 188] width 699 height 25
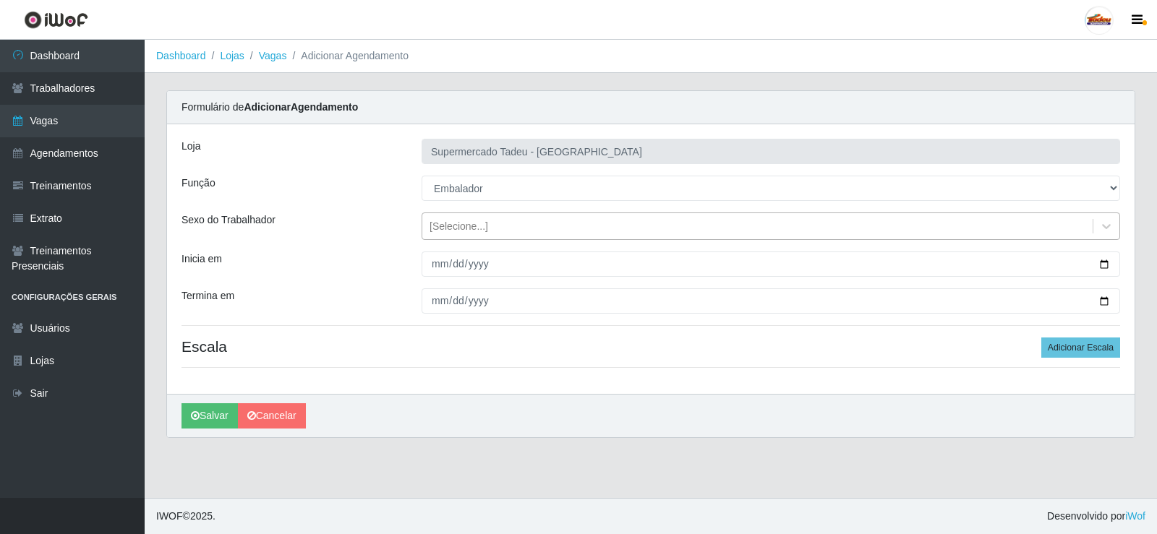
click at [445, 228] on div "[Selecione...]" at bounding box center [459, 226] width 59 height 15
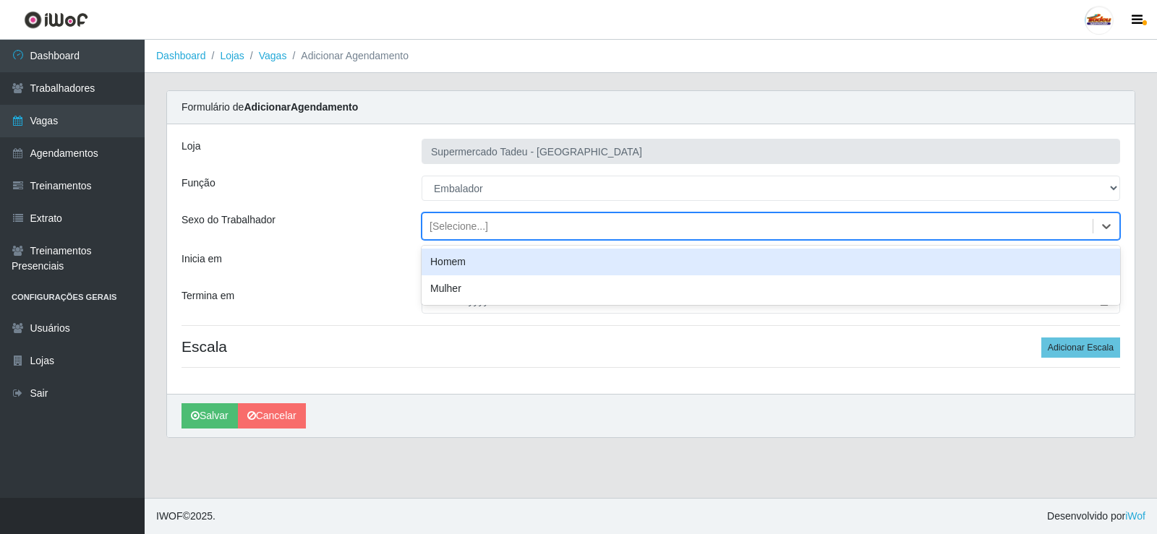
click at [447, 228] on div "[Selecione...]" at bounding box center [459, 226] width 59 height 15
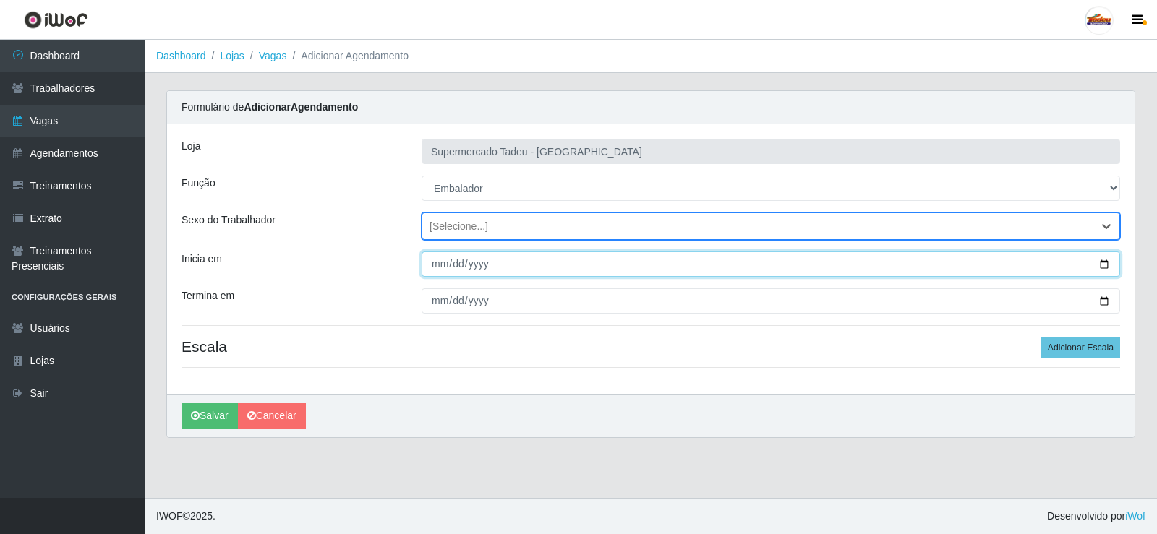
click at [448, 263] on input "Inicia em" at bounding box center [771, 264] width 699 height 25
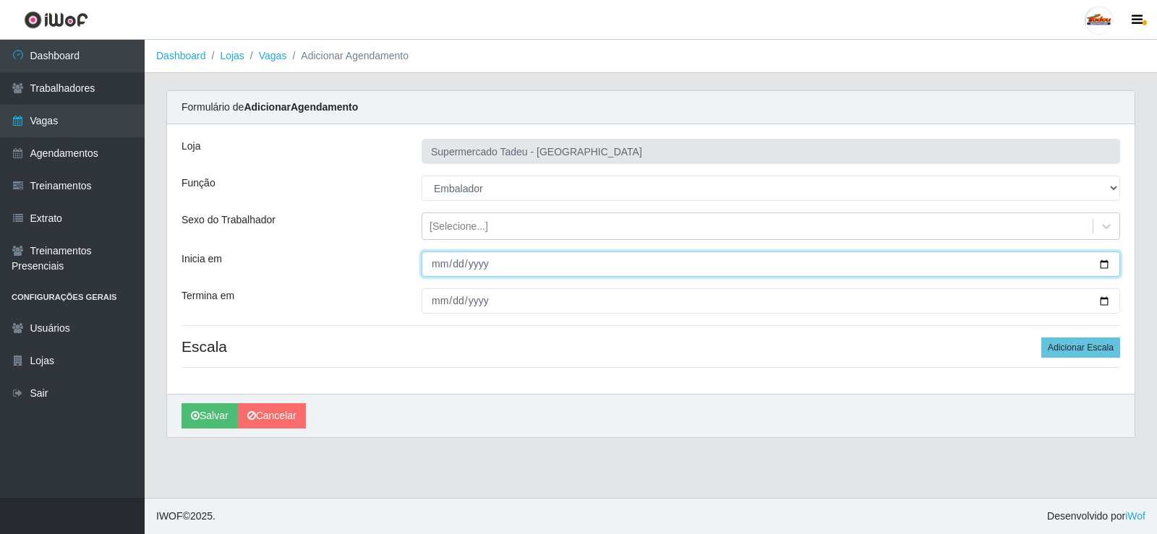
click at [445, 263] on input "Inicia em" at bounding box center [771, 264] width 699 height 25
click at [440, 265] on input "Inicia em" at bounding box center [771, 264] width 699 height 25
type input "[DATE]"
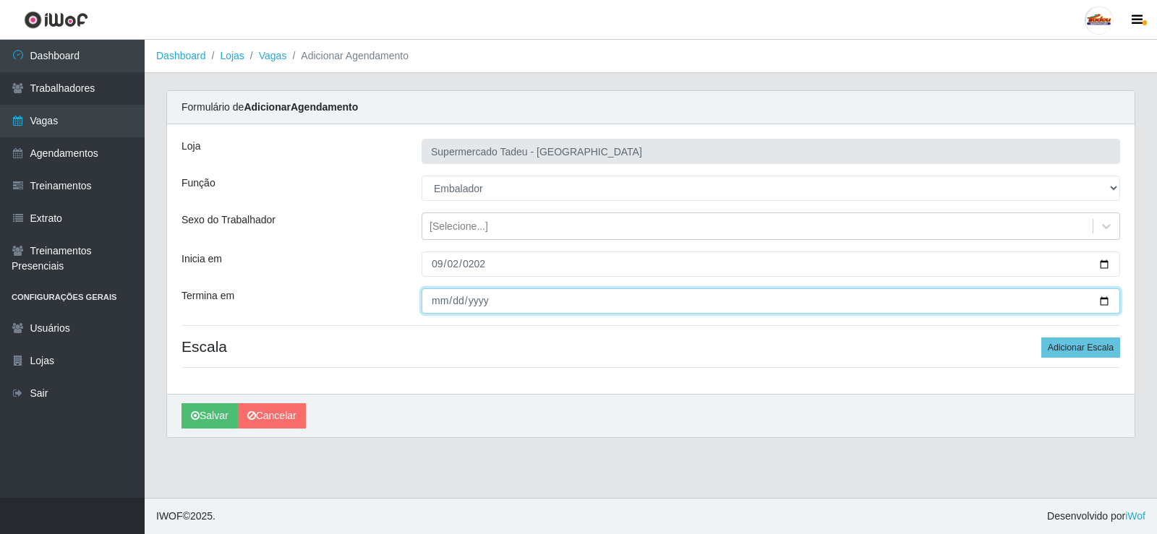
click at [437, 304] on input "Termina em" at bounding box center [771, 301] width 699 height 25
type input "[DATE]"
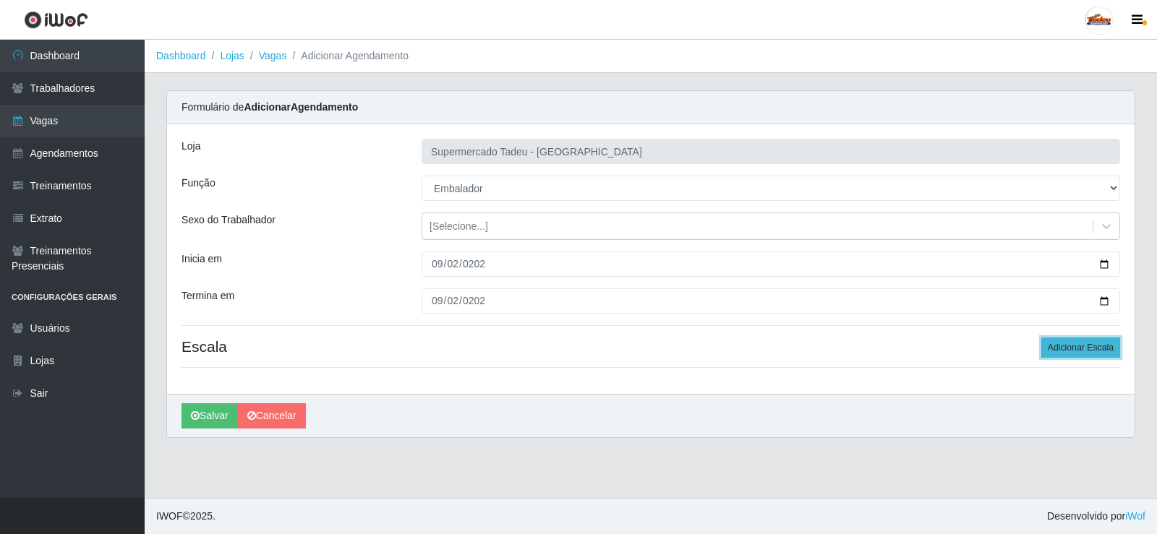
click at [1066, 346] on button "Adicionar Escala" at bounding box center [1080, 348] width 79 height 20
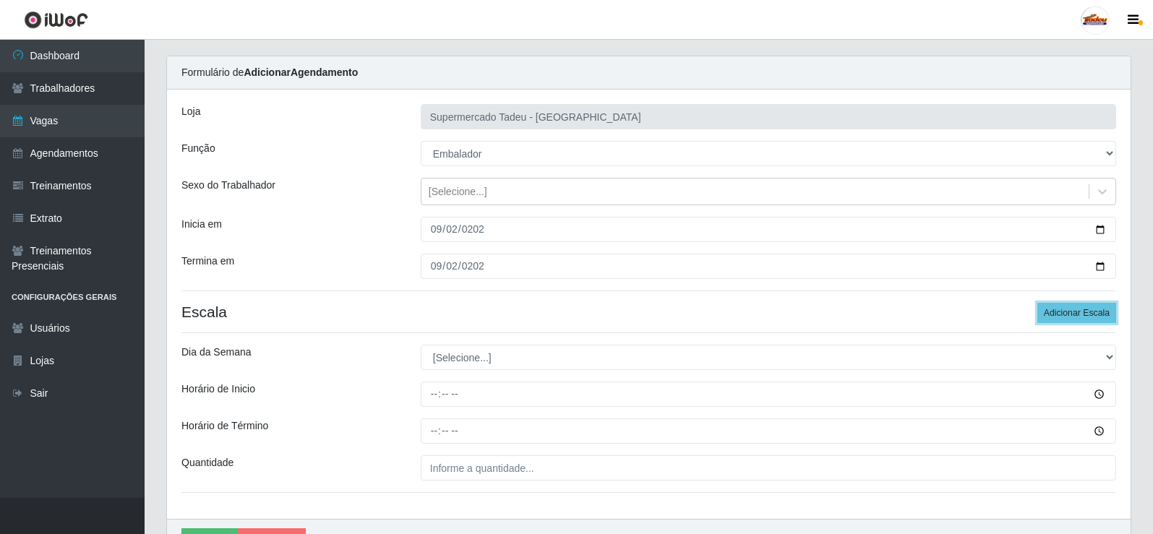
scroll to position [117, 0]
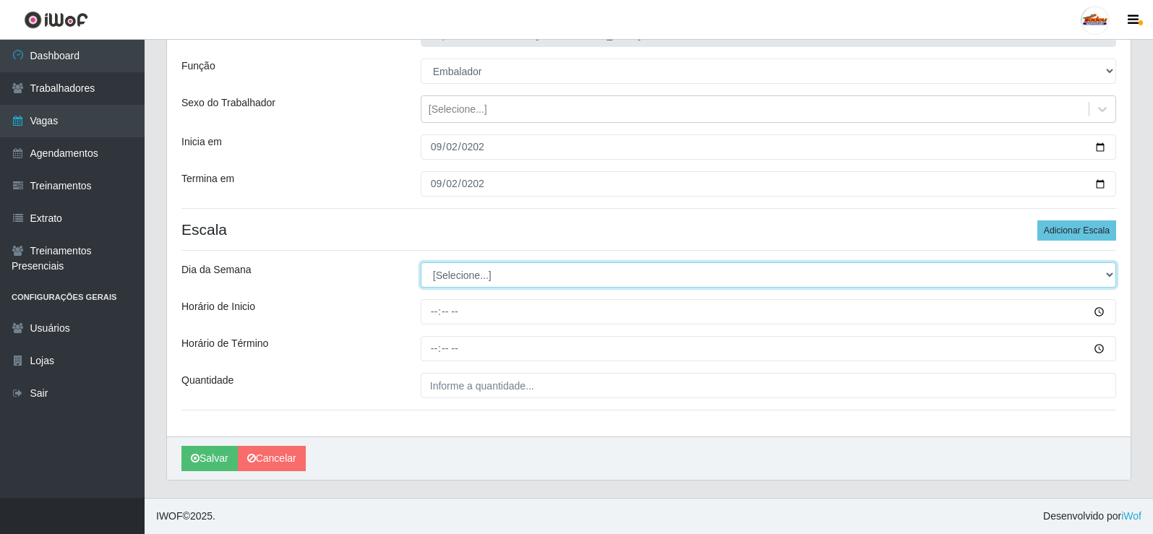
click at [479, 282] on select "[Selecione...] Segunda Terça Quarta Quinta Sexta Sábado Domingo" at bounding box center [769, 274] width 696 height 25
select select "2"
click at [421, 262] on select "[Selecione...] Segunda Terça Quarta Quinta Sexta Sábado Domingo" at bounding box center [769, 274] width 696 height 25
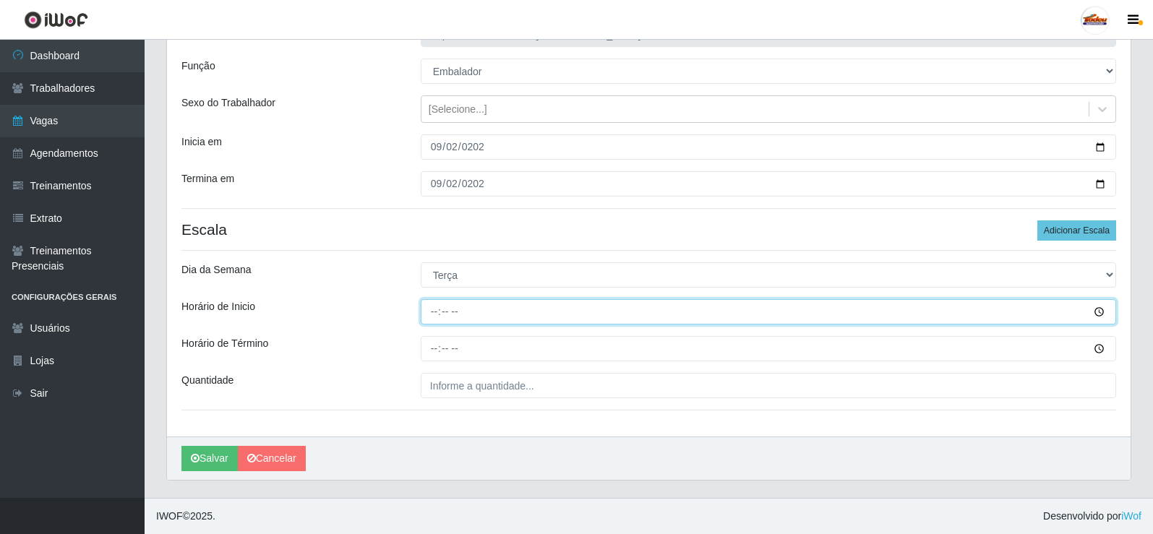
click at [441, 313] on input "Horário de Inicio" at bounding box center [769, 311] width 696 height 25
type input "16:00"
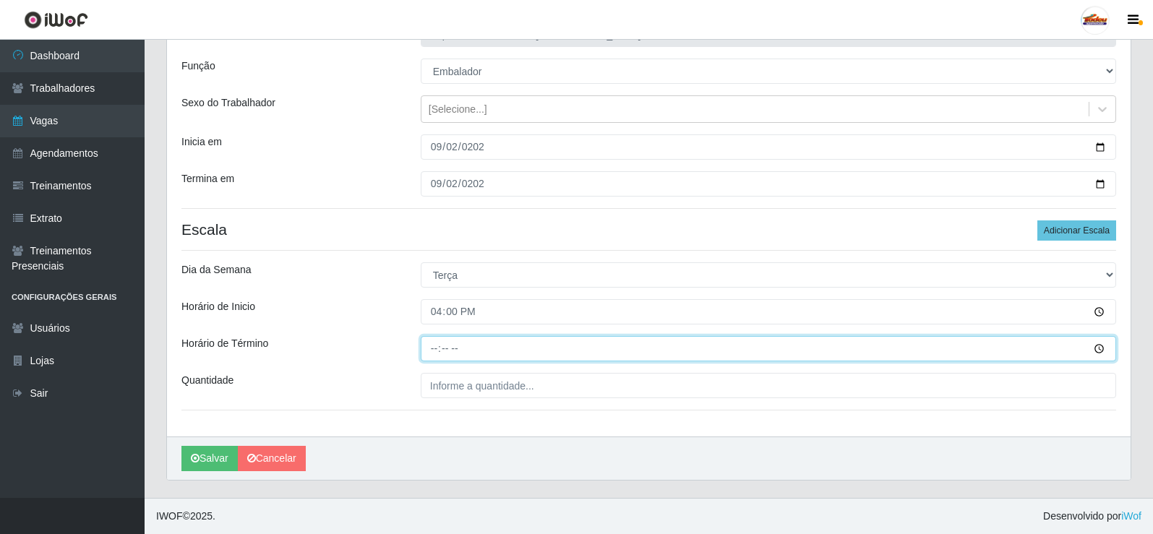
click at [448, 350] on input "Horário de Término" at bounding box center [769, 348] width 696 height 25
drag, startPoint x: 429, startPoint y: 349, endPoint x: 441, endPoint y: 350, distance: 12.3
click at [430, 349] on input "Horário de Término" at bounding box center [769, 348] width 696 height 25
click at [435, 349] on input "Horário de Término" at bounding box center [769, 348] width 696 height 25
type input "20:00"
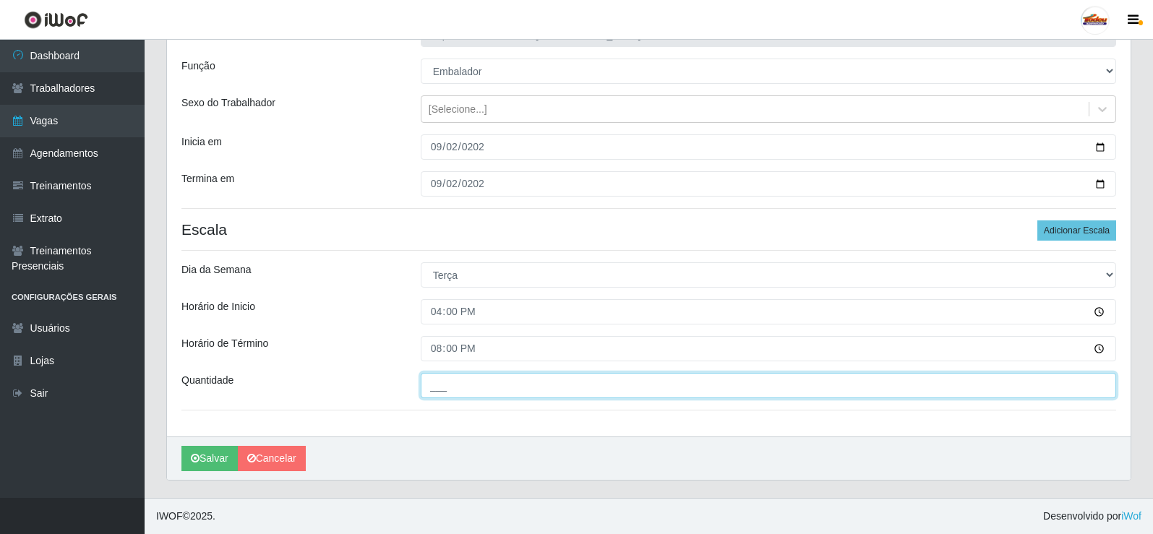
click at [458, 385] on input "___" at bounding box center [769, 385] width 696 height 25
type input "2__"
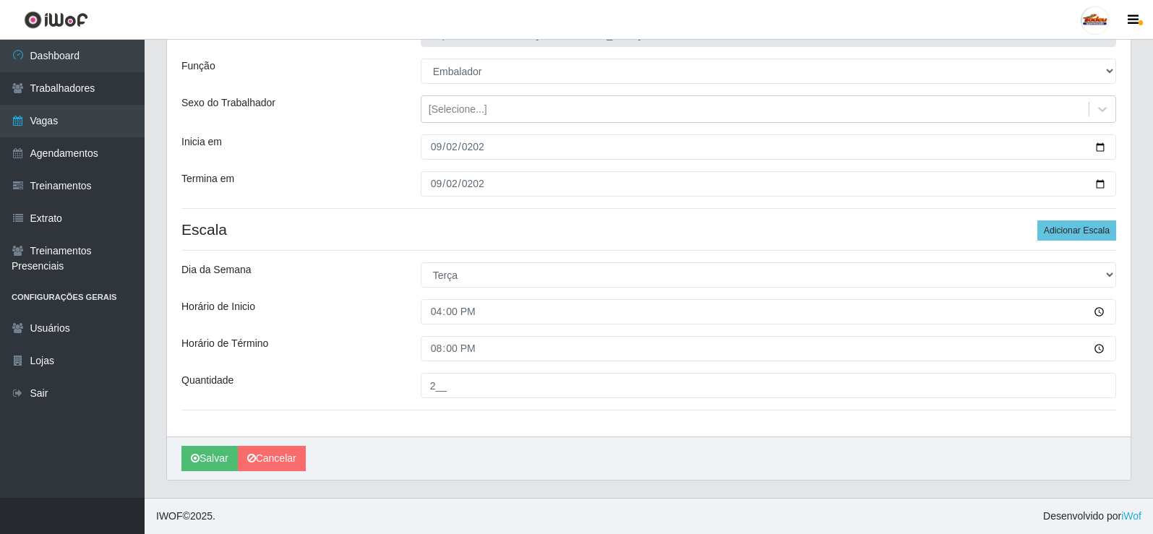
click at [345, 354] on div "Horário de Término" at bounding box center [290, 348] width 239 height 25
click at [219, 455] on button "Salvar" at bounding box center [209, 458] width 56 height 25
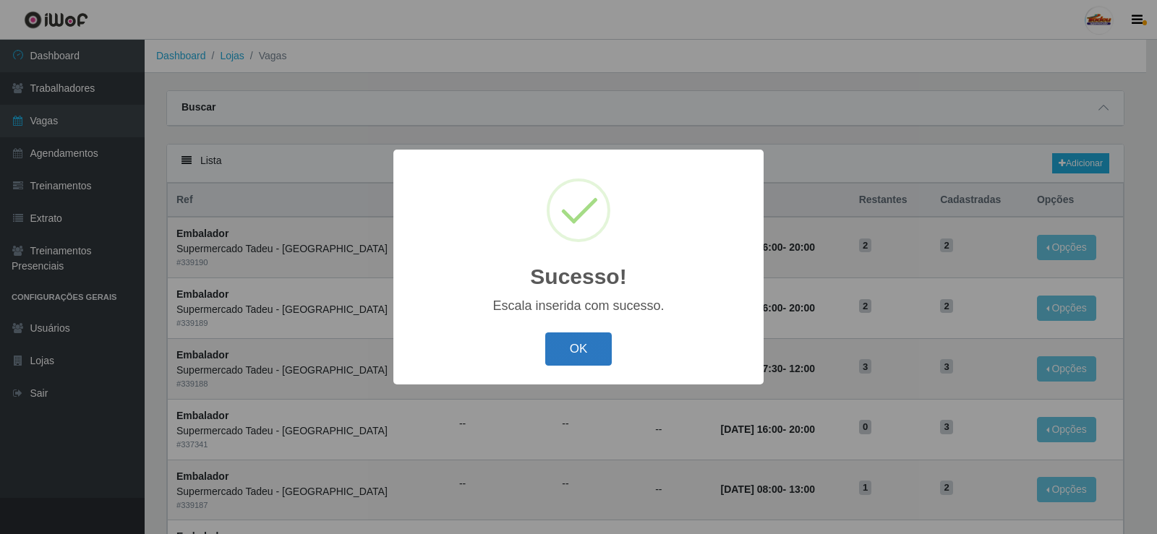
click at [568, 342] on button "OK" at bounding box center [578, 350] width 67 height 34
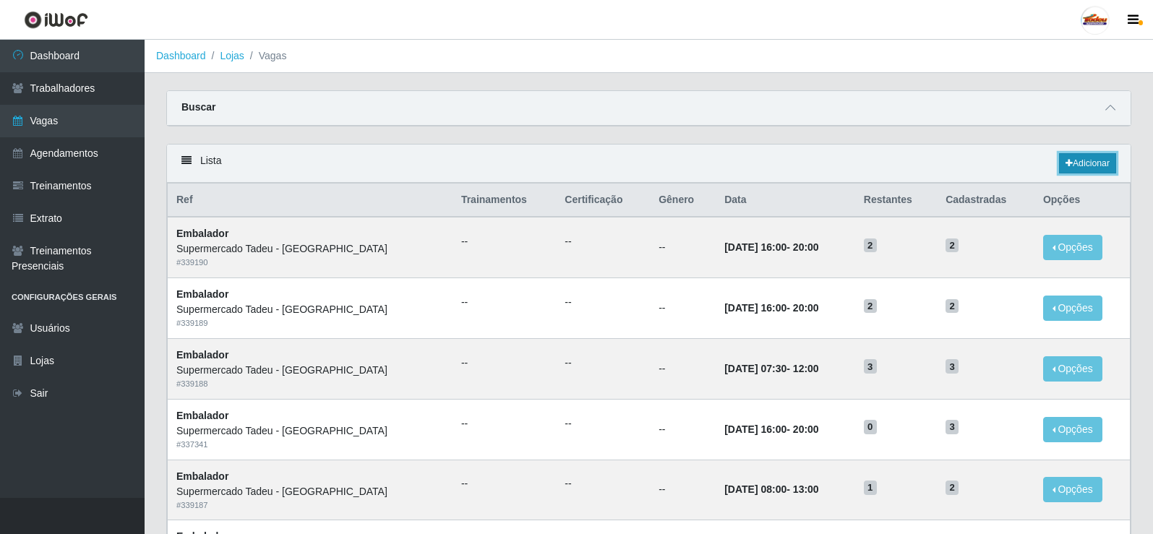
click at [1076, 167] on link "Adicionar" at bounding box center [1087, 163] width 57 height 20
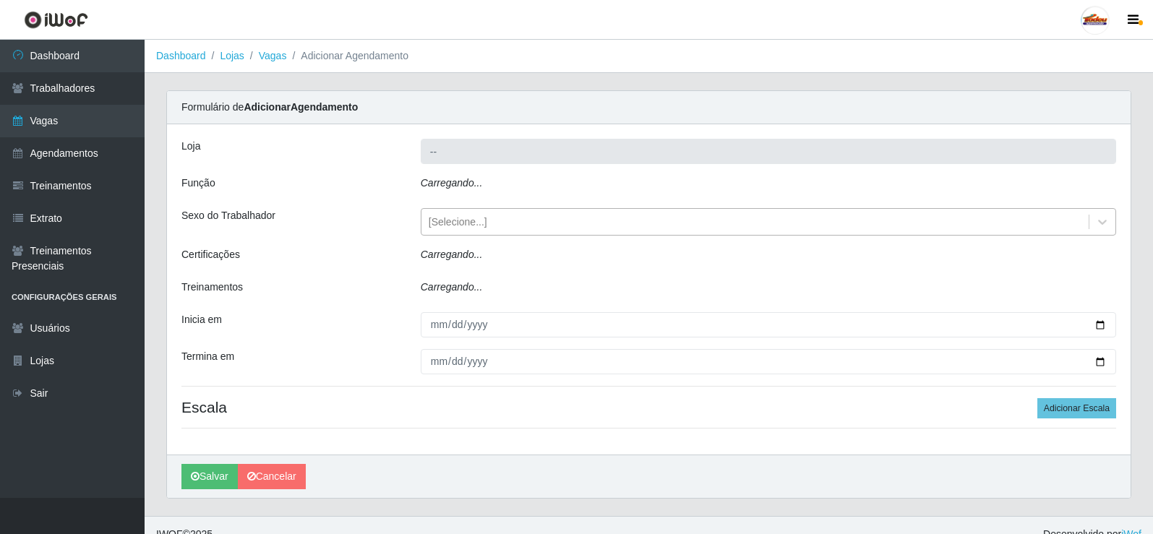
type input "Supermercado Tadeu - [GEOGRAPHIC_DATA]"
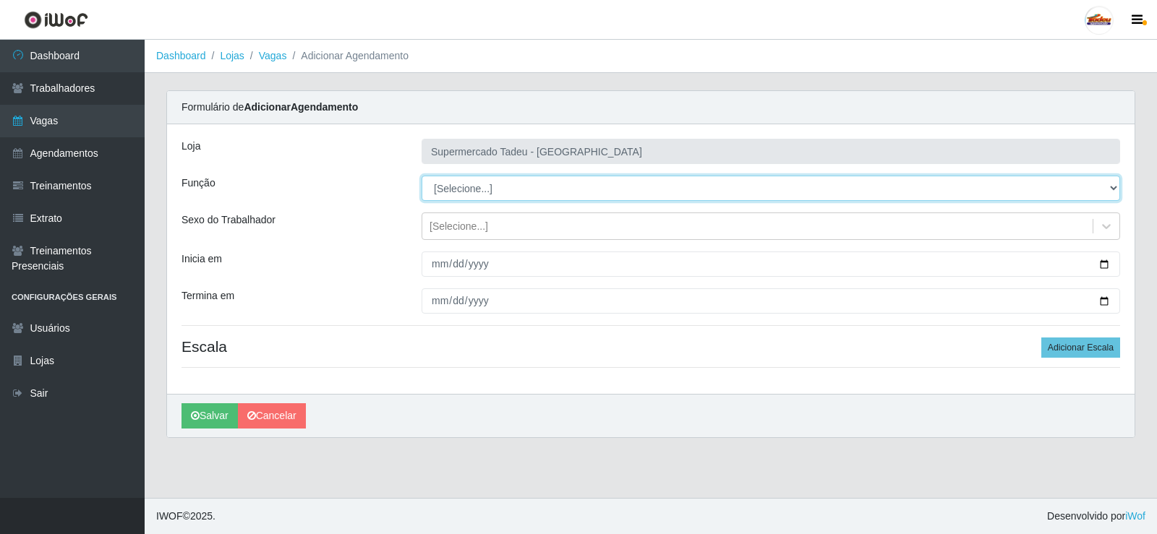
click at [461, 184] on select "[Selecione...] ASG ASG + ASG ++ Auxiliar de Estacionamento Auxiliar de Estacion…" at bounding box center [771, 188] width 699 height 25
select select "1"
click at [422, 176] on select "[Selecione...] ASG ASG + ASG ++ Auxiliar de Estacionamento Auxiliar de Estacion…" at bounding box center [771, 188] width 699 height 25
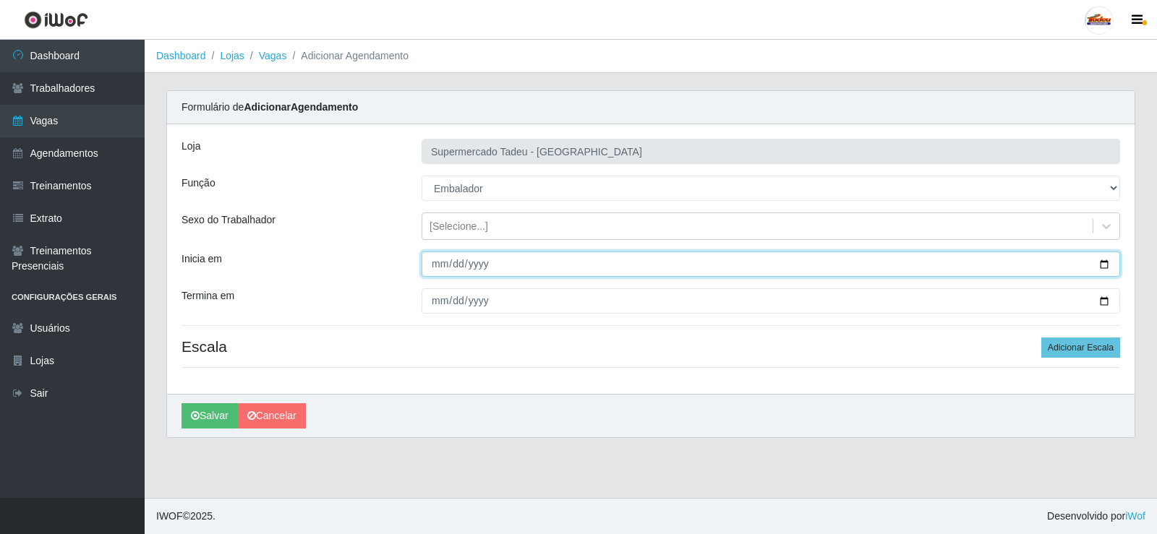
click at [437, 265] on input "Inicia em" at bounding box center [771, 264] width 699 height 25
type input "0025-09-03"
type input "[DATE]"
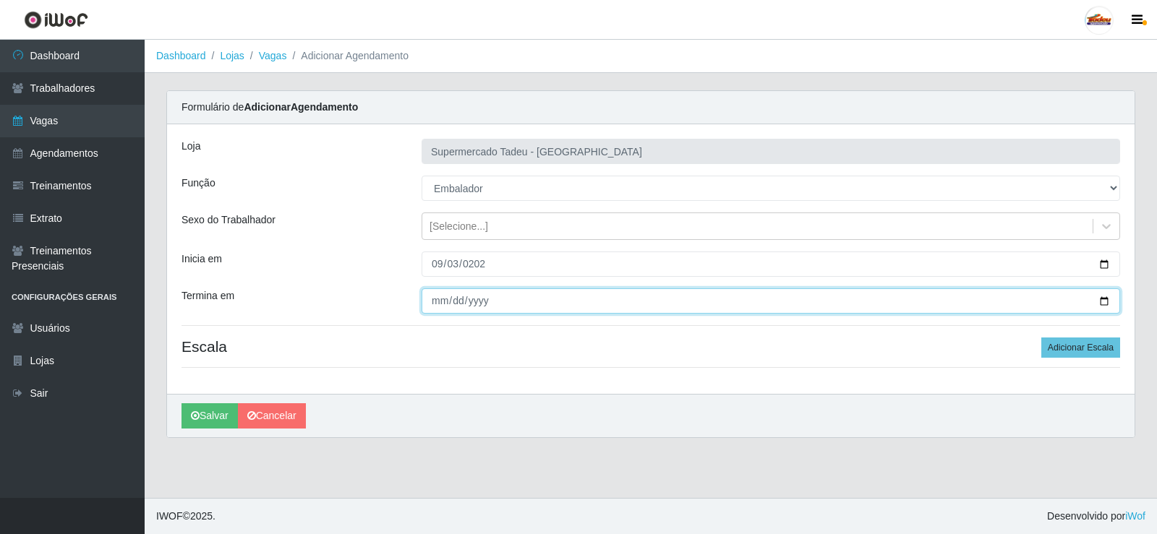
click at [430, 306] on input "Termina em" at bounding box center [771, 301] width 699 height 25
type input "[DATE]"
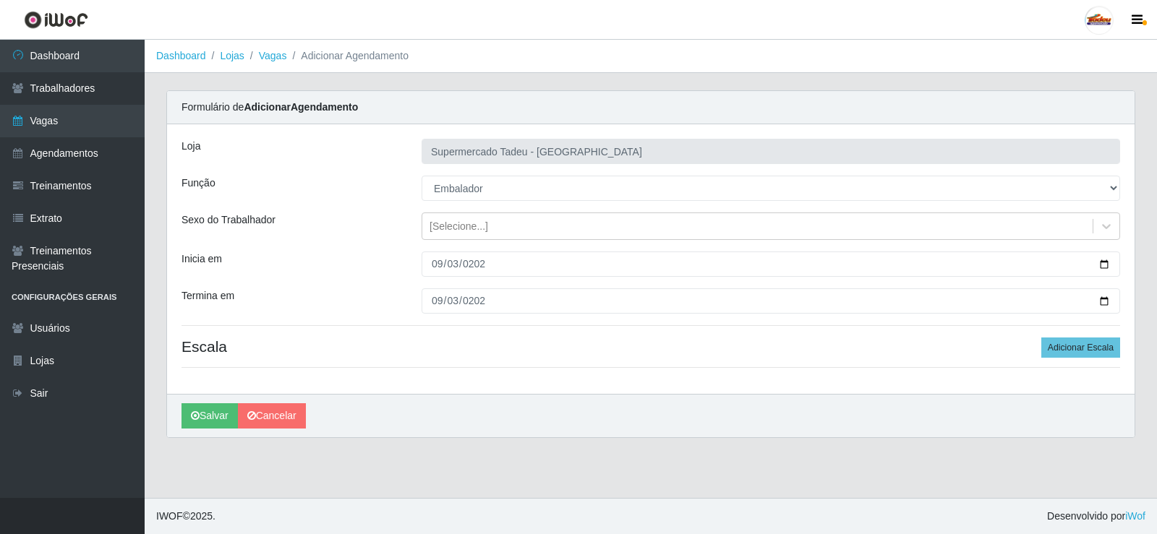
drag, startPoint x: 855, startPoint y: 359, endPoint x: 1085, endPoint y: 362, distance: 229.2
click at [866, 360] on div "Loja Supermercado Tadeu - [GEOGRAPHIC_DATA] Função [Selecione...] ASG ASG + ASG…" at bounding box center [650, 259] width 967 height 270
click at [1098, 351] on button "Adicionar Escala" at bounding box center [1080, 348] width 79 height 20
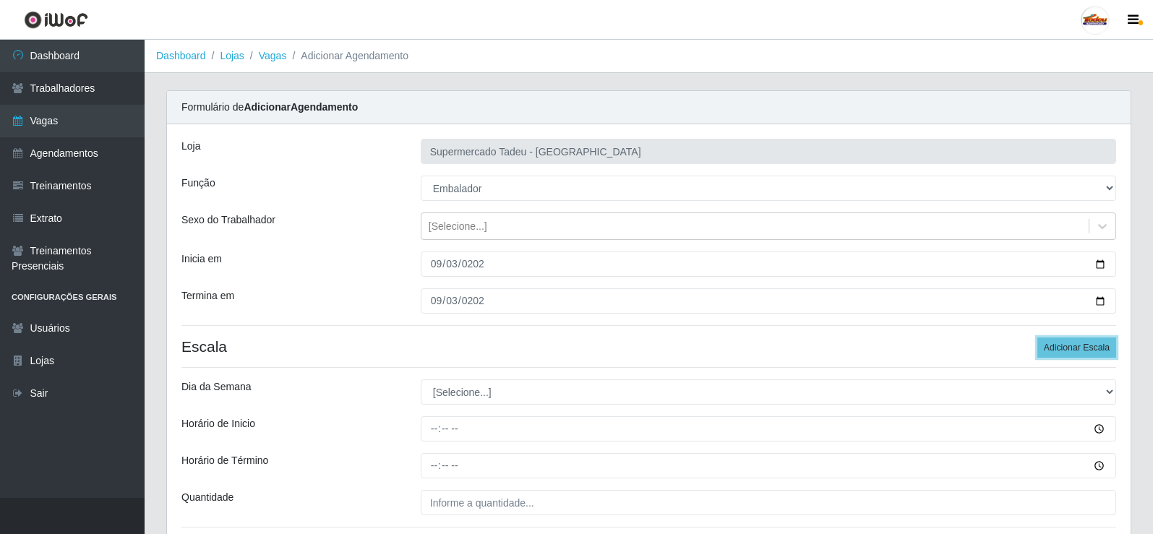
scroll to position [72, 0]
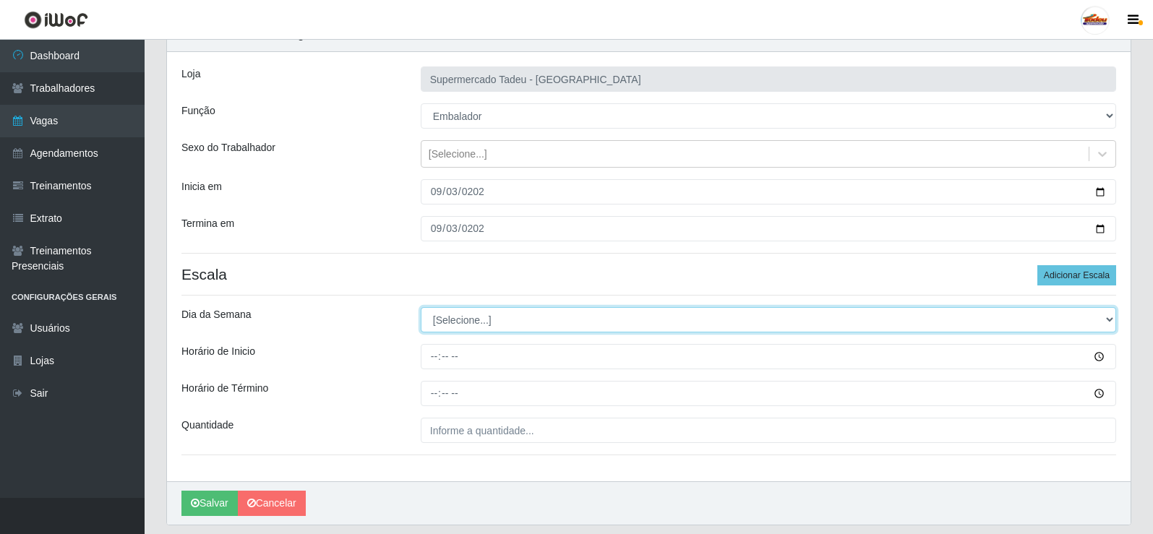
click at [462, 325] on select "[Selecione...] Segunda Terça Quarta Quinta Sexta Sábado Domingo" at bounding box center [769, 319] width 696 height 25
drag, startPoint x: 453, startPoint y: 314, endPoint x: 454, endPoint y: 328, distance: 14.5
click at [453, 319] on select "[Selecione...] Segunda Terça Quarta Quinta Sexta Sábado Domingo" at bounding box center [769, 319] width 696 height 25
select select "3"
click at [421, 307] on select "[Selecione...] Segunda Terça Quarta Quinta Sexta Sábado Domingo" at bounding box center [769, 319] width 696 height 25
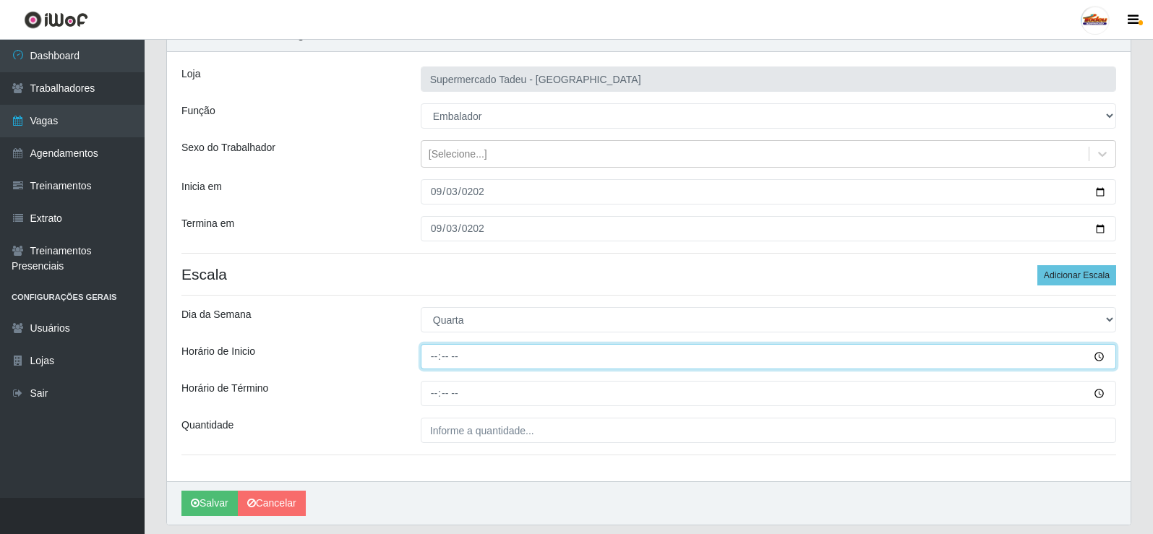
click at [453, 358] on input "Horário de Inicio" at bounding box center [769, 356] width 696 height 25
type input "16:00"
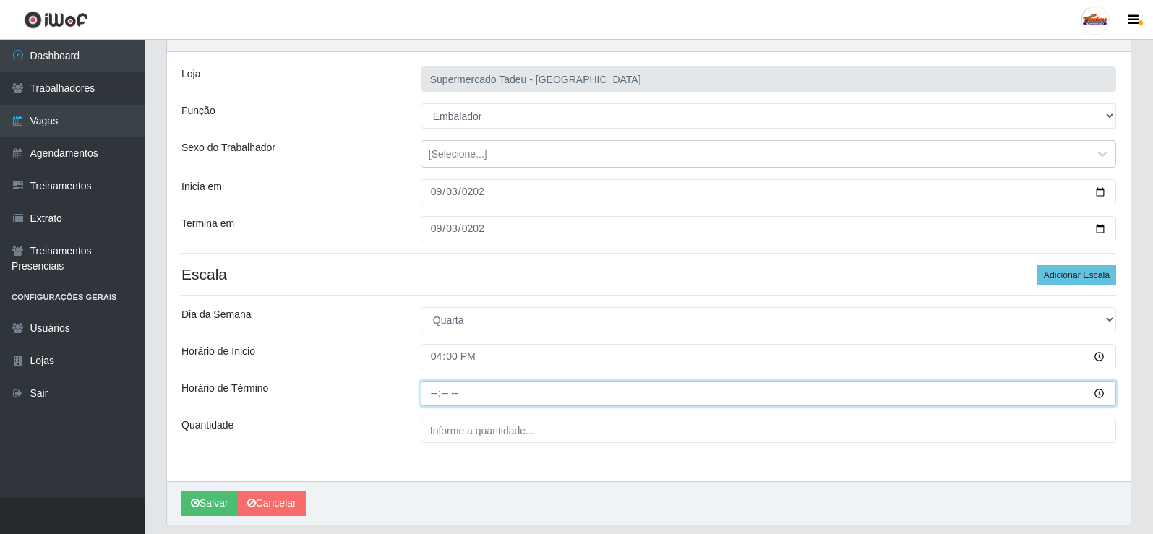
click at [434, 393] on input "Horário de Término" at bounding box center [769, 393] width 696 height 25
click at [436, 402] on input "00:00" at bounding box center [769, 393] width 696 height 25
click at [436, 396] on input "00:00" at bounding box center [769, 393] width 696 height 25
type input "20:00"
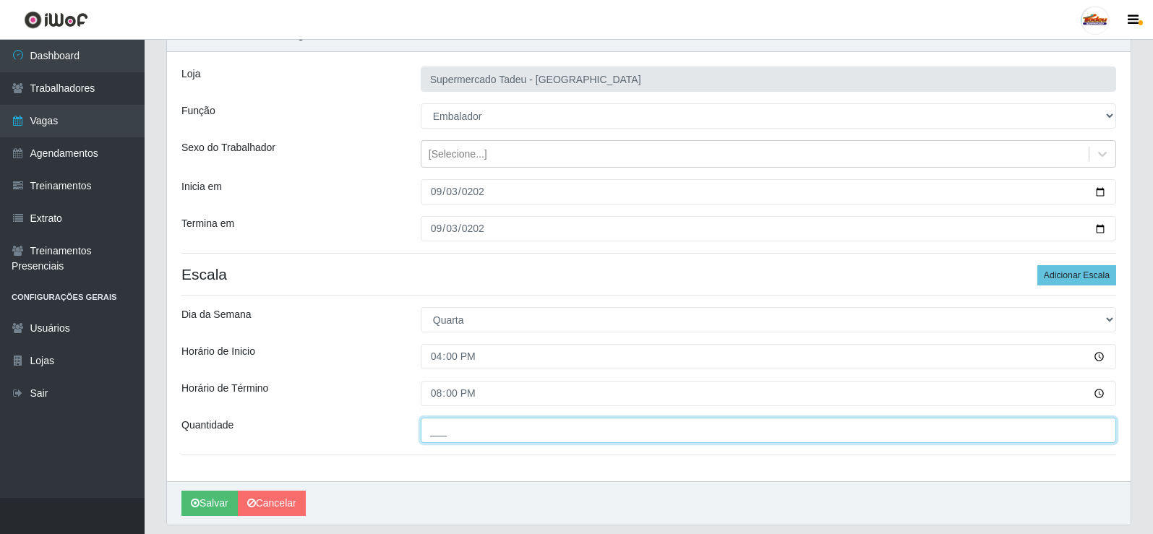
click at [437, 433] on input "___" at bounding box center [769, 430] width 696 height 25
type input "2__"
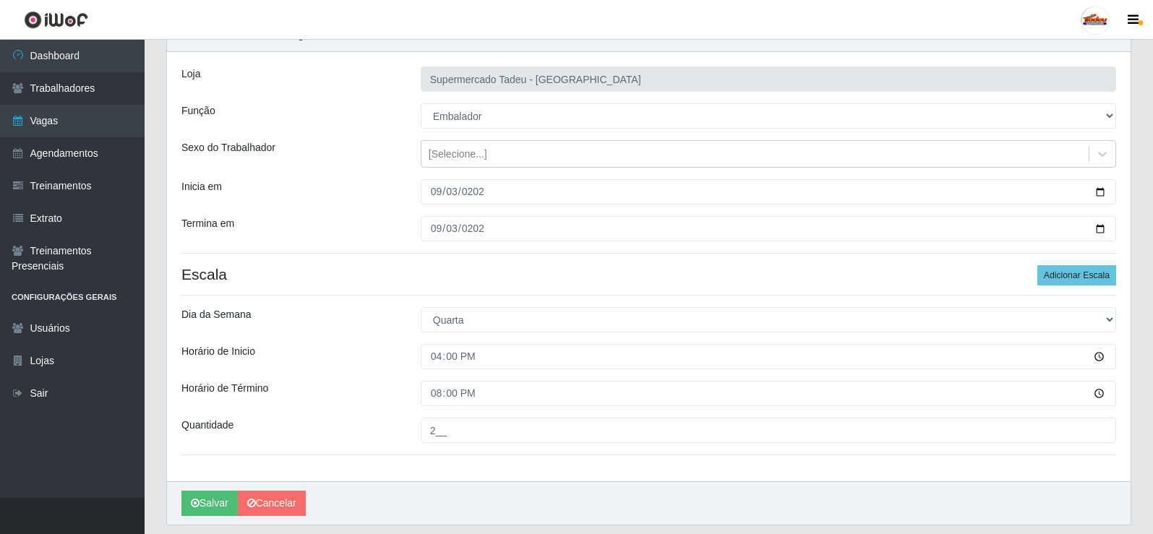
click at [345, 403] on div "Horário de Término" at bounding box center [290, 393] width 239 height 25
click at [215, 499] on button "Salvar" at bounding box center [209, 503] width 56 height 25
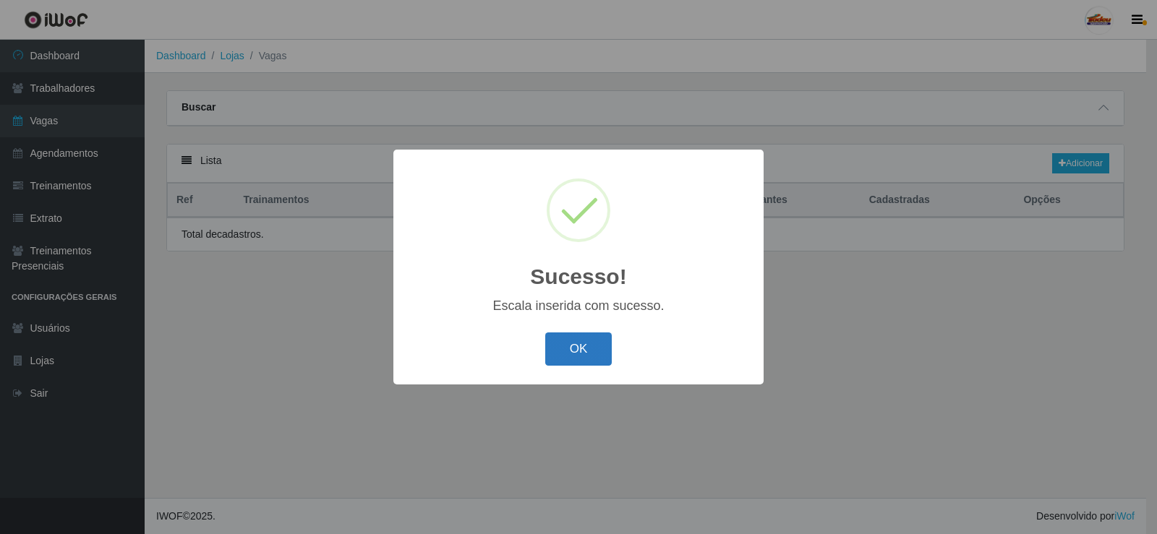
click at [575, 350] on button "OK" at bounding box center [578, 350] width 67 height 34
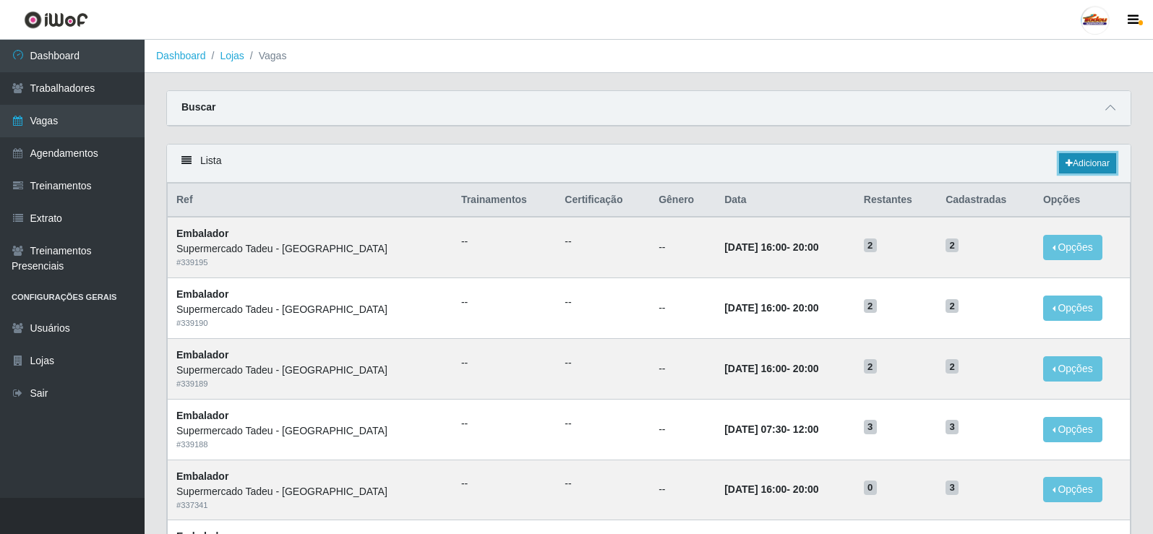
click at [1087, 163] on link "Adicionar" at bounding box center [1087, 163] width 57 height 20
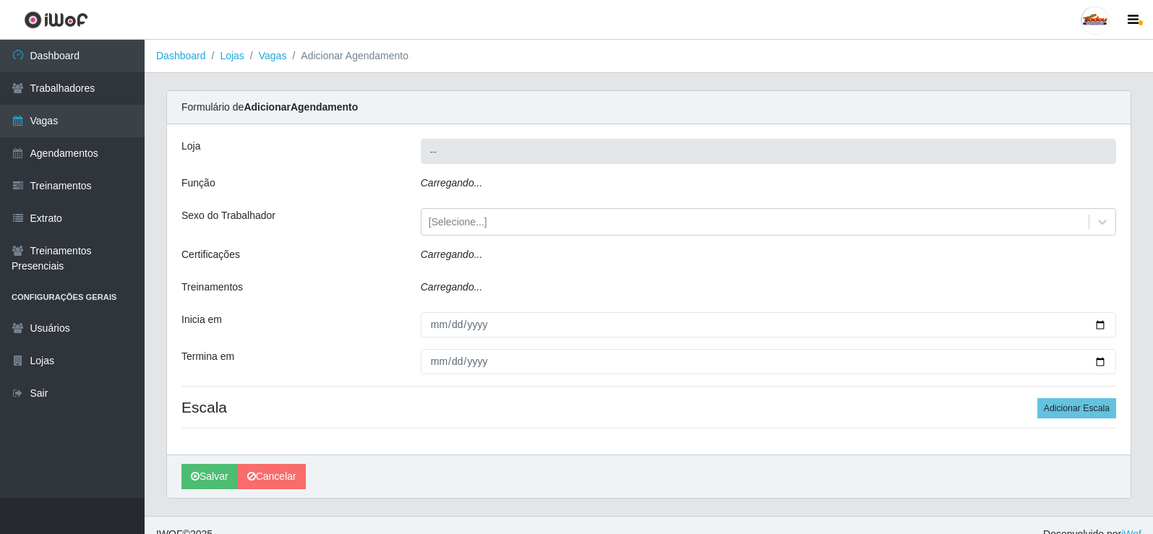
type input "Supermercado Tadeu - [GEOGRAPHIC_DATA]"
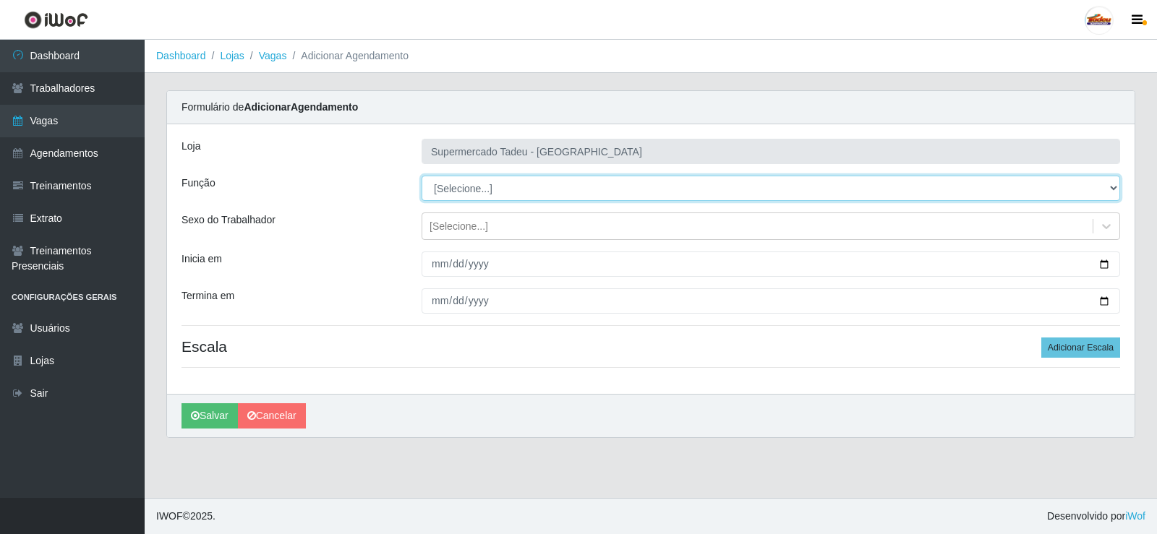
click at [455, 195] on select "[Selecione...] ASG ASG + ASG ++ Auxiliar de Estacionamento Auxiliar de Estacion…" at bounding box center [771, 188] width 699 height 25
select select "1"
click at [422, 176] on select "[Selecione...] ASG ASG + ASG ++ Auxiliar de Estacionamento Auxiliar de Estacion…" at bounding box center [771, 188] width 699 height 25
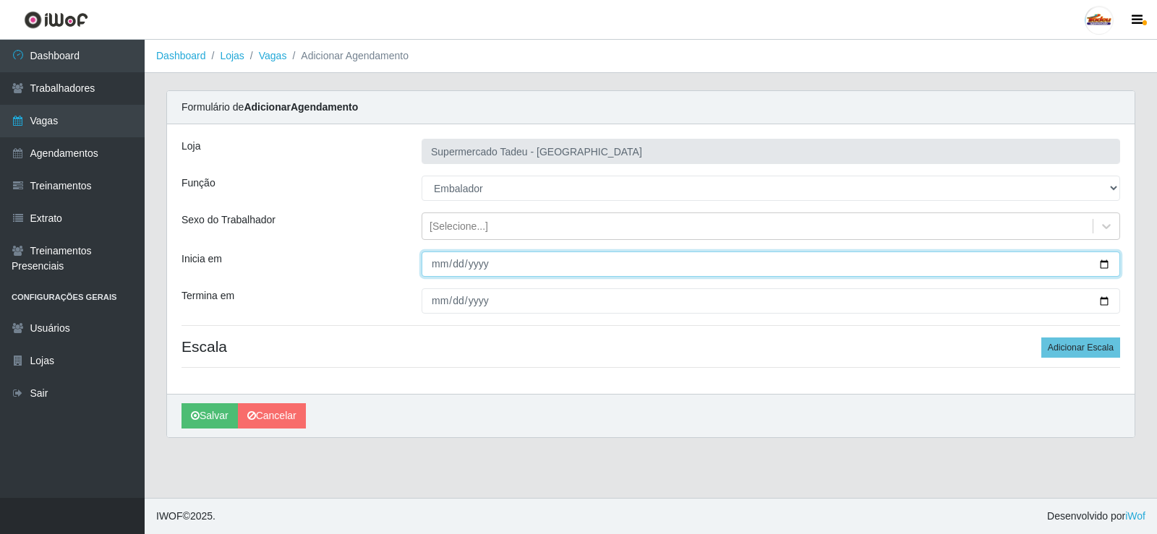
click at [448, 261] on input "Inicia em" at bounding box center [771, 264] width 699 height 25
click at [443, 263] on input "Inicia em" at bounding box center [771, 264] width 699 height 25
type input "[DATE]"
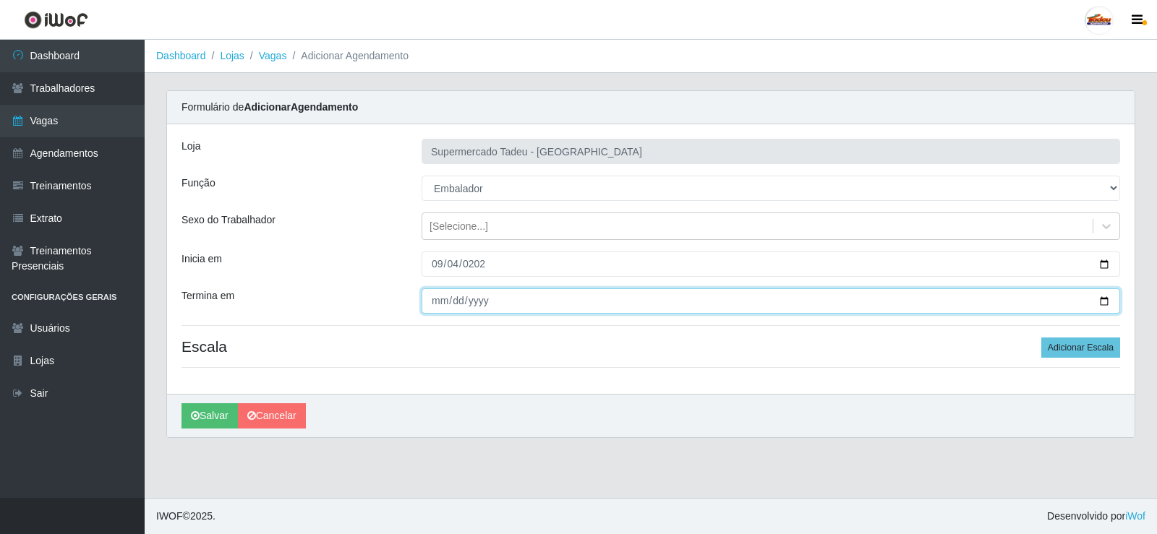
click at [445, 302] on input "Termina em" at bounding box center [771, 301] width 699 height 25
type input "[DATE]"
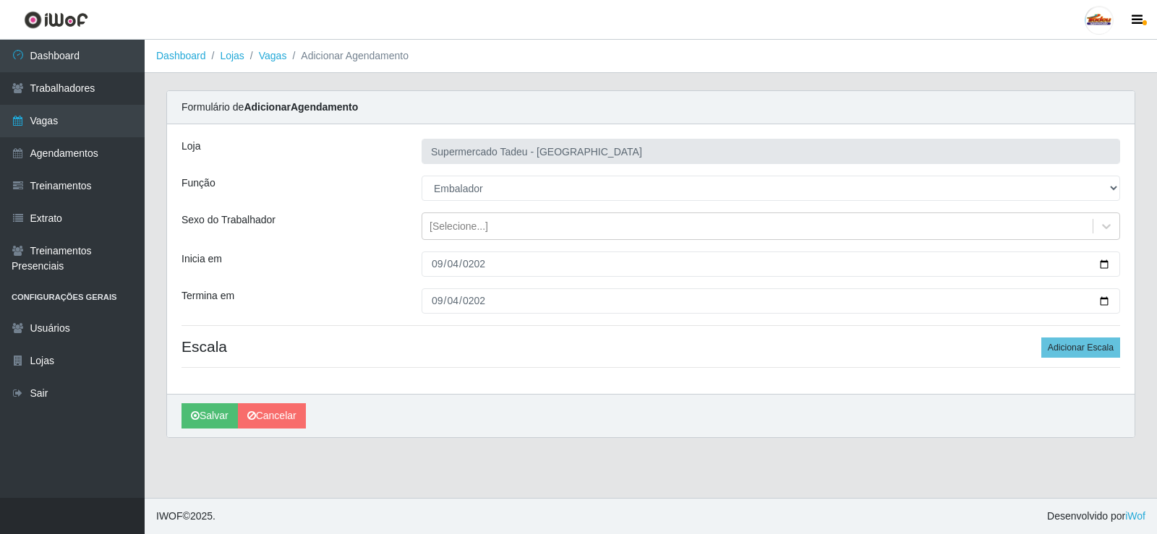
click at [955, 364] on div "Loja Supermercado Tadeu - [GEOGRAPHIC_DATA] Função [Selecione...] ASG ASG + ASG…" at bounding box center [650, 259] width 967 height 270
click at [1076, 349] on button "Adicionar Escala" at bounding box center [1080, 348] width 79 height 20
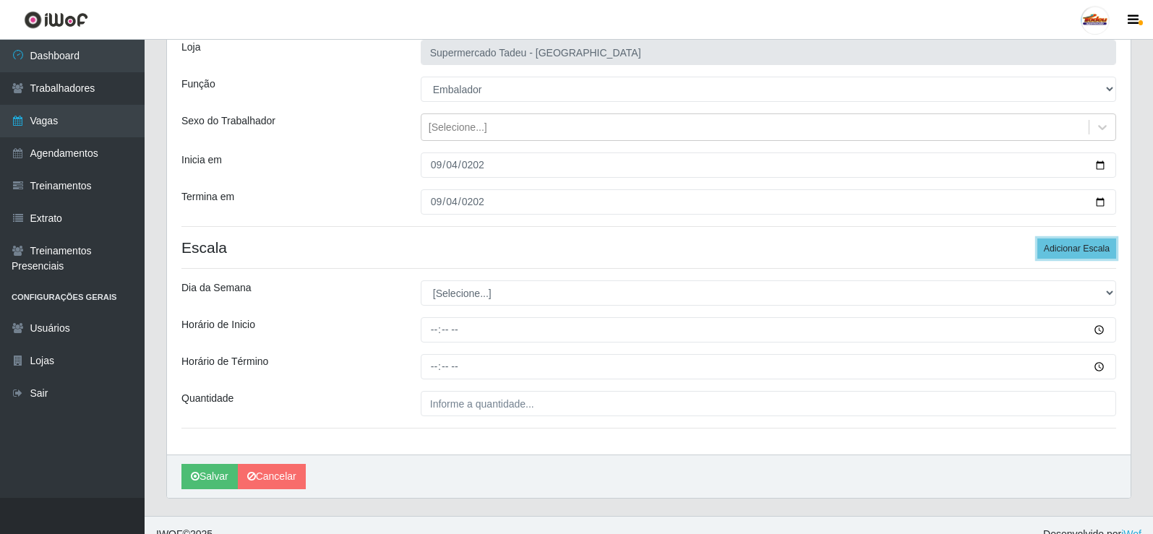
scroll to position [117, 0]
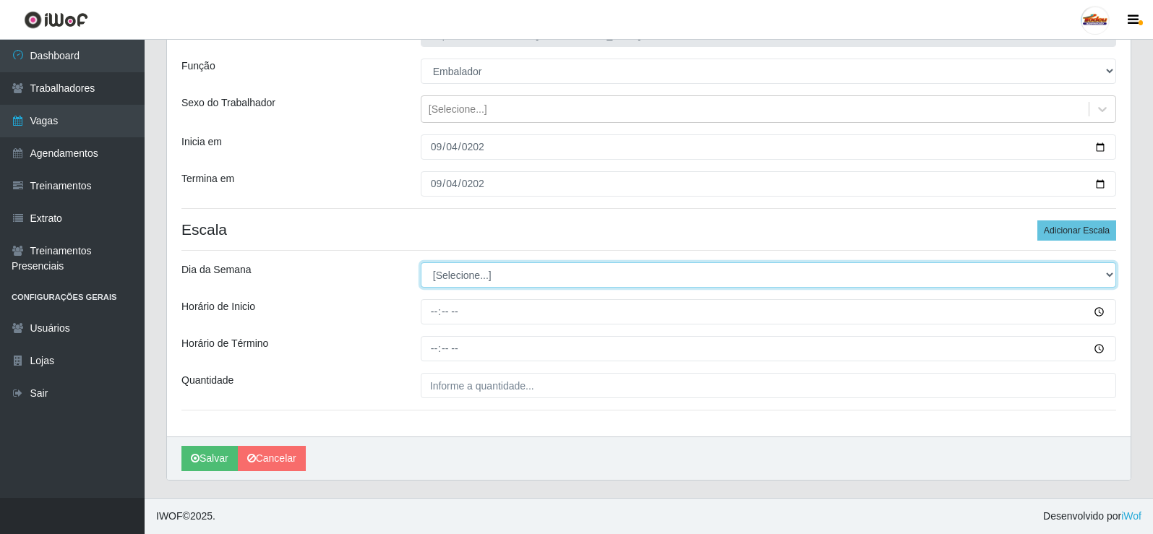
click at [457, 279] on select "[Selecione...] Segunda Terça Quarta Quinta Sexta Sábado Domingo" at bounding box center [769, 274] width 696 height 25
click at [460, 273] on select "[Selecione...] Segunda Terça Quarta Quinta Sexta Sábado Domingo" at bounding box center [769, 274] width 696 height 25
select select "4"
click at [421, 262] on select "[Selecione...] Segunda Terça Quarta Quinta Sexta Sábado Domingo" at bounding box center [769, 274] width 696 height 25
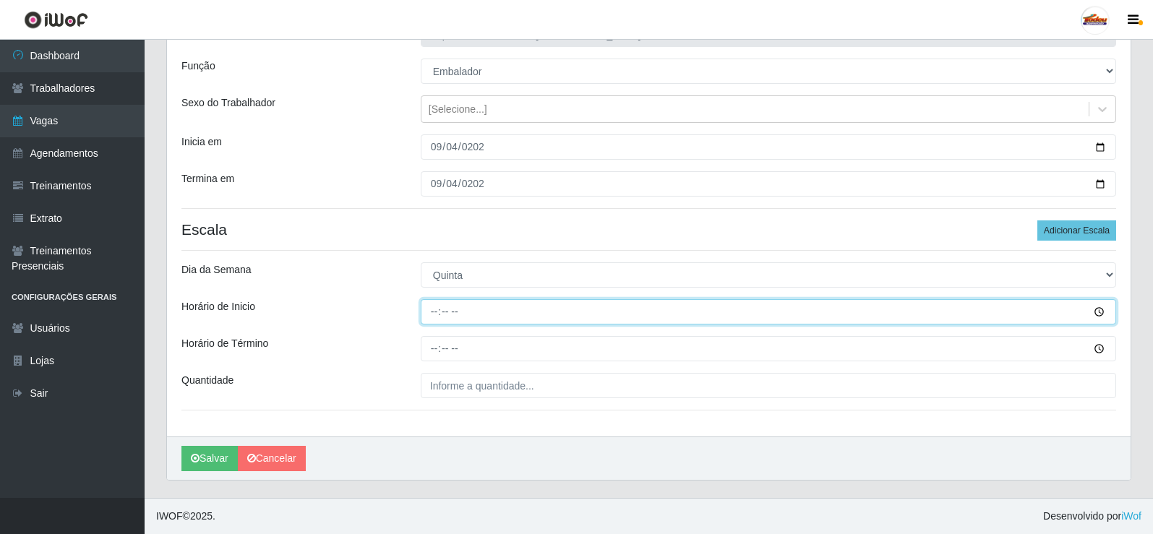
click at [430, 316] on input "Horário de Inicio" at bounding box center [769, 311] width 696 height 25
type input "16:00"
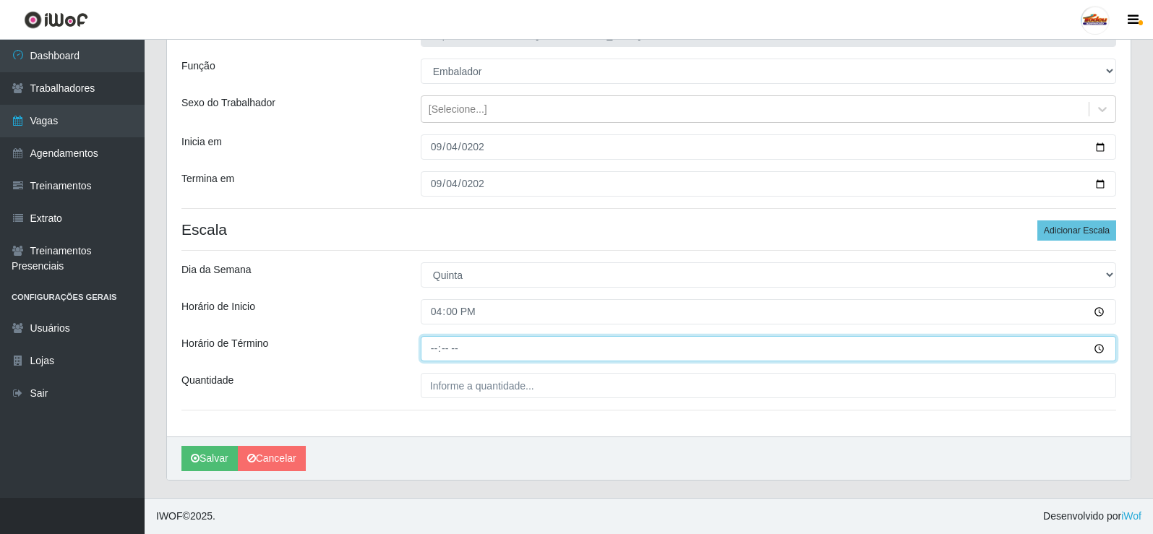
click at [437, 357] on input "Horário de Término" at bounding box center [769, 348] width 696 height 25
type input "20:00"
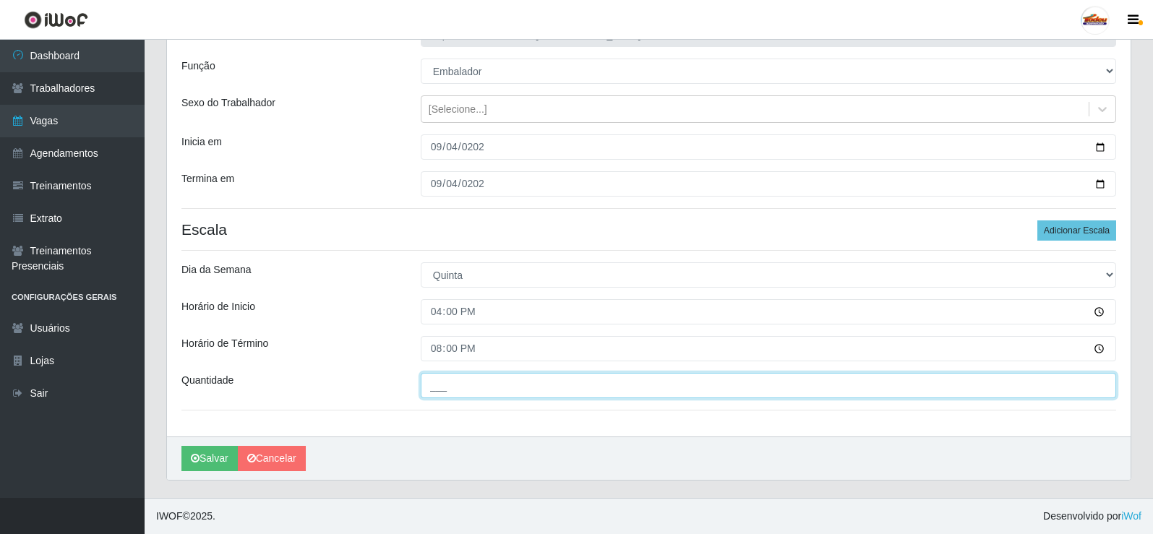
click at [461, 389] on input "___" at bounding box center [769, 385] width 696 height 25
type input "2__"
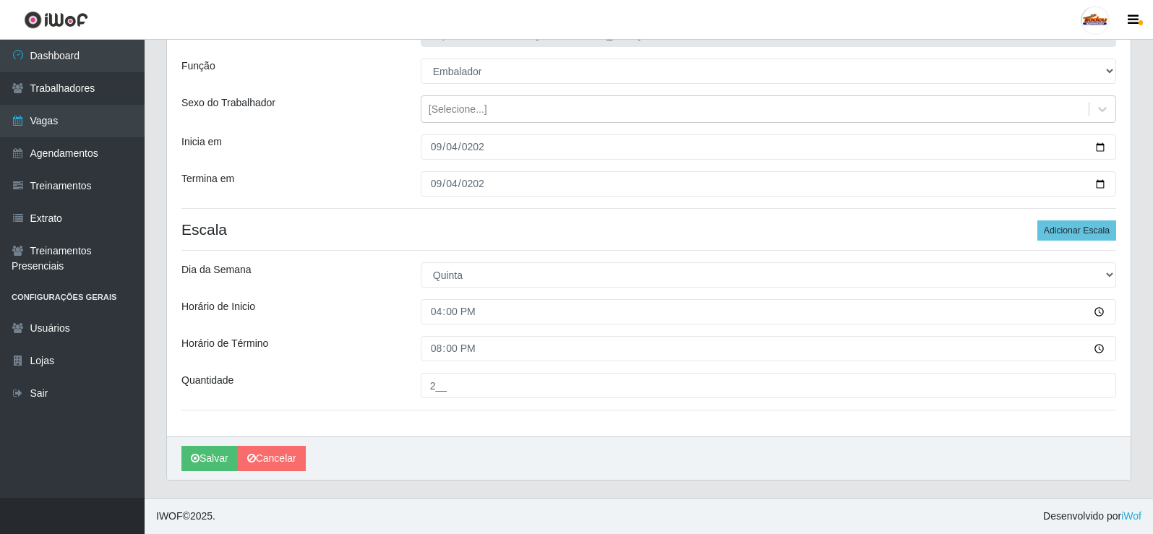
click at [297, 331] on div "Loja Supermercado Tadeu - [GEOGRAPHIC_DATA] Função [Selecione...] ASG ASG + ASG…" at bounding box center [649, 222] width 964 height 430
click at [203, 458] on button "Salvar" at bounding box center [209, 458] width 56 height 25
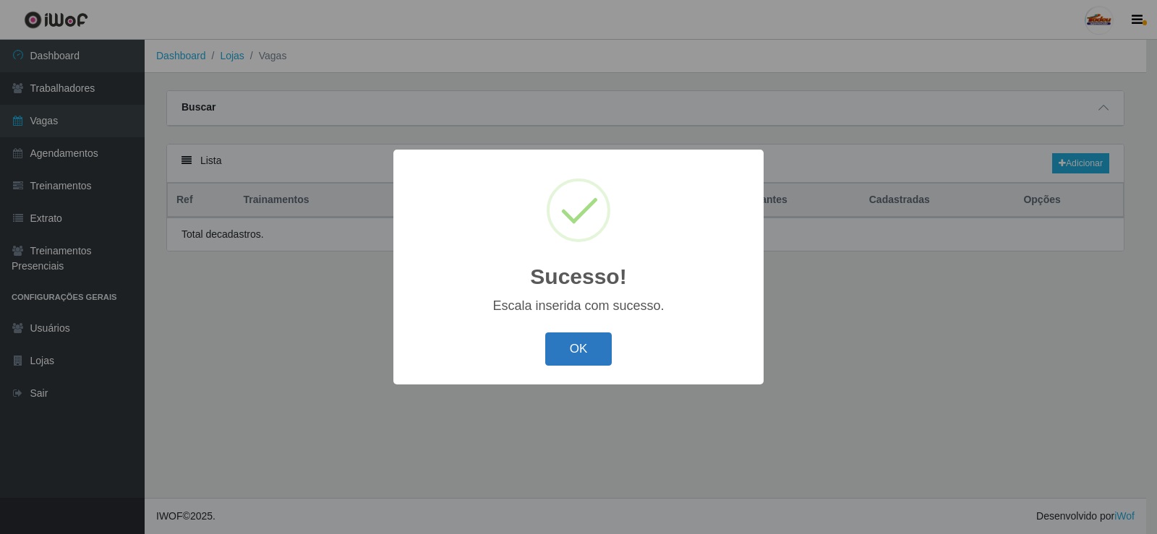
click at [593, 353] on button "OK" at bounding box center [578, 350] width 67 height 34
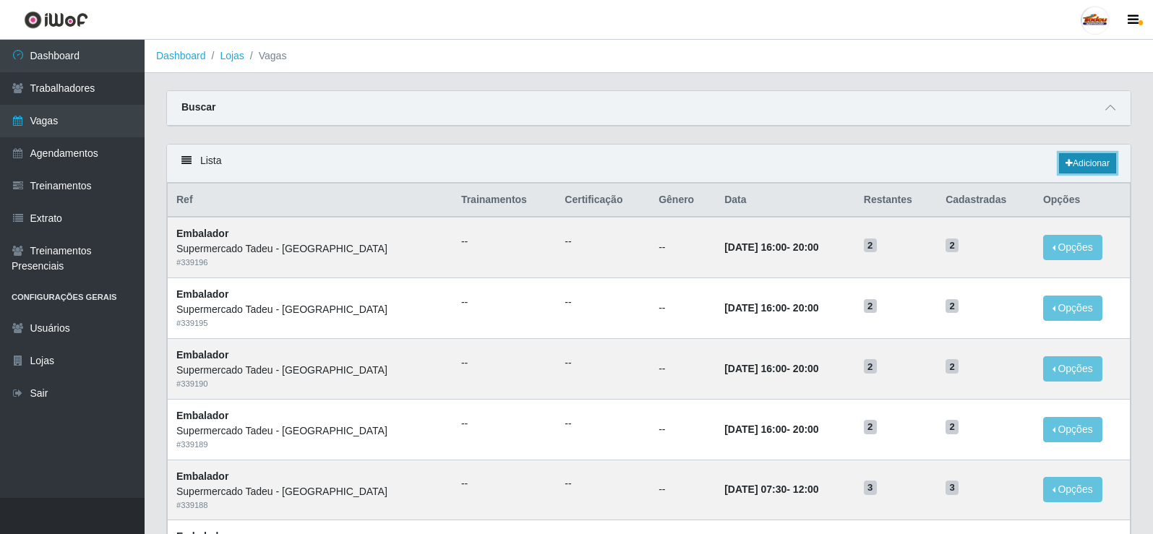
click at [1065, 174] on link "Adicionar" at bounding box center [1087, 163] width 57 height 20
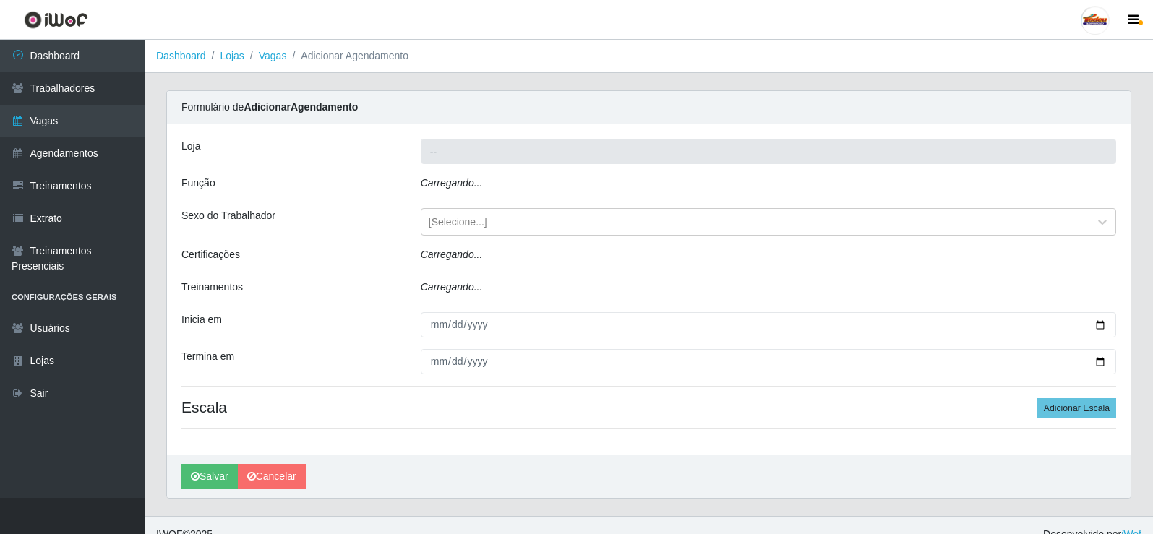
type input "Supermercado Tadeu - [GEOGRAPHIC_DATA]"
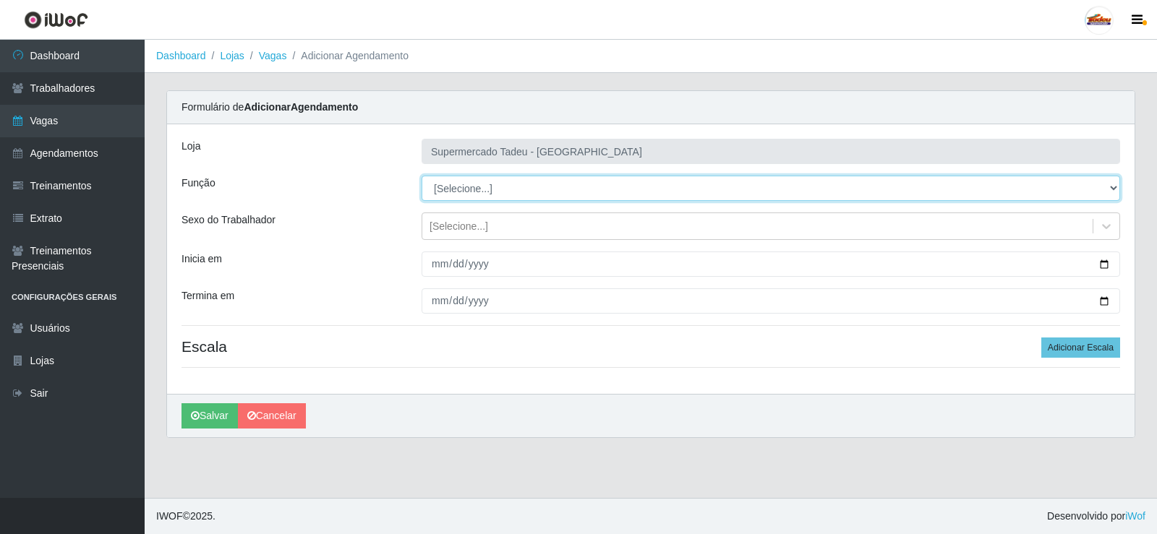
click at [474, 200] on select "[Selecione...] ASG ASG + ASG ++ Auxiliar de Estacionamento Auxiliar de Estacion…" at bounding box center [771, 188] width 699 height 25
select select "1"
click at [422, 176] on select "[Selecione...] ASG ASG + ASG ++ Auxiliar de Estacionamento Auxiliar de Estacion…" at bounding box center [771, 188] width 699 height 25
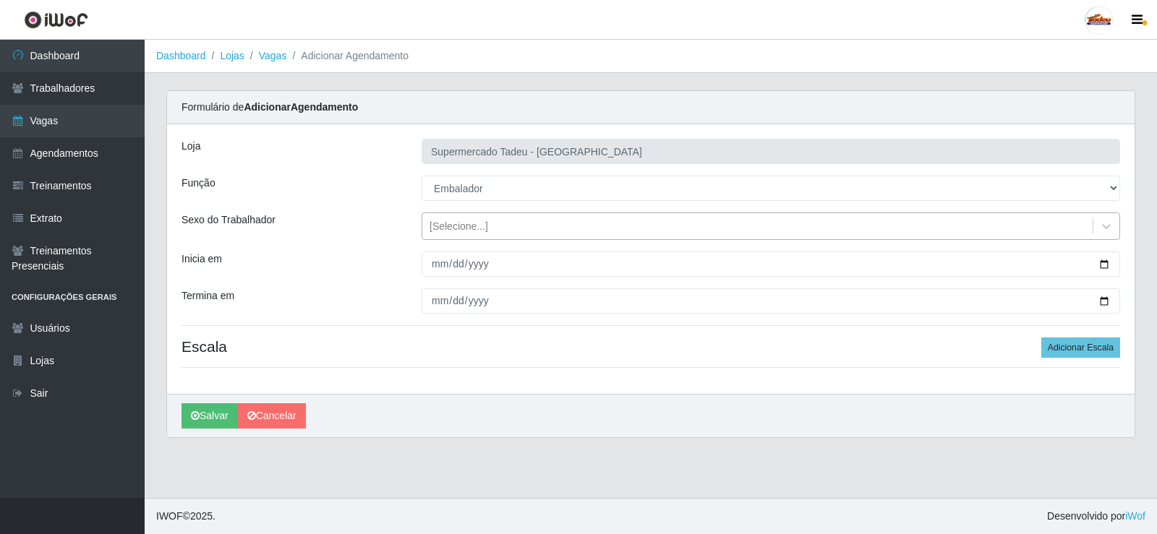
click at [458, 226] on div "[Selecione...]" at bounding box center [459, 226] width 59 height 15
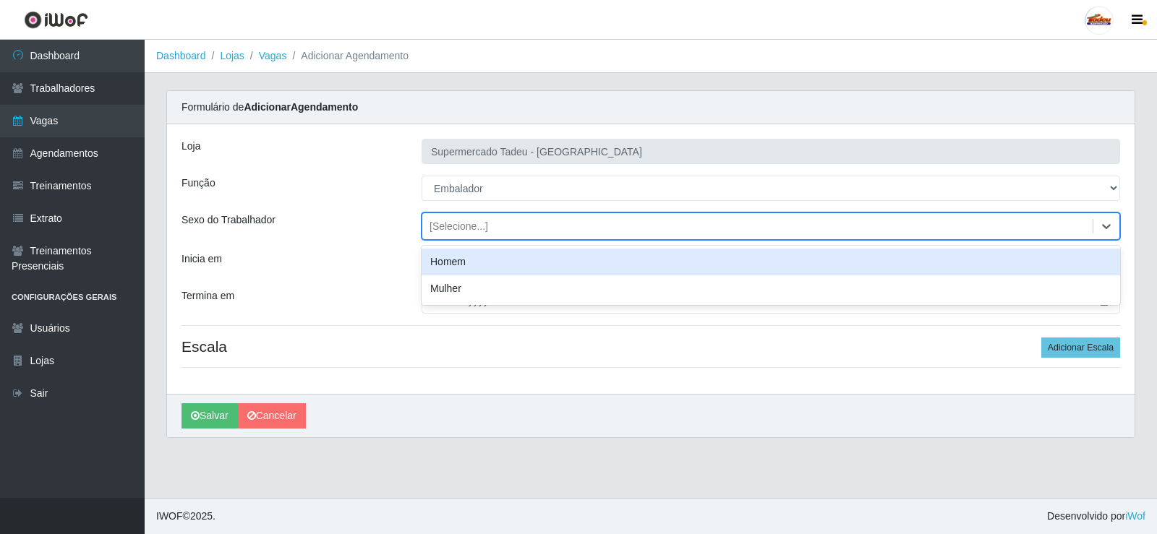
click at [458, 226] on div "[Selecione...]" at bounding box center [459, 226] width 59 height 15
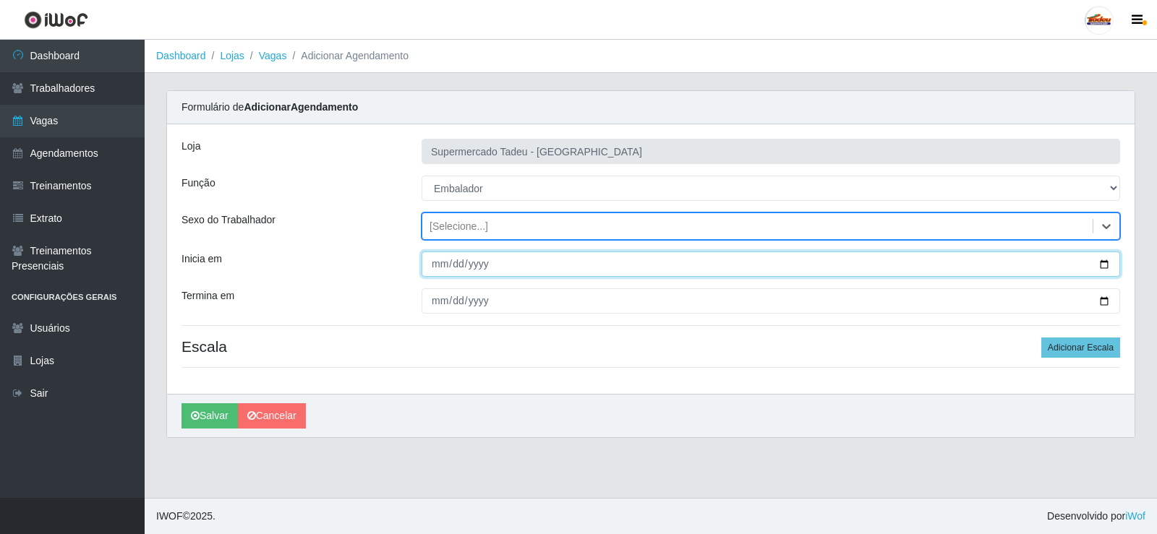
drag, startPoint x: 458, startPoint y: 257, endPoint x: 458, endPoint y: 267, distance: 10.1
click at [458, 260] on input "Inicia em" at bounding box center [771, 264] width 699 height 25
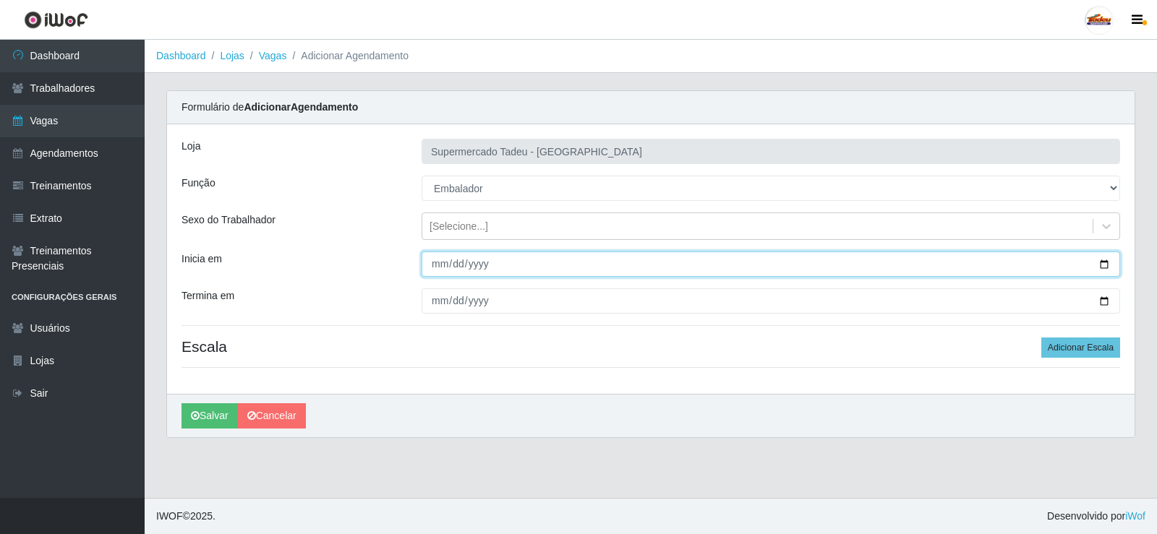
click at [437, 264] on input "Inicia em" at bounding box center [771, 264] width 699 height 25
type input "0220-09-05"
type input "[DATE]"
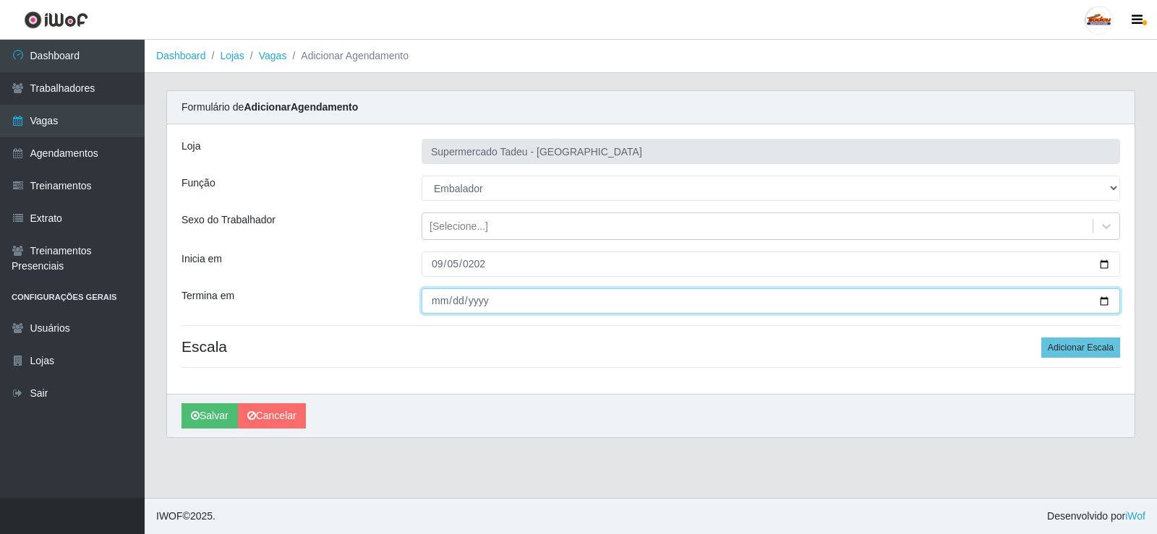
click at [437, 304] on input "Termina em" at bounding box center [771, 301] width 699 height 25
click at [432, 302] on input "Termina em" at bounding box center [771, 301] width 699 height 25
type input "[DATE]"
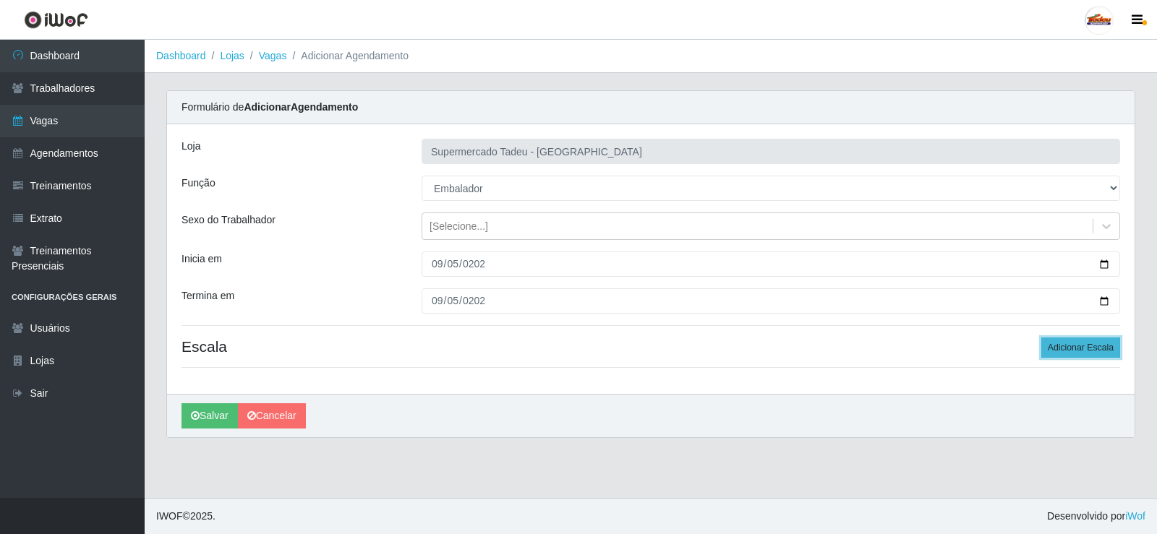
click at [1102, 353] on button "Adicionar Escala" at bounding box center [1080, 348] width 79 height 20
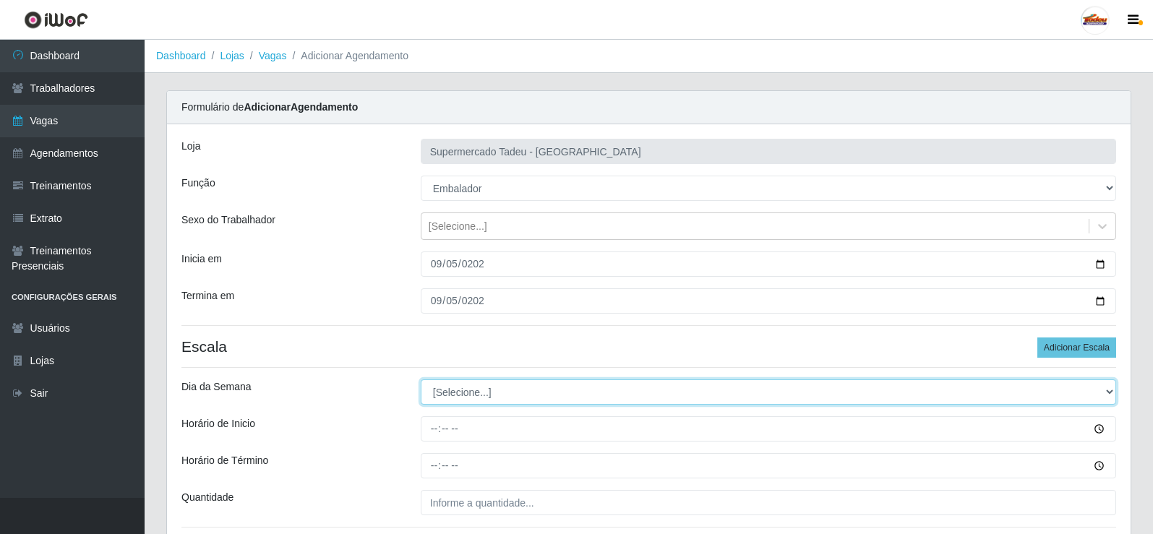
click at [451, 393] on select "[Selecione...] Segunda Terça Quarta Quinta Sexta Sábado Domingo" at bounding box center [769, 392] width 696 height 25
select select "5"
click at [421, 380] on select "[Selecione...] Segunda Terça Quarta Quinta Sexta Sábado Domingo" at bounding box center [769, 392] width 696 height 25
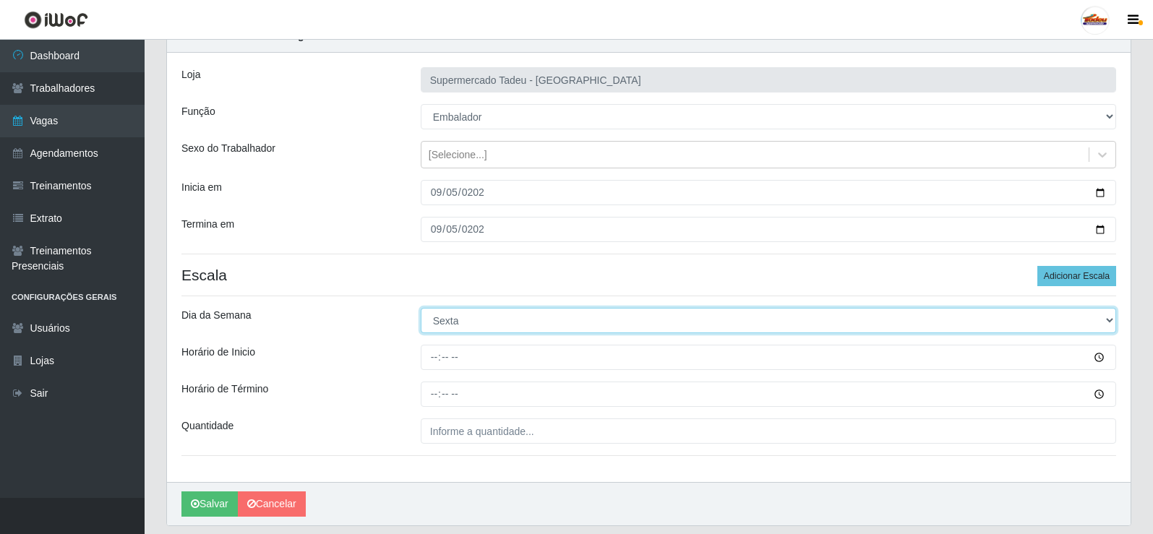
scroll to position [72, 0]
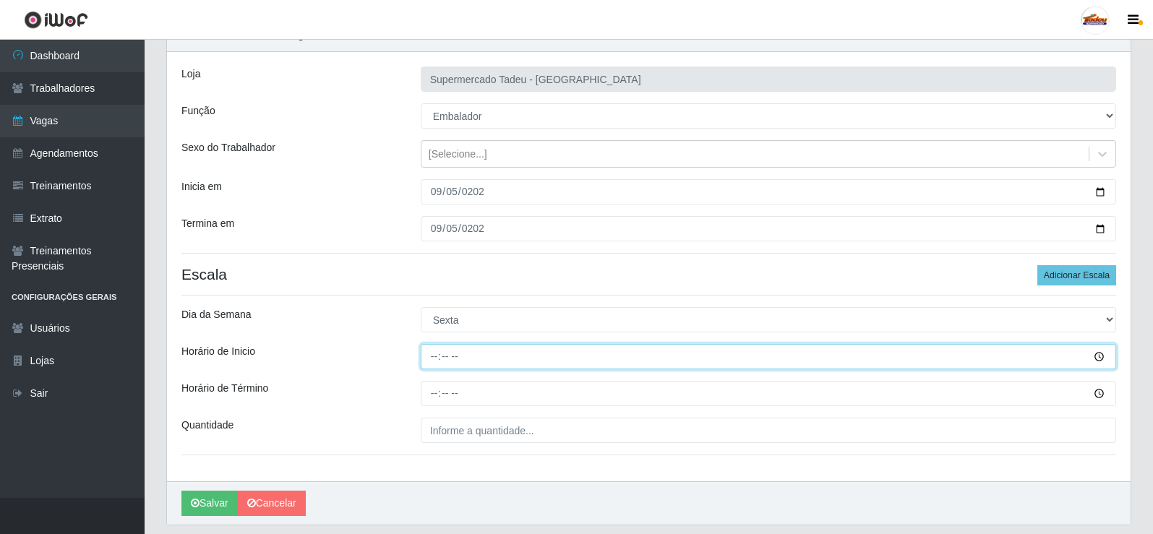
click at [437, 361] on input "Horário de Inicio" at bounding box center [769, 356] width 696 height 25
type input "16:00"
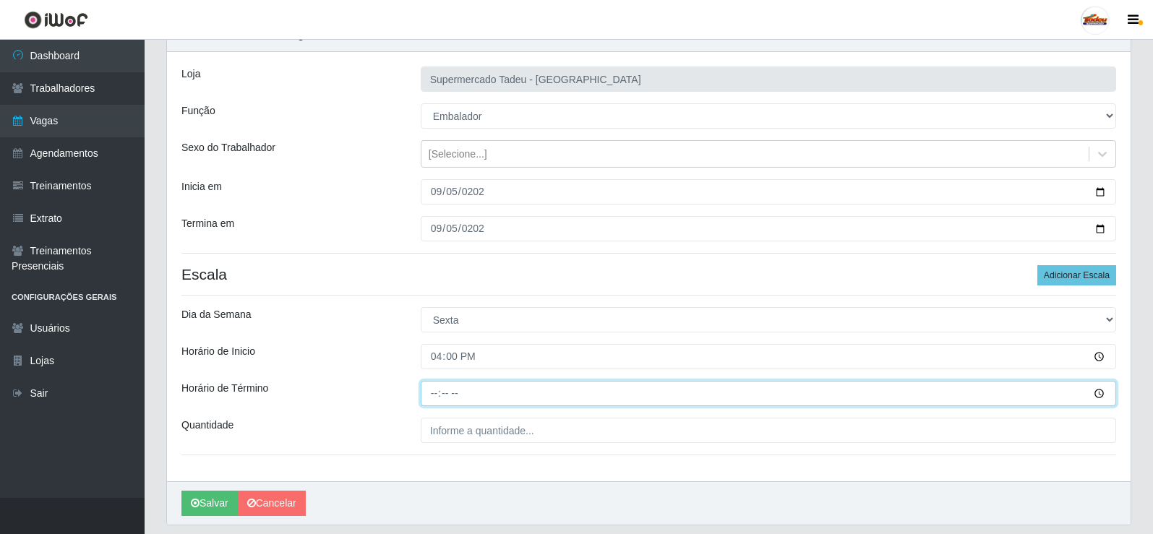
click at [436, 403] on input "Horário de Término" at bounding box center [769, 393] width 696 height 25
type input "20:00"
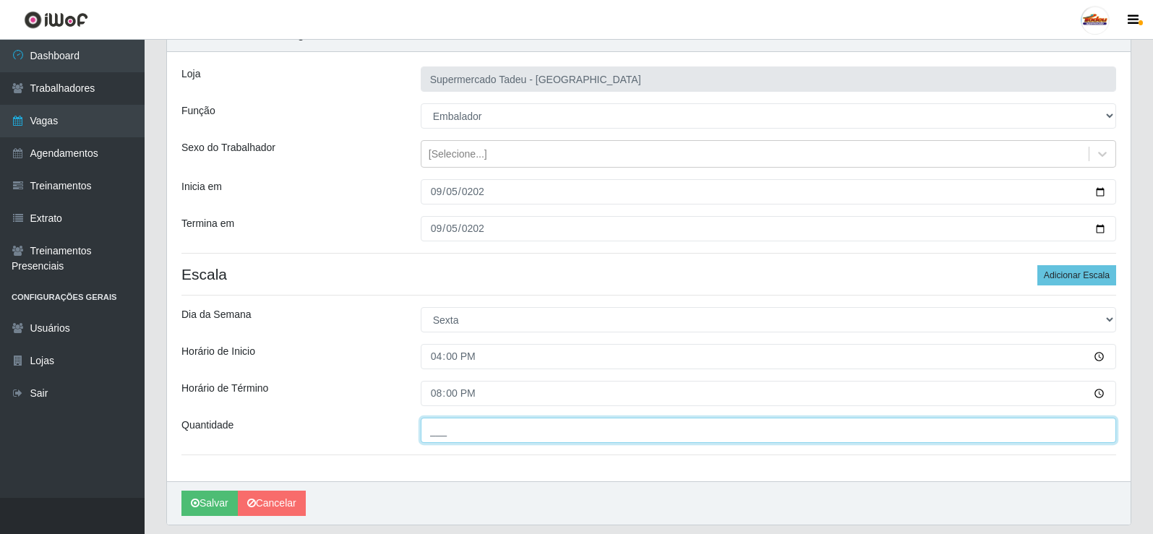
click at [451, 423] on input "___" at bounding box center [769, 430] width 696 height 25
type input "2__"
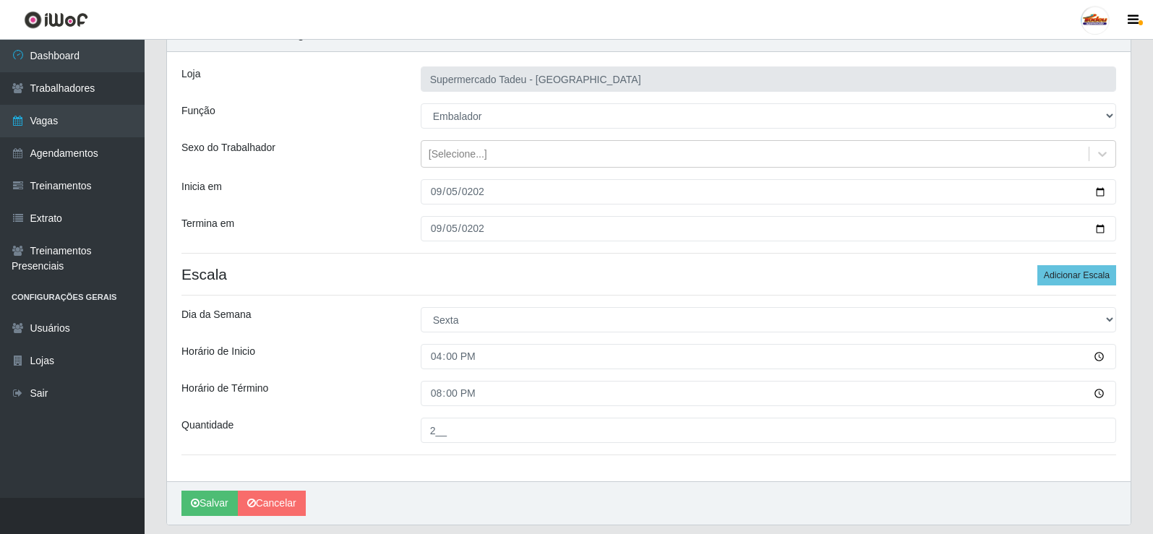
click at [322, 355] on div "Horário de Inicio" at bounding box center [290, 356] width 239 height 25
click at [205, 506] on button "Salvar" at bounding box center [209, 503] width 56 height 25
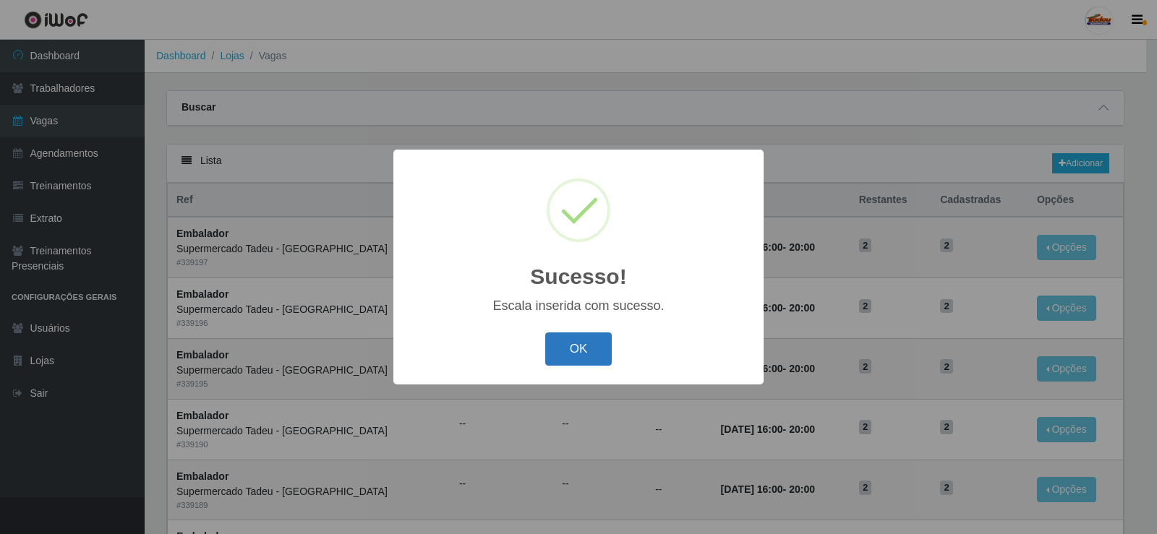
click at [570, 358] on button "OK" at bounding box center [578, 350] width 67 height 34
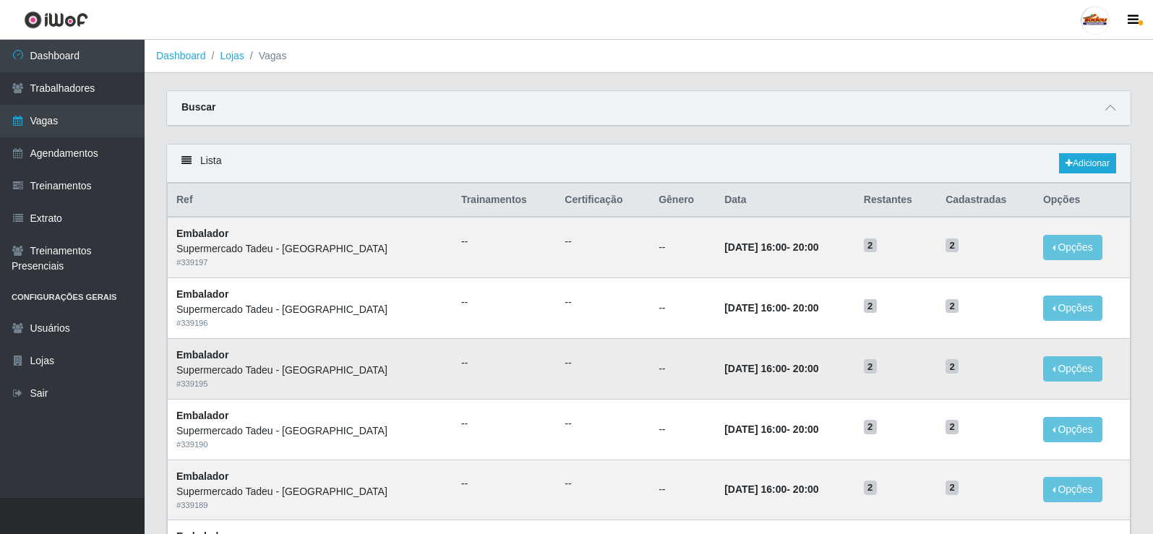
click at [650, 394] on td "--" at bounding box center [683, 368] width 66 height 61
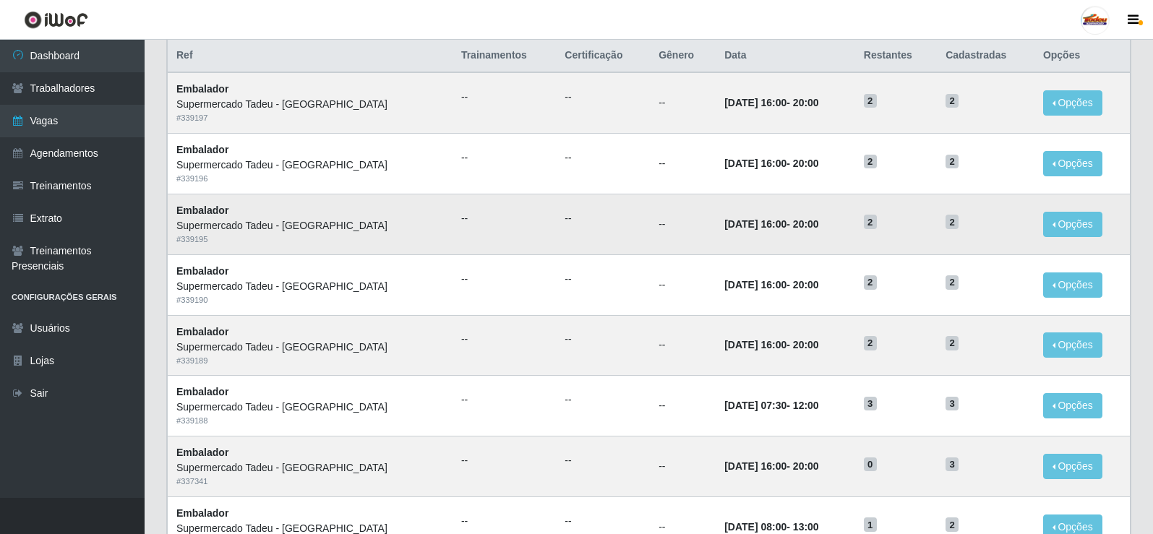
scroll to position [72, 0]
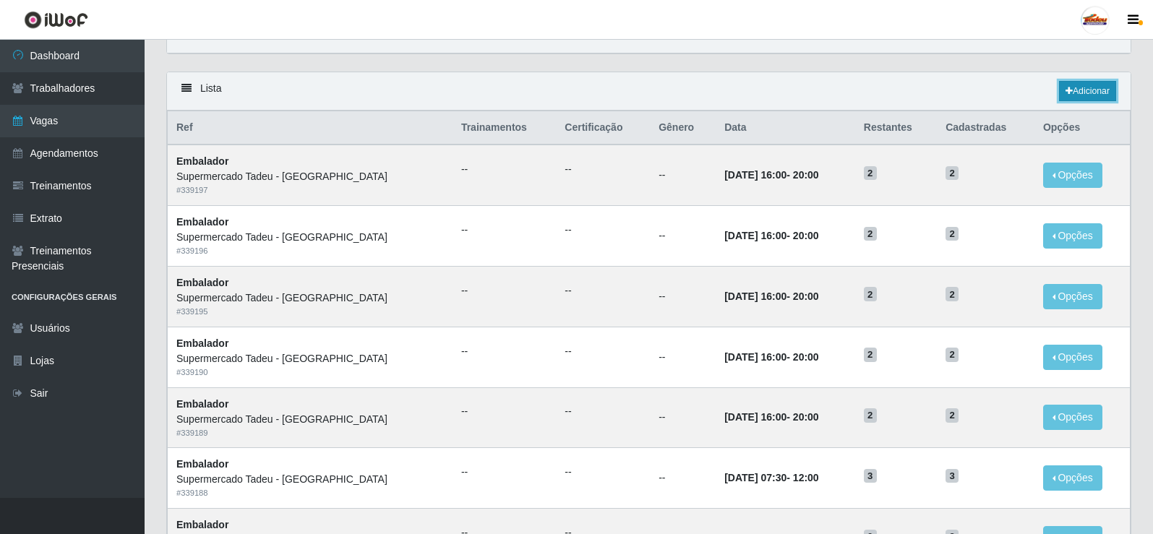
click at [1094, 94] on link "Adicionar" at bounding box center [1087, 91] width 57 height 20
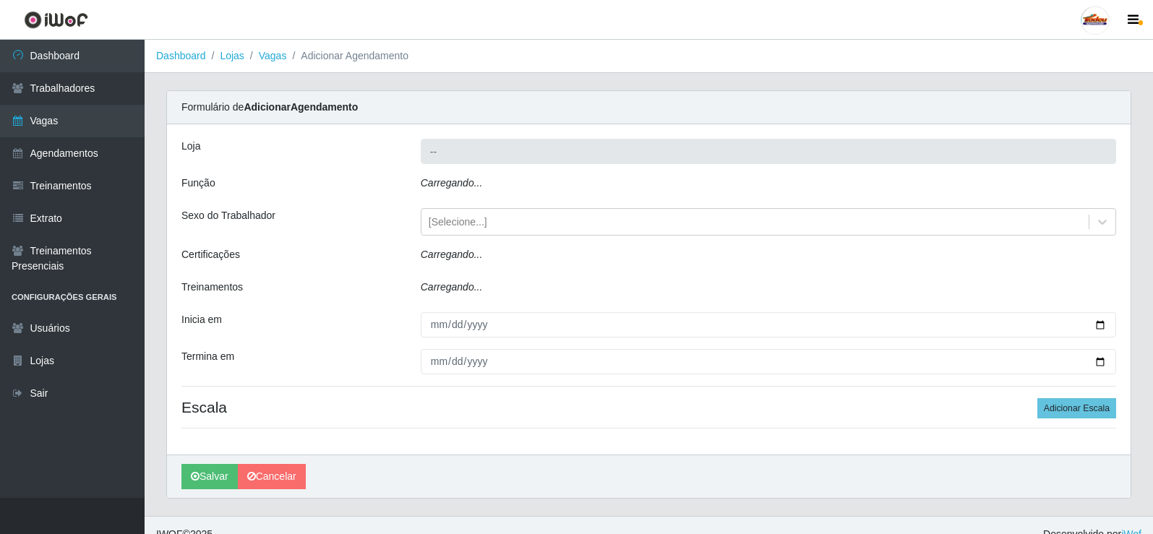
type input "Supermercado Tadeu - [GEOGRAPHIC_DATA]"
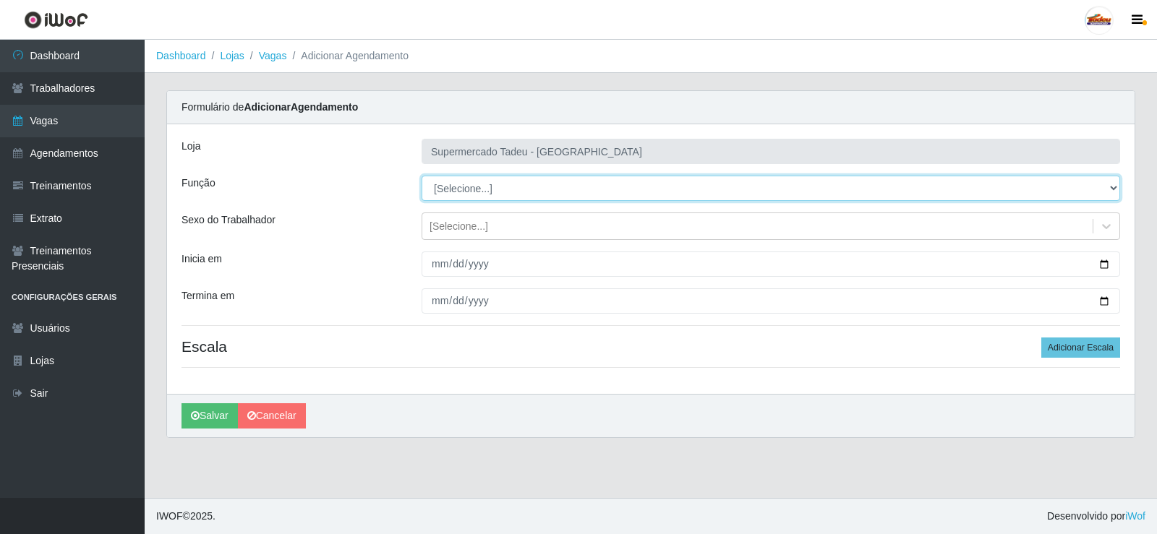
click at [456, 192] on select "[Selecione...] ASG ASG + ASG ++ Auxiliar de Estacionamento Auxiliar de Estacion…" at bounding box center [771, 188] width 699 height 25
select select "1"
click at [422, 176] on select "[Selecione...] ASG ASG + ASG ++ Auxiliar de Estacionamento Auxiliar de Estacion…" at bounding box center [771, 188] width 699 height 25
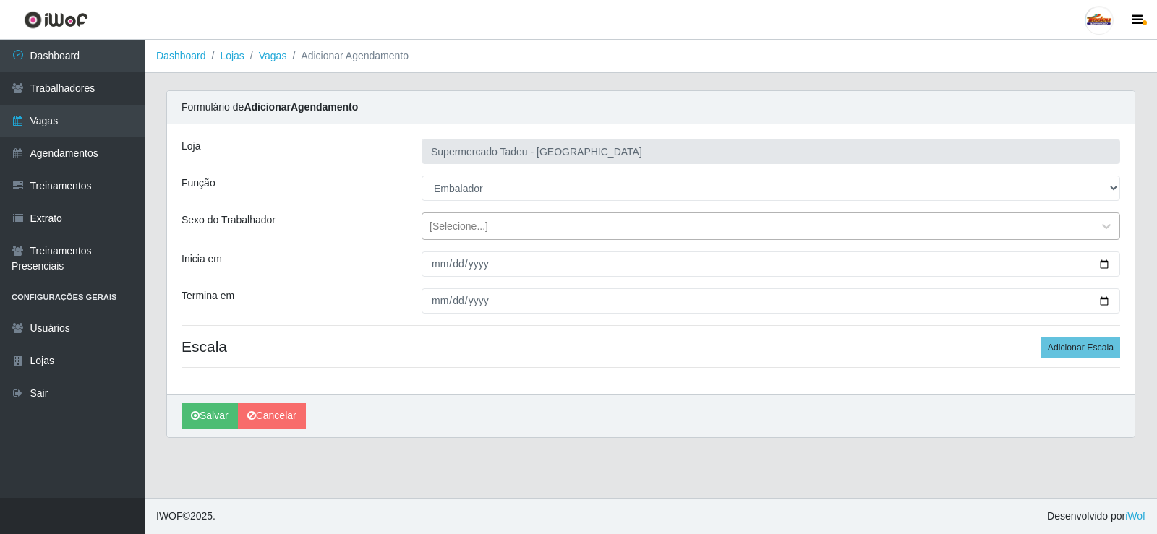
click at [446, 222] on div "[Selecione...]" at bounding box center [459, 226] width 59 height 15
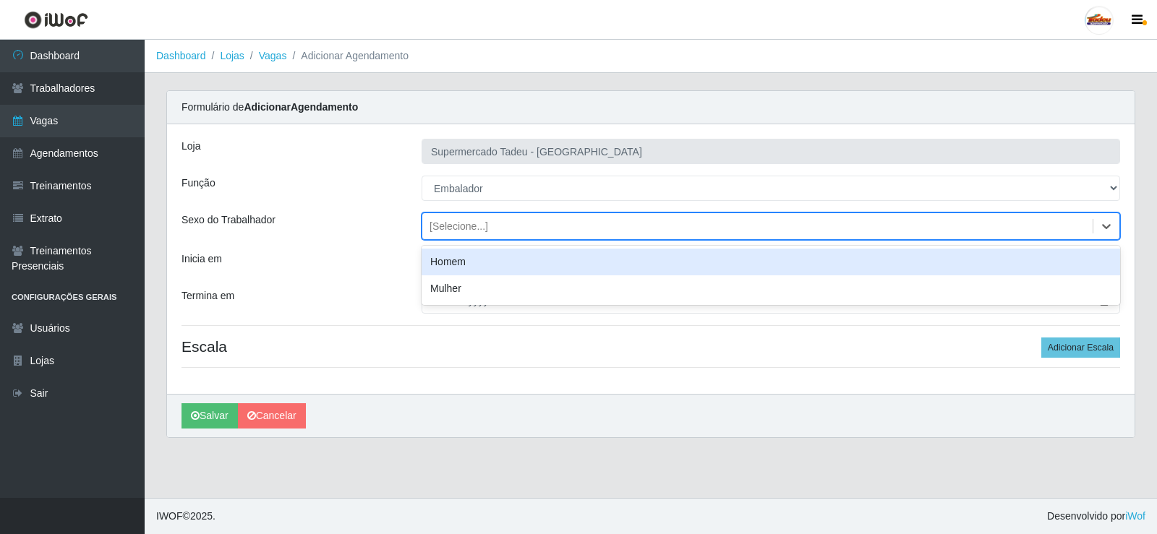
click at [351, 240] on div "Loja Supermercado Tadeu - [GEOGRAPHIC_DATA] Função [Selecione...] ASG ASG + ASG…" at bounding box center [650, 259] width 967 height 270
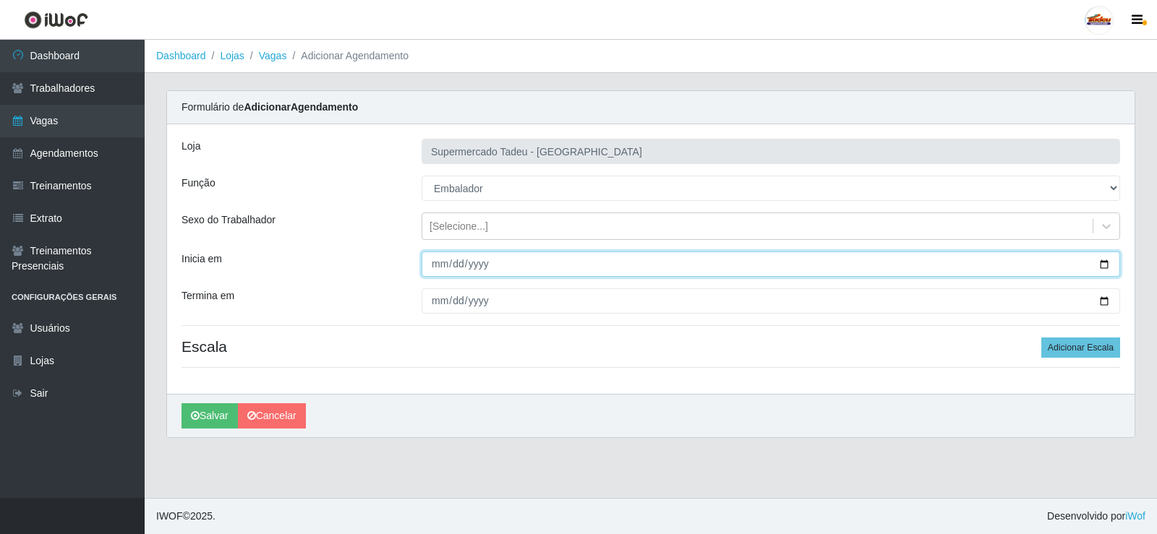
click at [446, 266] on input "Inicia em" at bounding box center [771, 264] width 699 height 25
type input "[DATE]"
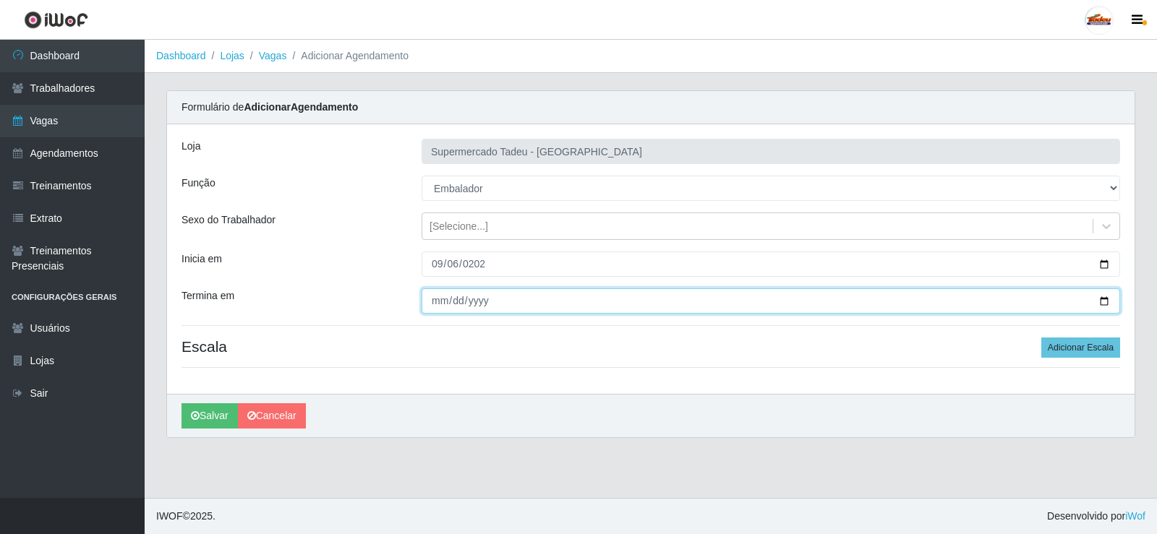
click at [445, 294] on input "Termina em" at bounding box center [771, 301] width 699 height 25
type input "[DATE]"
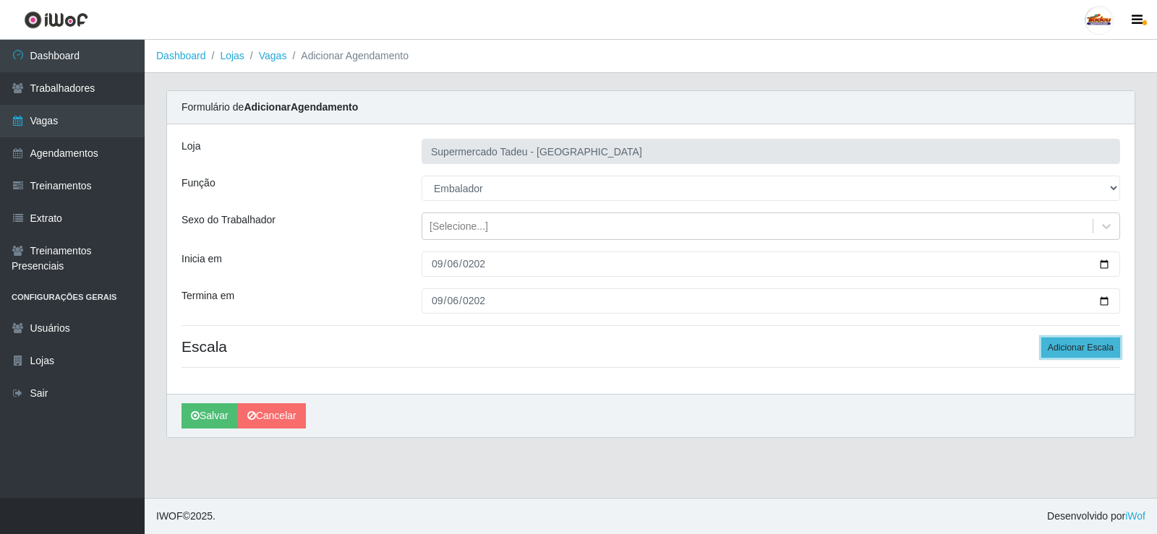
click at [1067, 343] on button "Adicionar Escala" at bounding box center [1080, 348] width 79 height 20
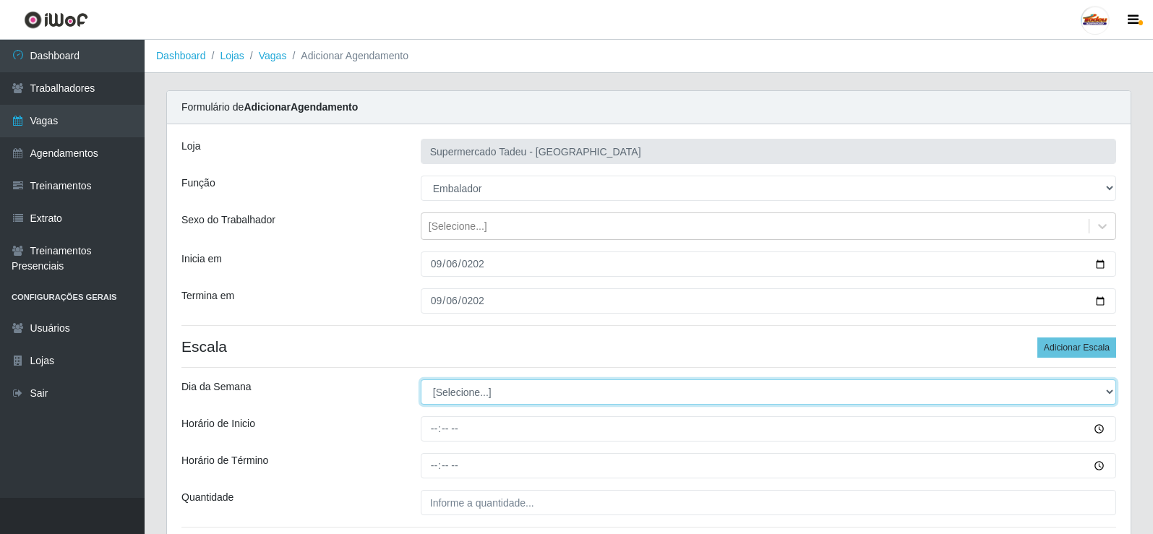
drag, startPoint x: 456, startPoint y: 385, endPoint x: 457, endPoint y: 395, distance: 10.1
click at [456, 385] on select "[Selecione...] Segunda Terça Quarta Quinta Sexta Sábado Domingo" at bounding box center [769, 392] width 696 height 25
select select "6"
click at [421, 380] on select "[Selecione...] Segunda Terça Quarta Quinta Sexta Sábado Domingo" at bounding box center [769, 392] width 696 height 25
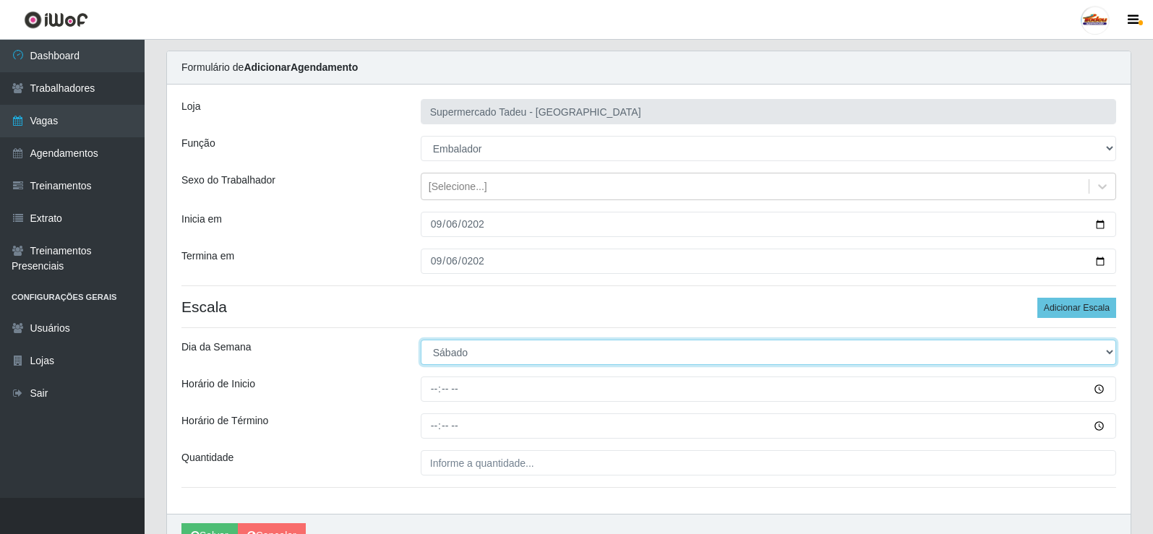
scroll to position [117, 0]
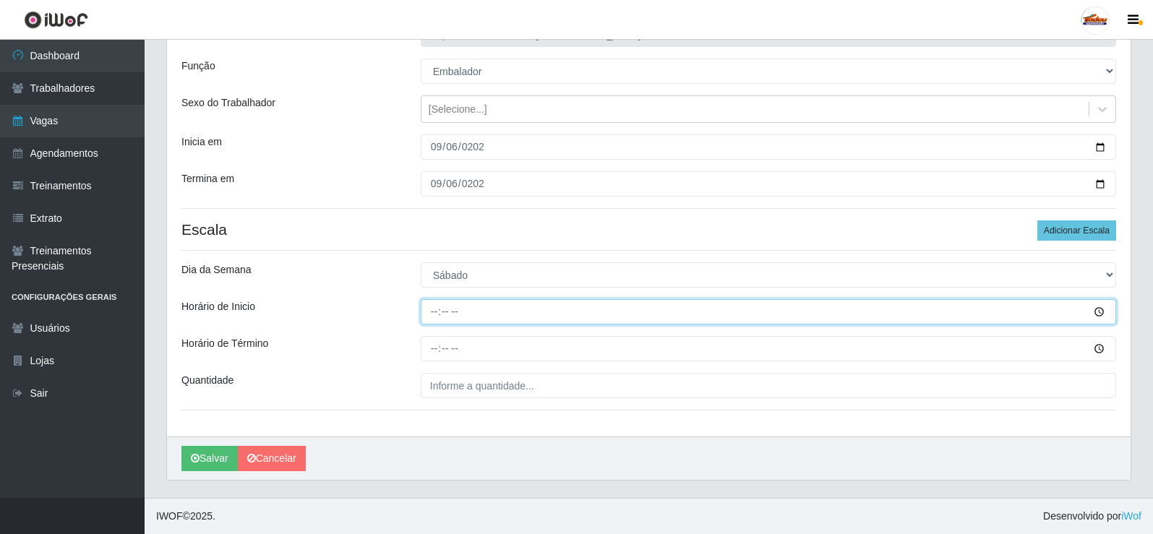
click at [443, 315] on input "Horário de Inicio" at bounding box center [769, 311] width 696 height 25
click at [438, 315] on input "Horário de Inicio" at bounding box center [769, 311] width 696 height 25
type input "16:00"
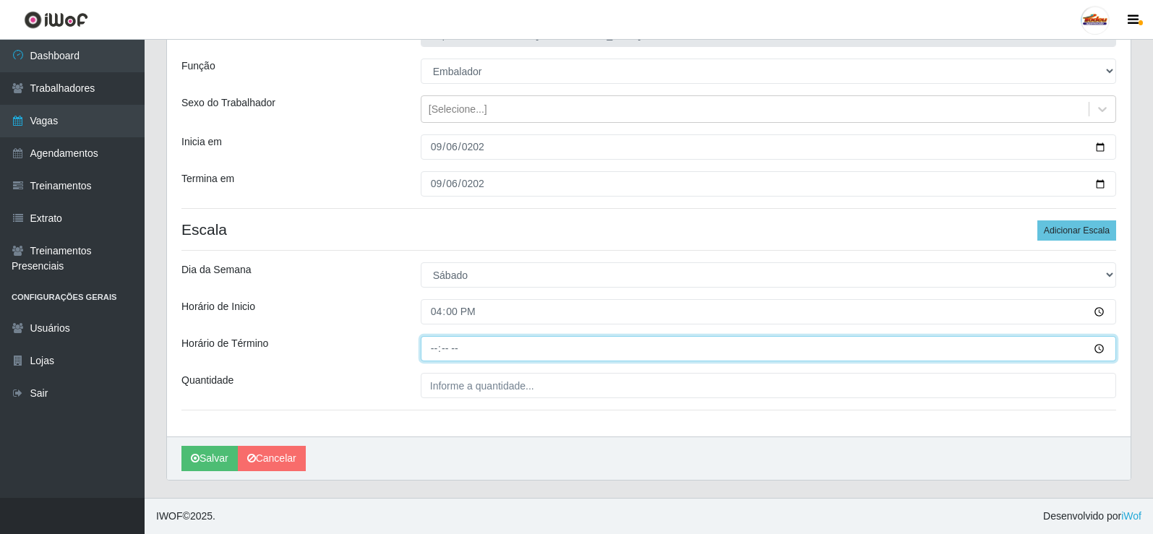
click at [444, 344] on input "Horário de Término" at bounding box center [769, 348] width 696 height 25
click at [426, 355] on input "Horário de Término" at bounding box center [769, 348] width 696 height 25
click at [432, 351] on input "Horário de Término" at bounding box center [769, 348] width 696 height 25
type input "20:00"
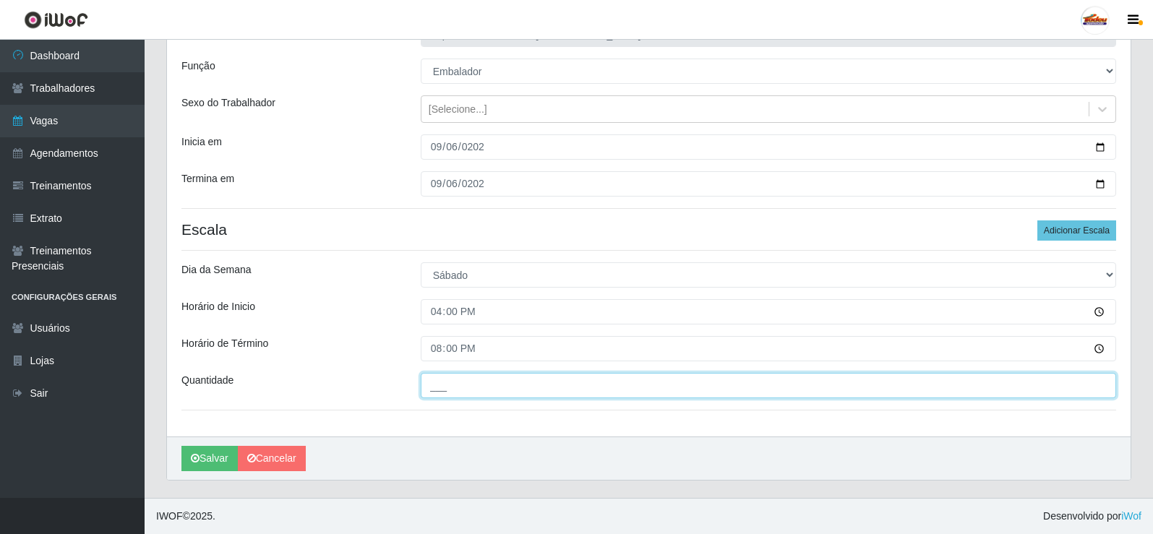
click at [442, 380] on input "___" at bounding box center [769, 385] width 696 height 25
type input "2__"
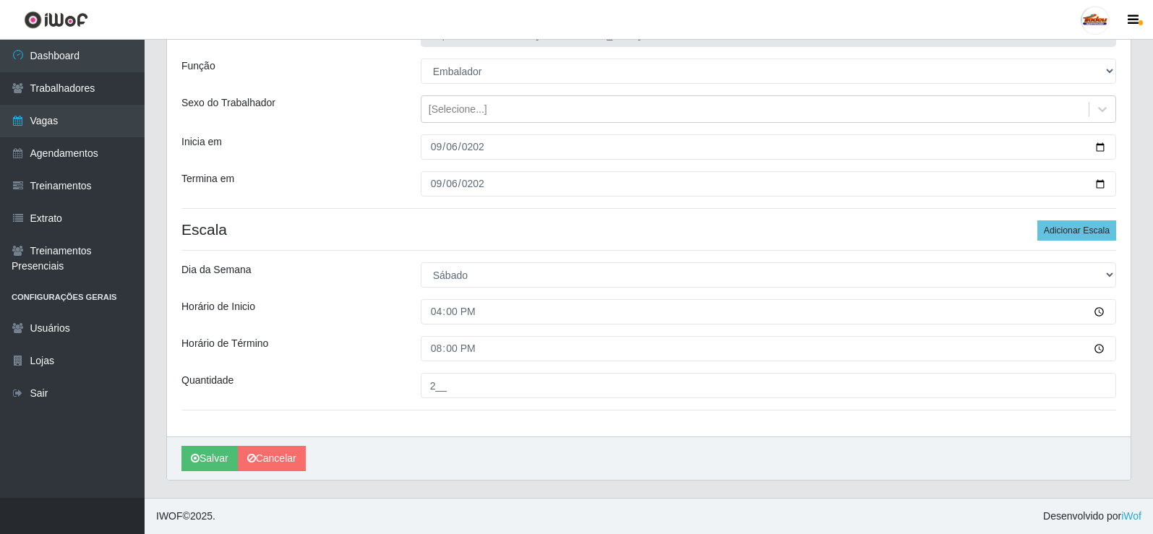
click at [387, 351] on div "Horário de Término" at bounding box center [290, 348] width 239 height 25
click at [215, 456] on button "Salvar" at bounding box center [209, 458] width 56 height 25
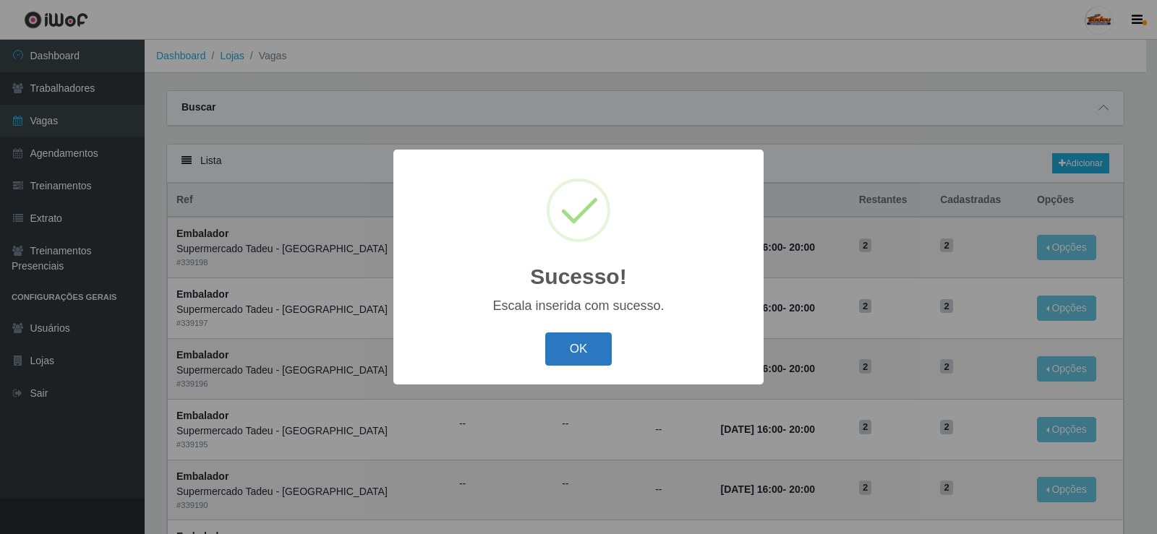
click at [574, 355] on button "OK" at bounding box center [578, 350] width 67 height 34
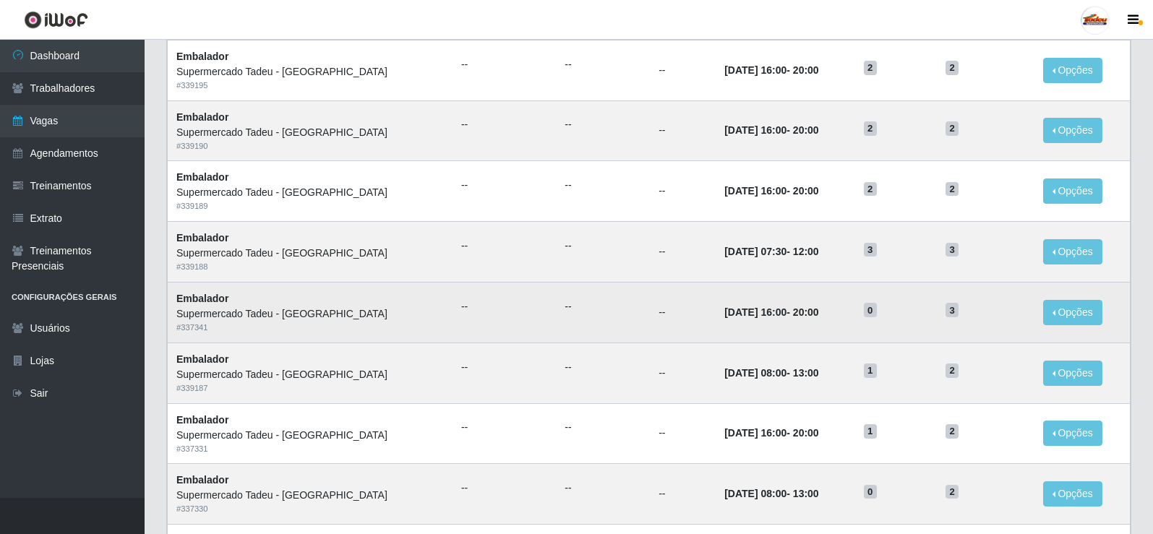
scroll to position [362, 0]
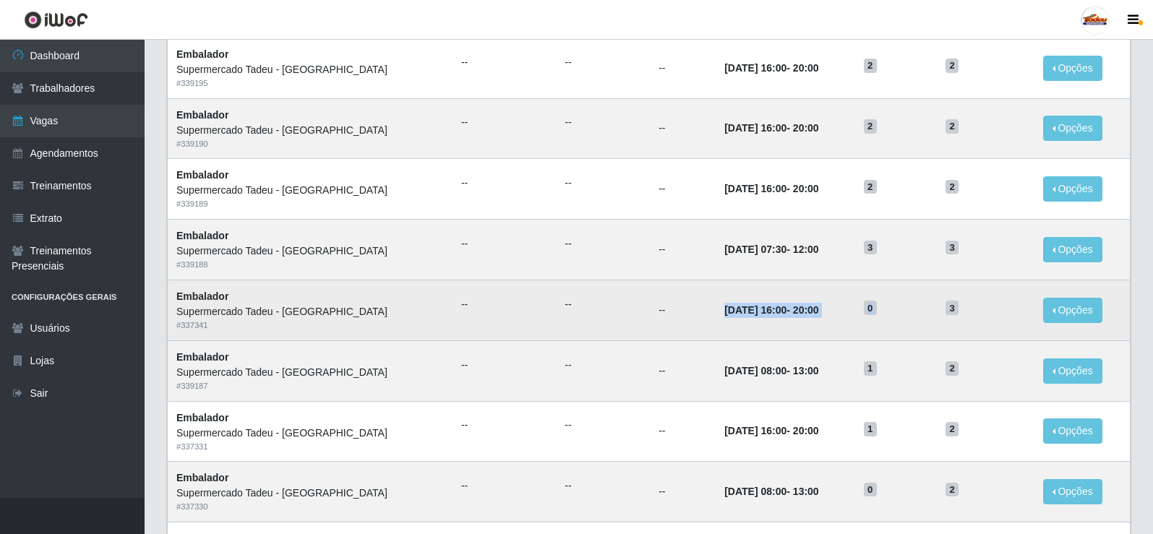
drag, startPoint x: 670, startPoint y: 304, endPoint x: 871, endPoint y: 306, distance: 201.7
click at [871, 306] on tr "Embalador Supermercado Tadeu - [GEOGRAPHIC_DATA] # 337341 -- -- -- [DATE] 16:00…" at bounding box center [649, 310] width 963 height 61
